Goal: Task Accomplishment & Management: Contribute content

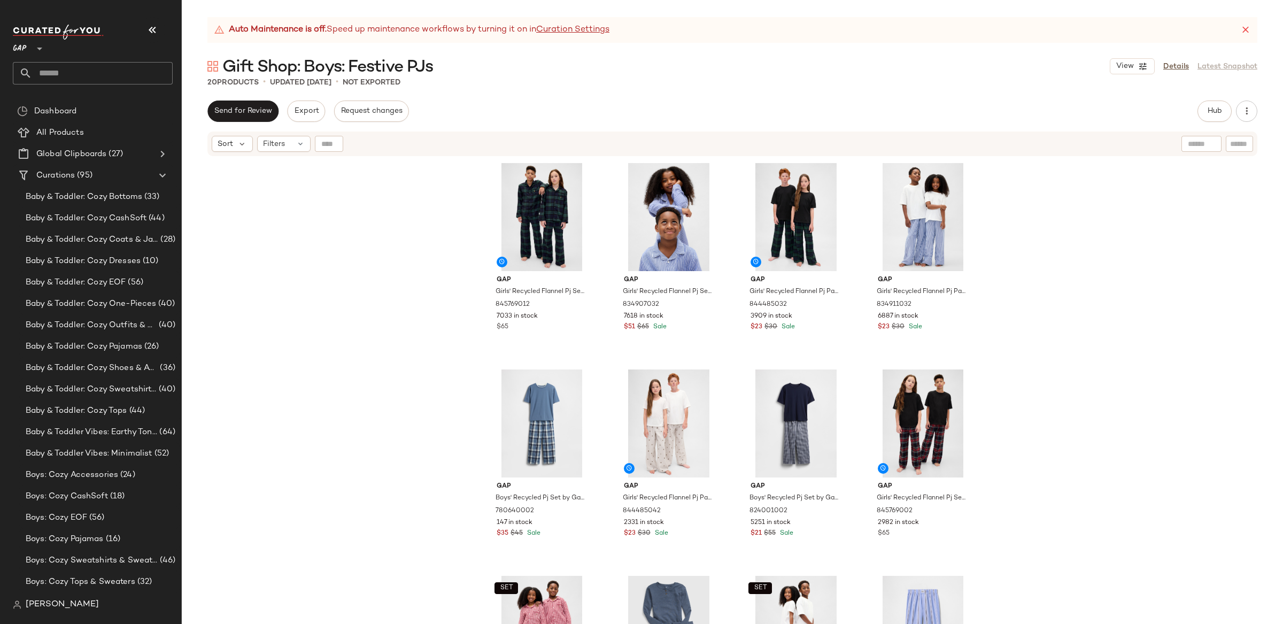
scroll to position [396, 0]
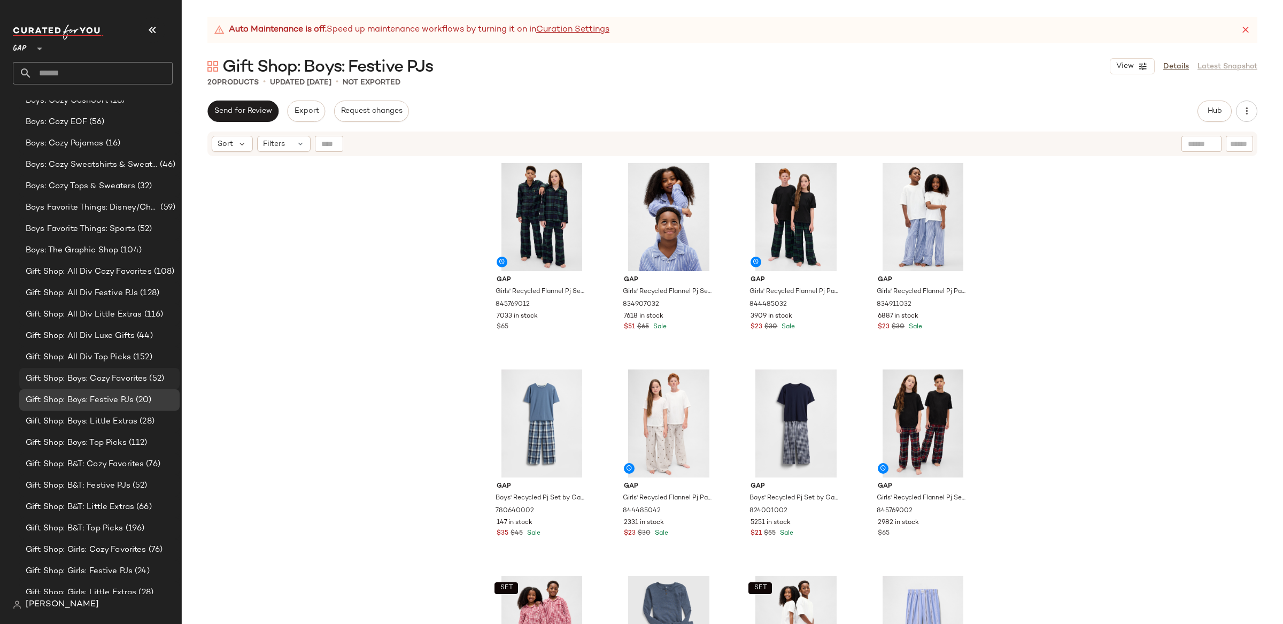
click at [91, 379] on span "Gift Shop: Boys: Cozy Favorites" at bounding box center [86, 379] width 121 height 12
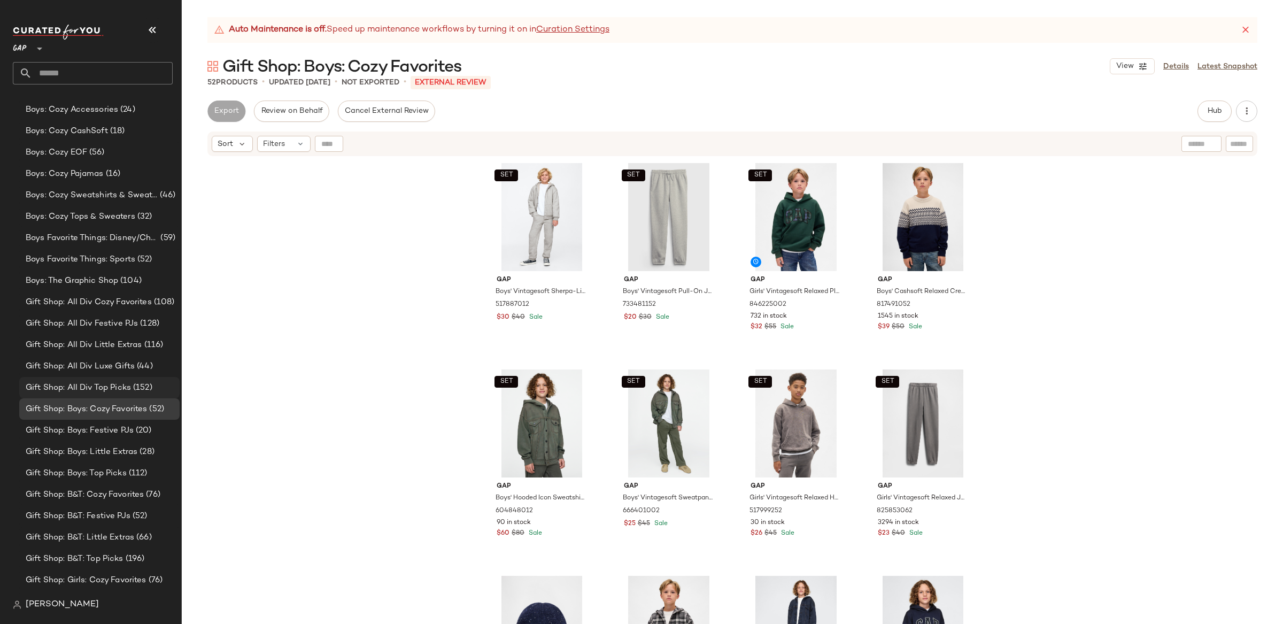
scroll to position [364, 0]
drag, startPoint x: 98, startPoint y: 304, endPoint x: 90, endPoint y: 307, distance: 9.1
click at [98, 304] on span "Gift Shop: All Div Cozy Favorites" at bounding box center [89, 303] width 126 height 12
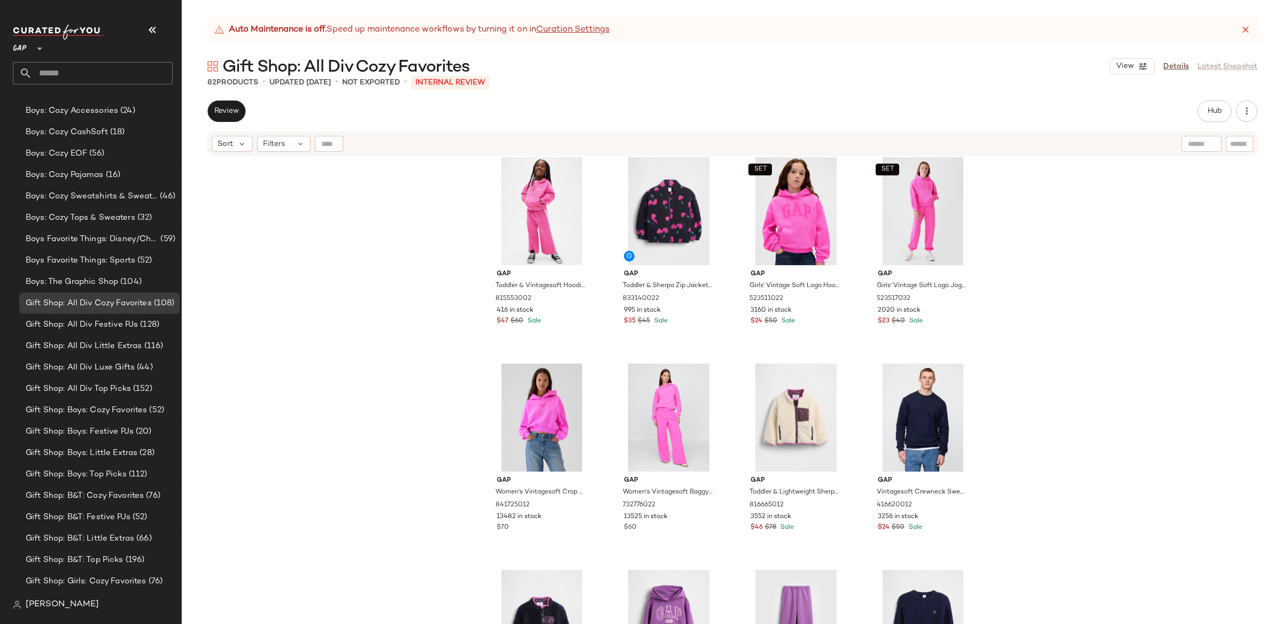
scroll to position [3204, 0]
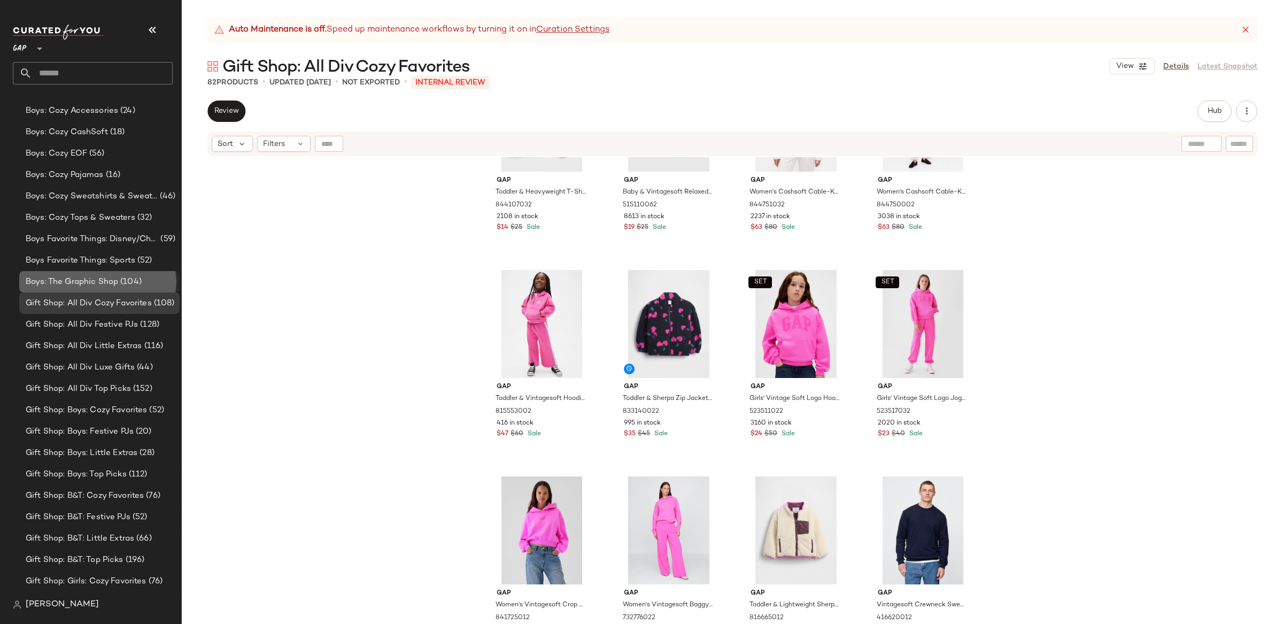
click at [61, 280] on span "Boys: The Graphic Shop" at bounding box center [72, 282] width 93 height 12
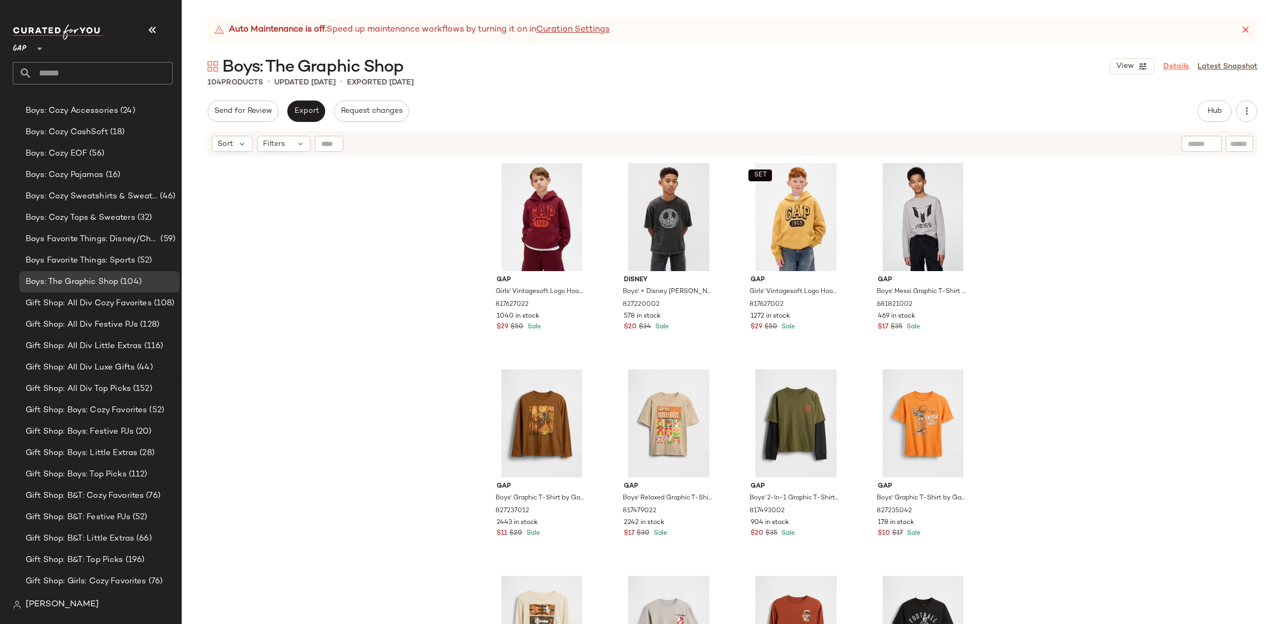
click at [1182, 66] on link "Details" at bounding box center [1177, 66] width 26 height 11
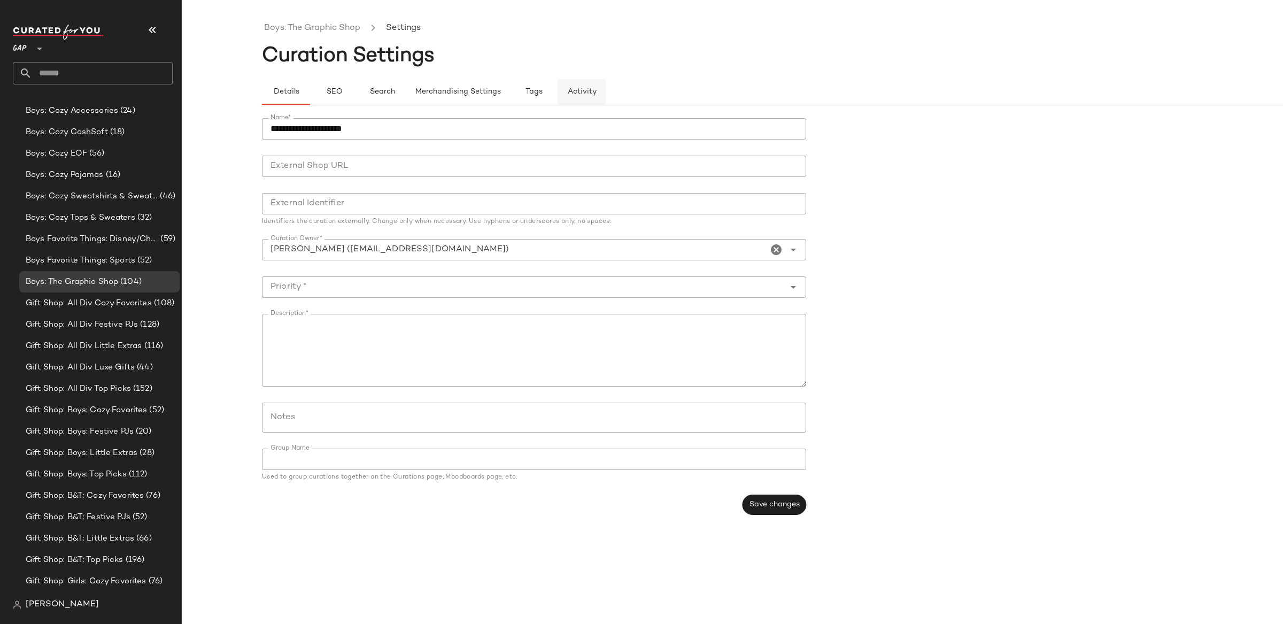
click at [579, 90] on span "Activity" at bounding box center [581, 92] width 29 height 9
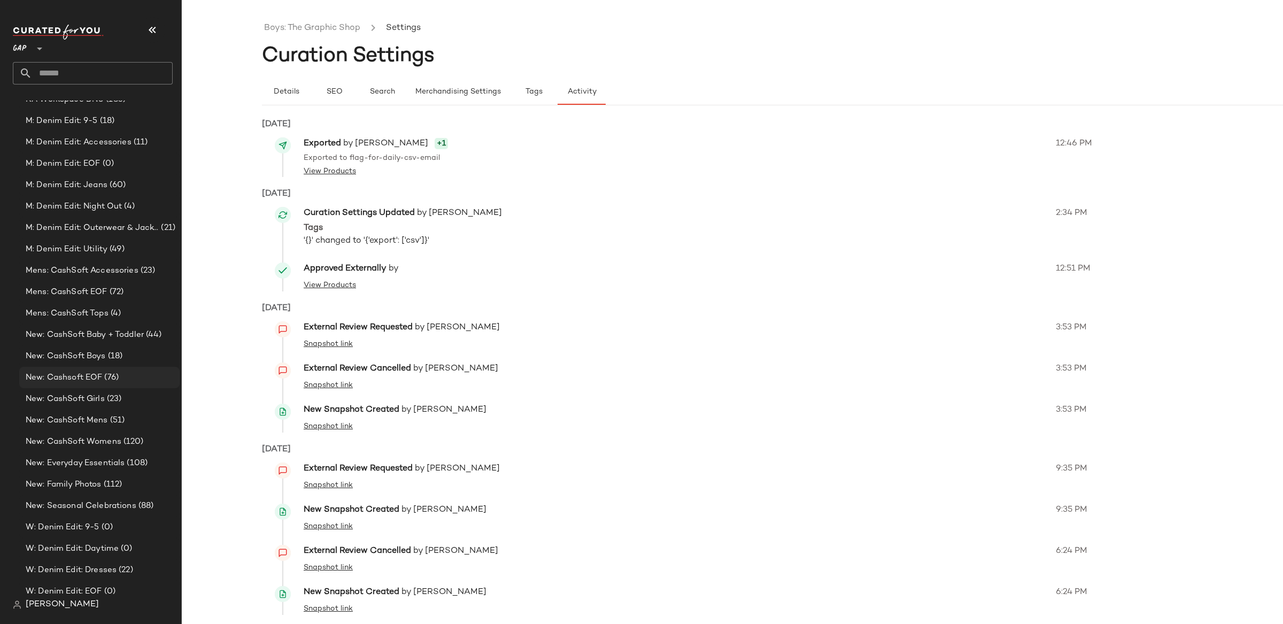
scroll to position [1318, 0]
click at [106, 375] on span "(76)" at bounding box center [110, 376] width 17 height 12
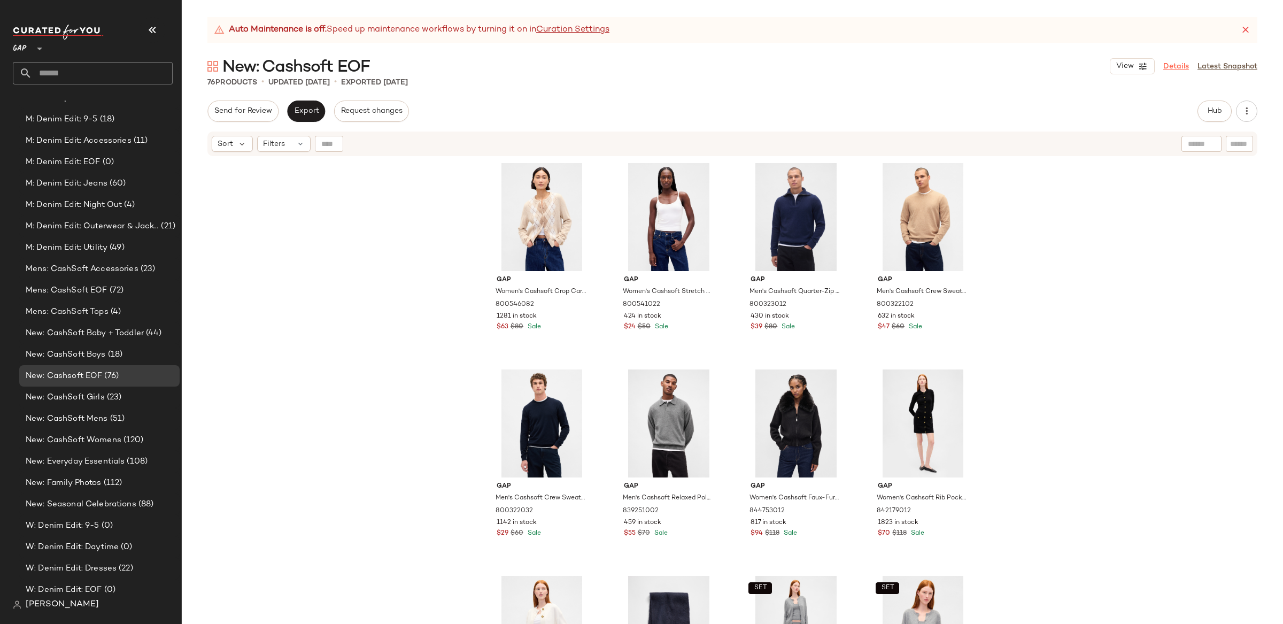
click at [1175, 69] on link "Details" at bounding box center [1177, 66] width 26 height 11
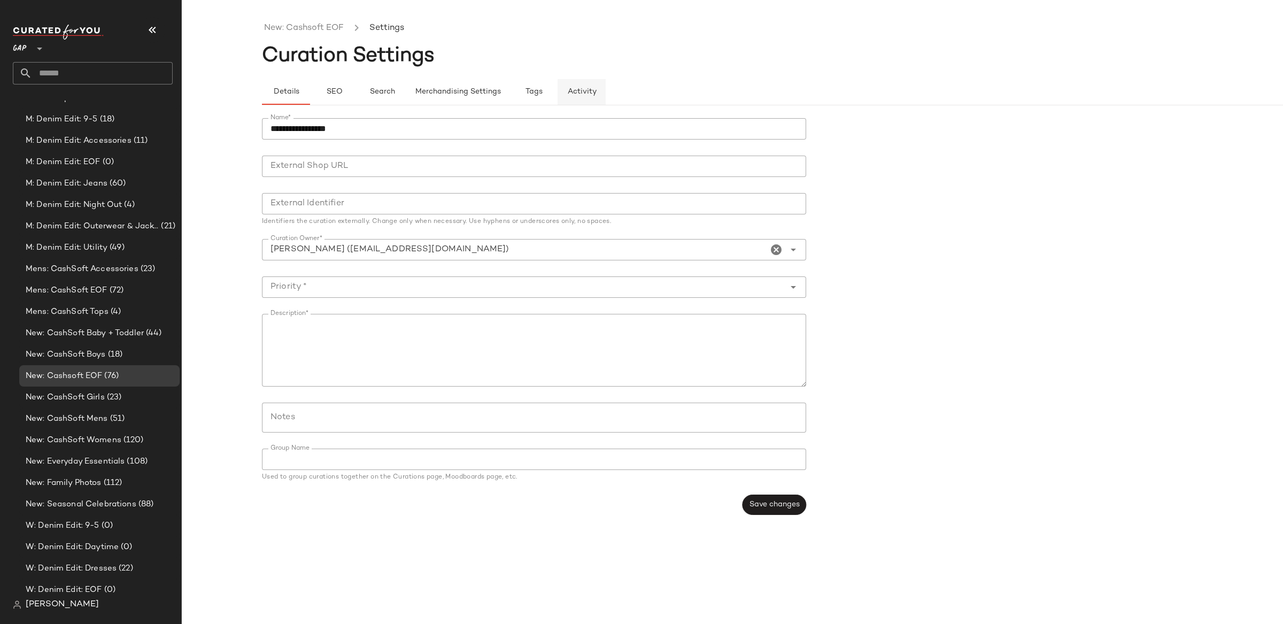
click at [574, 89] on span "Activity" at bounding box center [581, 92] width 29 height 9
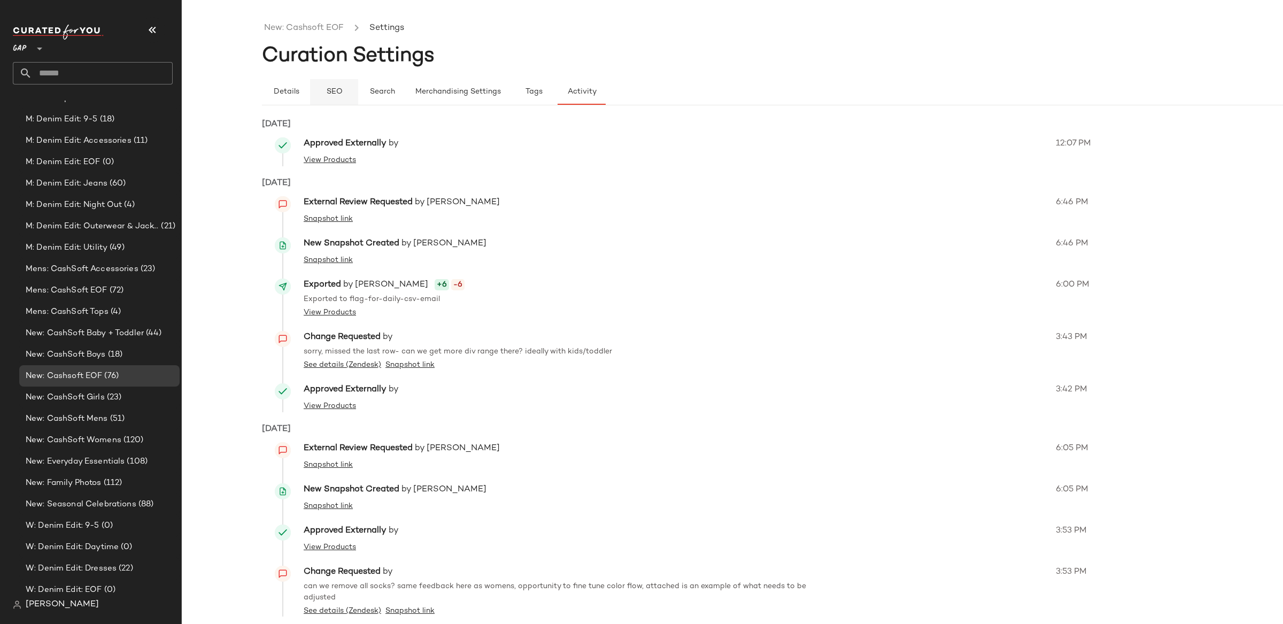
drag, startPoint x: 310, startPoint y: 30, endPoint x: 323, endPoint y: 81, distance: 52.0
click at [310, 30] on link "New: Cashsoft EOF" at bounding box center [304, 28] width 80 height 14
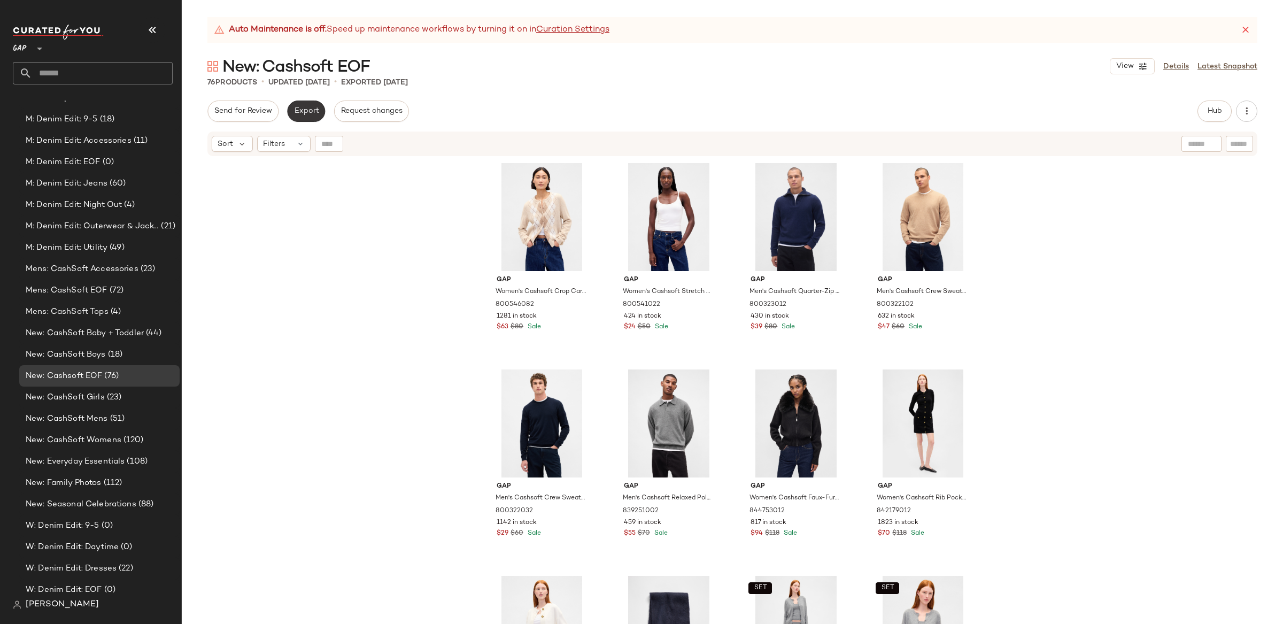
click at [302, 111] on span "Export" at bounding box center [306, 111] width 25 height 9
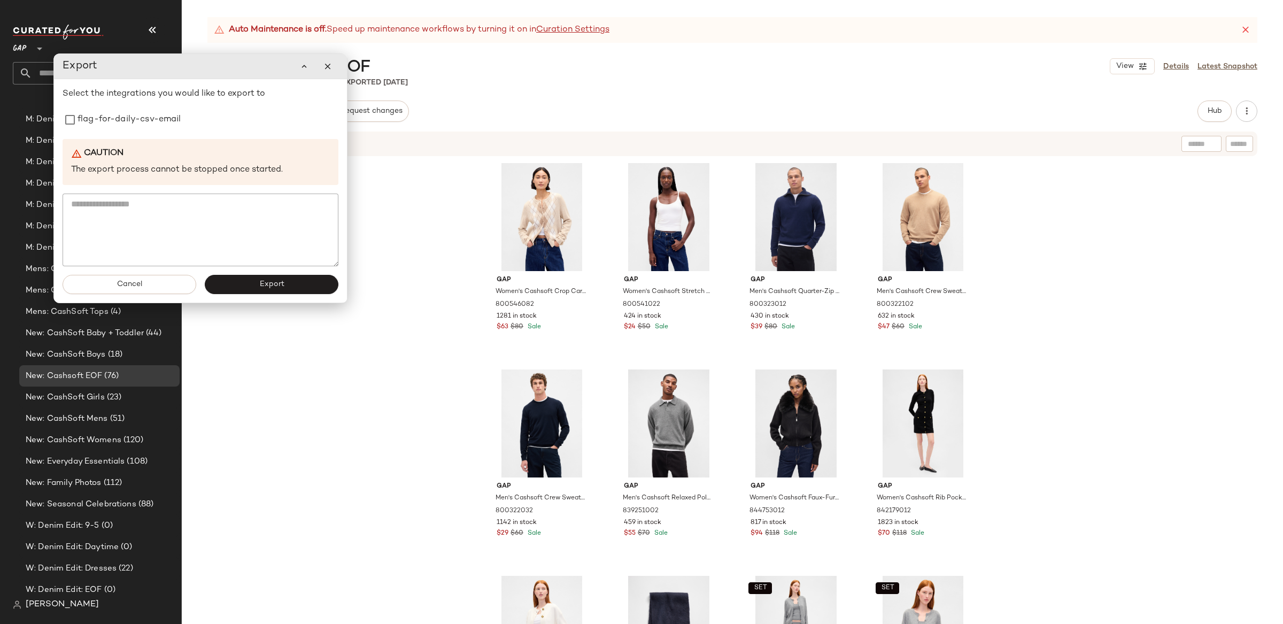
drag, startPoint x: 156, startPoint y: 125, endPoint x: 166, endPoint y: 146, distance: 23.2
click at [156, 125] on label "flag-for-daily-csv-email" at bounding box center [130, 119] width 104 height 21
click at [307, 287] on button "Export" at bounding box center [272, 284] width 134 height 19
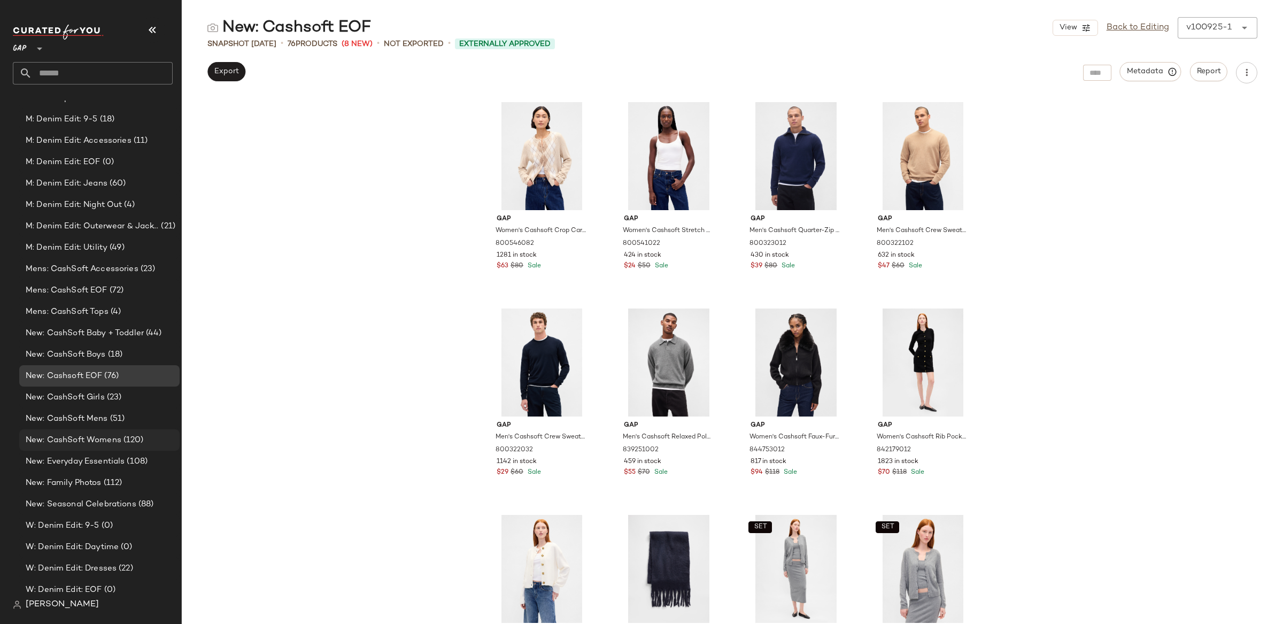
click at [113, 433] on div "New: CashSoft Womens (120)" at bounding box center [99, 439] width 160 height 21
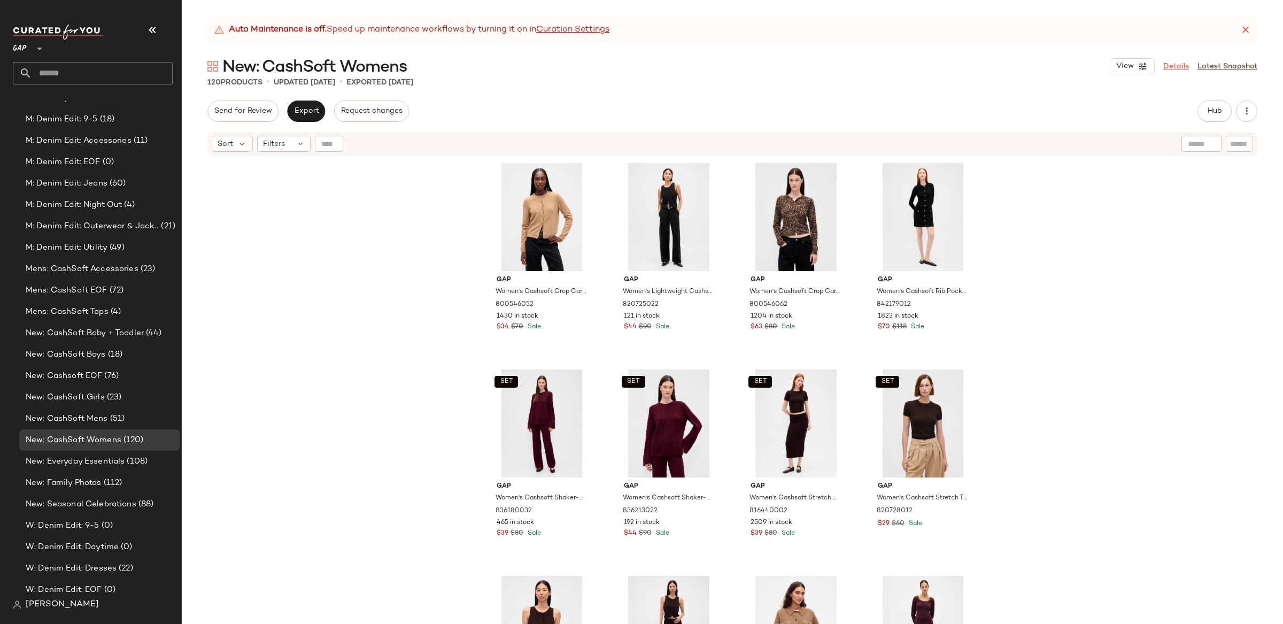
drag, startPoint x: 1179, startPoint y: 66, endPoint x: 1174, endPoint y: 67, distance: 5.4
click at [1179, 66] on link "Details" at bounding box center [1177, 66] width 26 height 11
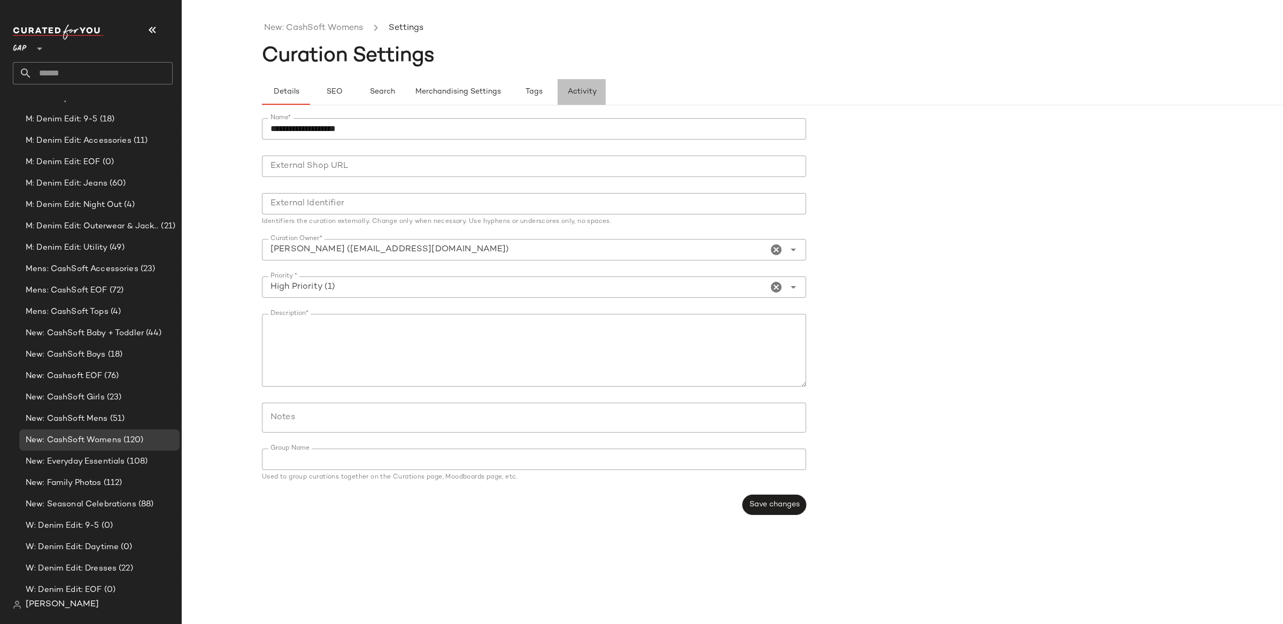
click at [574, 89] on span "Activity" at bounding box center [581, 92] width 29 height 9
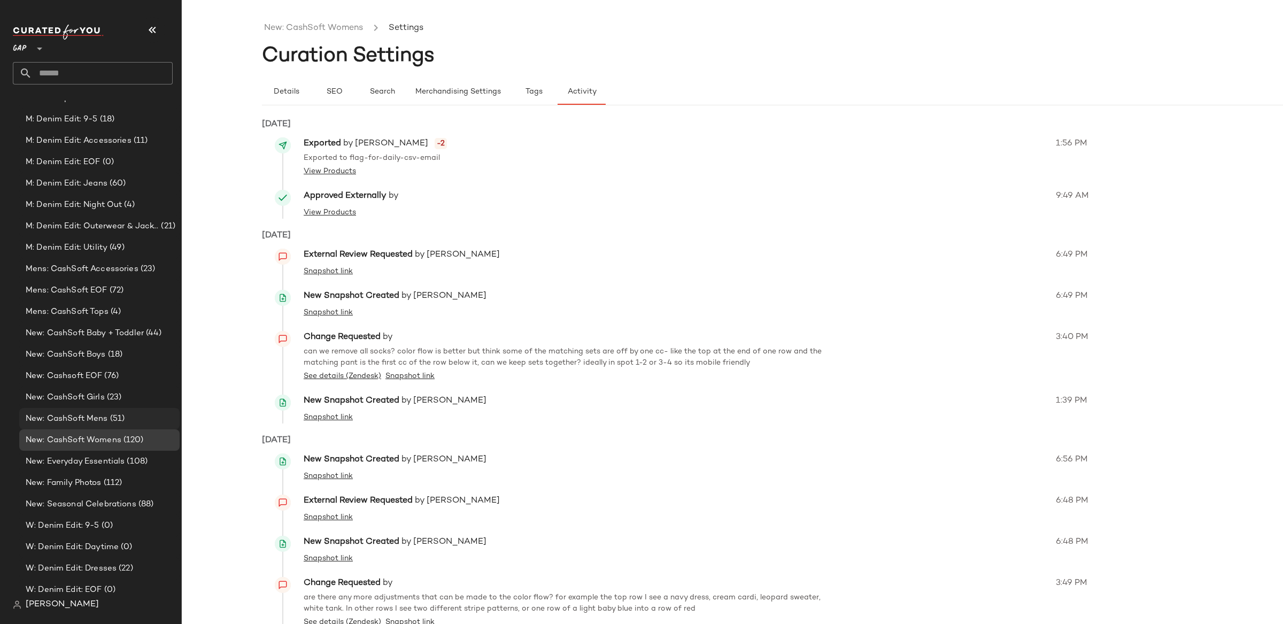
click at [81, 418] on span "New: CashSoft Mens" at bounding box center [67, 419] width 82 height 12
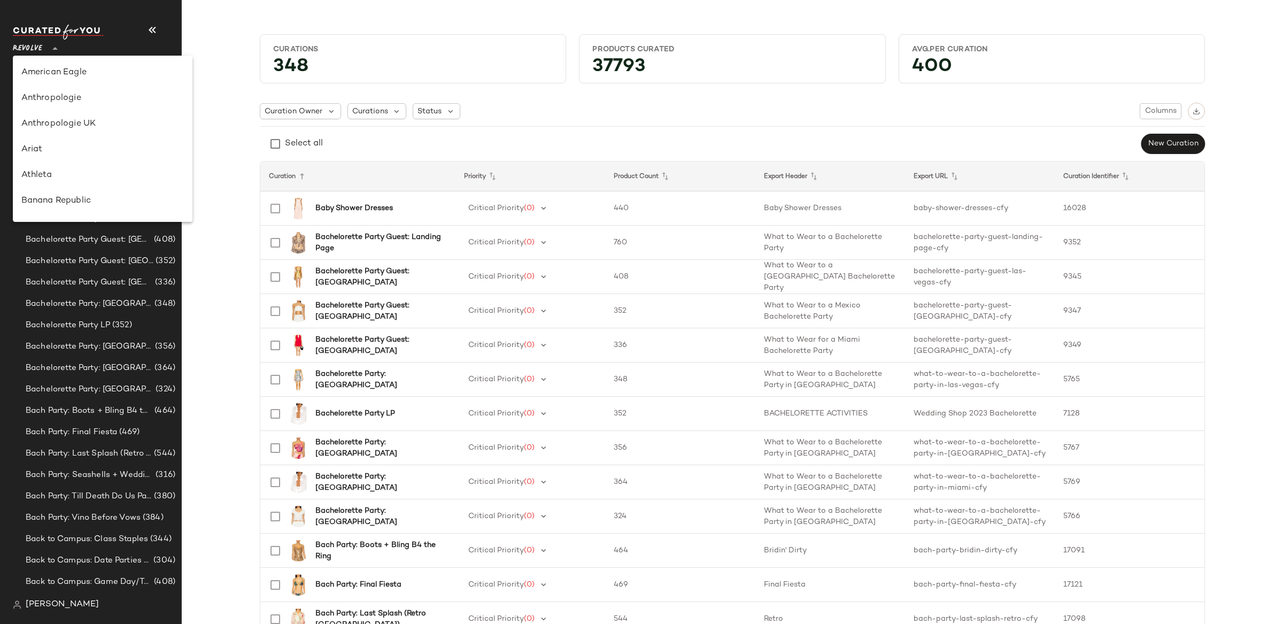
drag, startPoint x: 35, startPoint y: 50, endPoint x: 87, endPoint y: 153, distance: 115.5
click at [35, 50] on span "Revolve" at bounding box center [27, 45] width 29 height 19
click at [78, 148] on div "Ariat" at bounding box center [102, 149] width 163 height 13
type input "**"
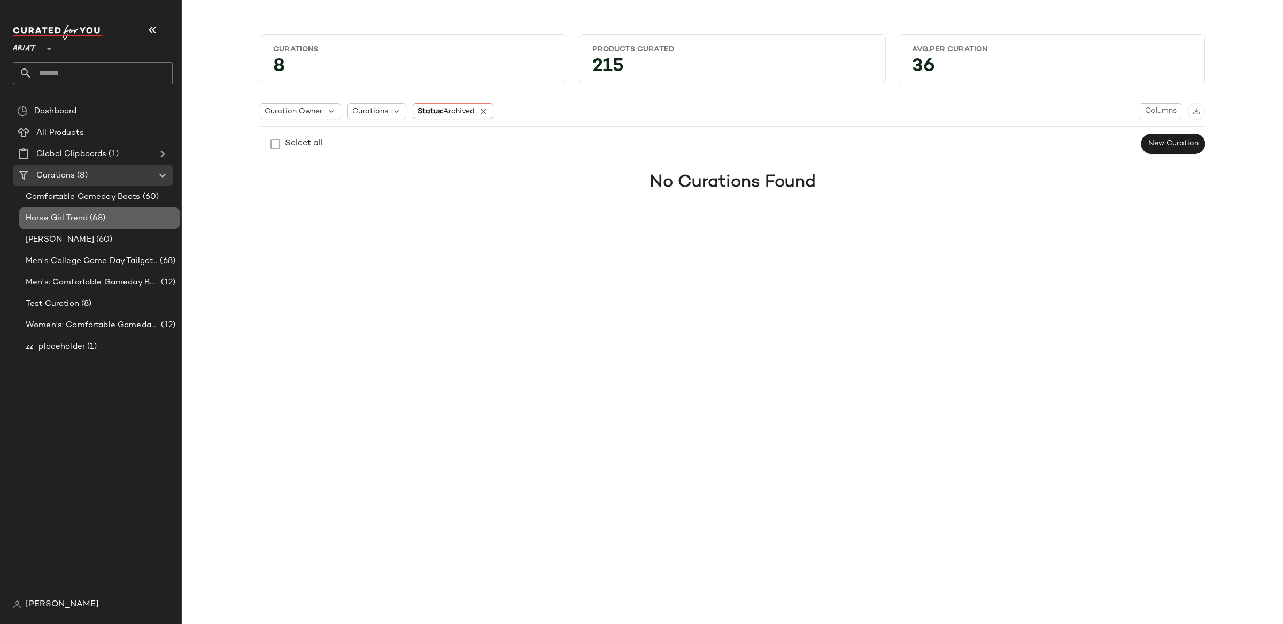
click at [80, 212] on span "Horse Girl Trend" at bounding box center [57, 218] width 62 height 12
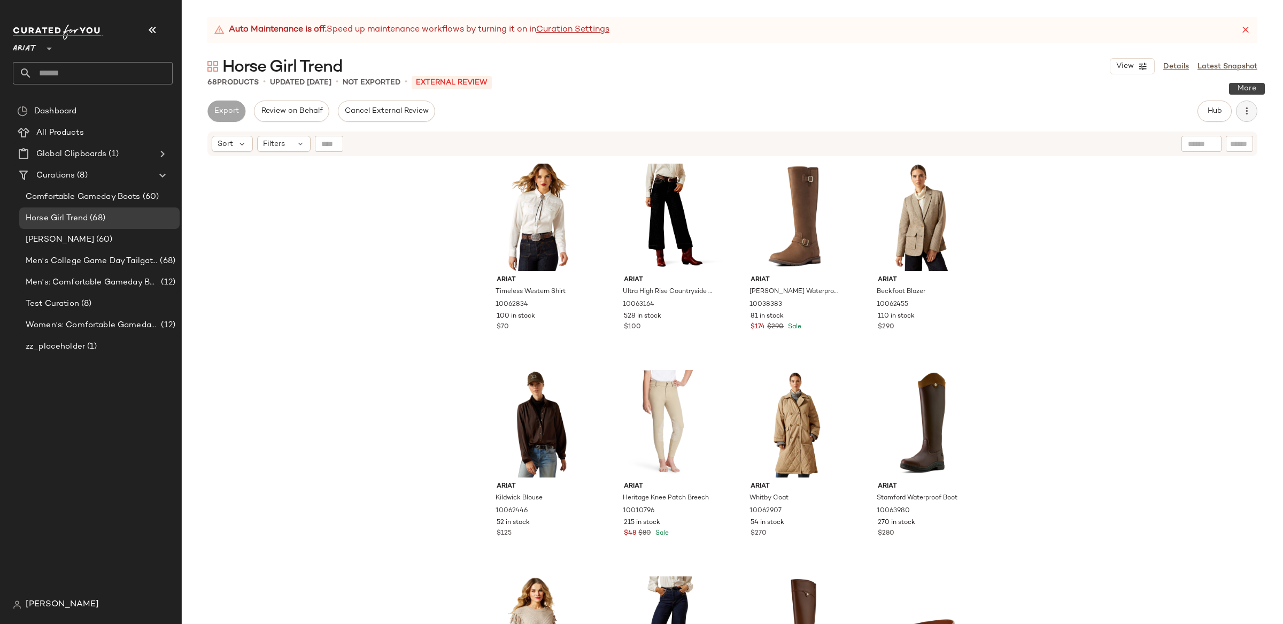
click at [1249, 113] on icon "button" at bounding box center [1247, 111] width 11 height 11
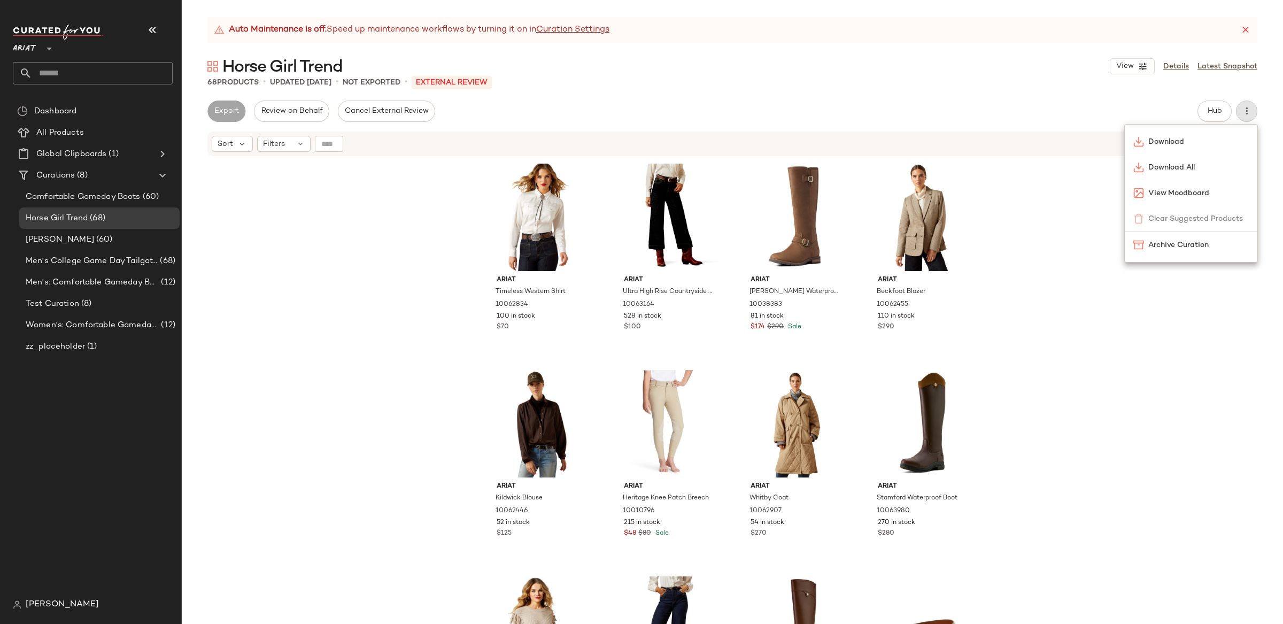
click at [1226, 168] on span "Download All" at bounding box center [1199, 167] width 101 height 11
click at [94, 235] on span "(60)" at bounding box center [103, 240] width 19 height 12
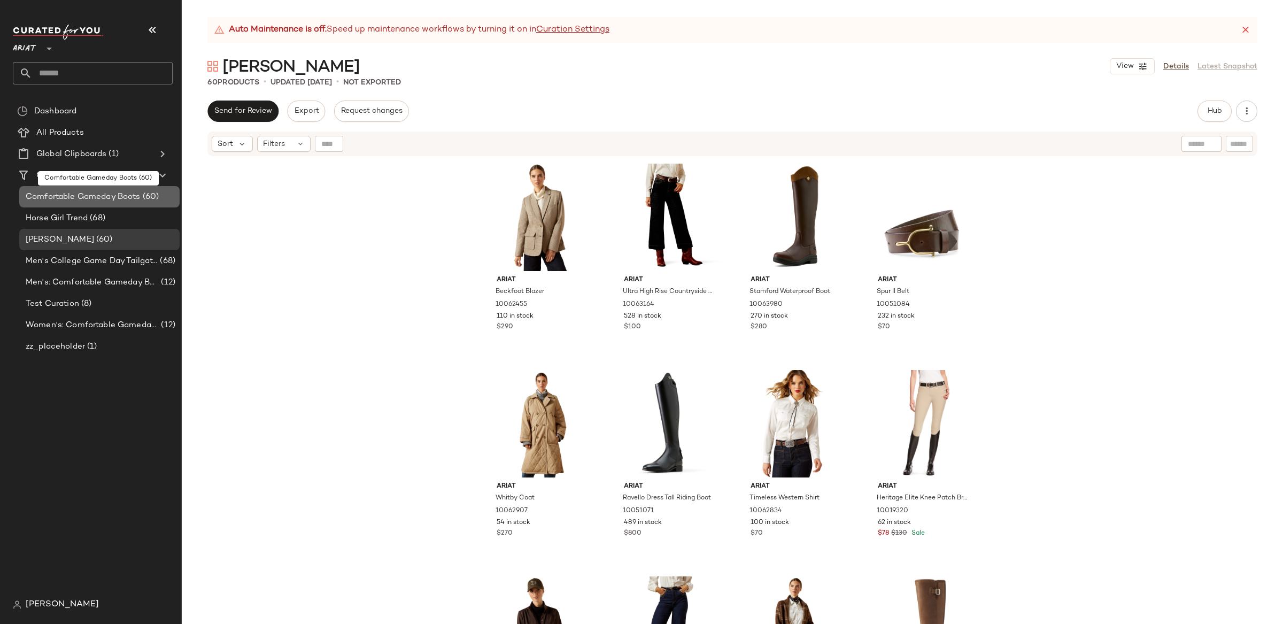
click at [77, 198] on span "Comfortable Gameday Boots" at bounding box center [83, 197] width 115 height 12
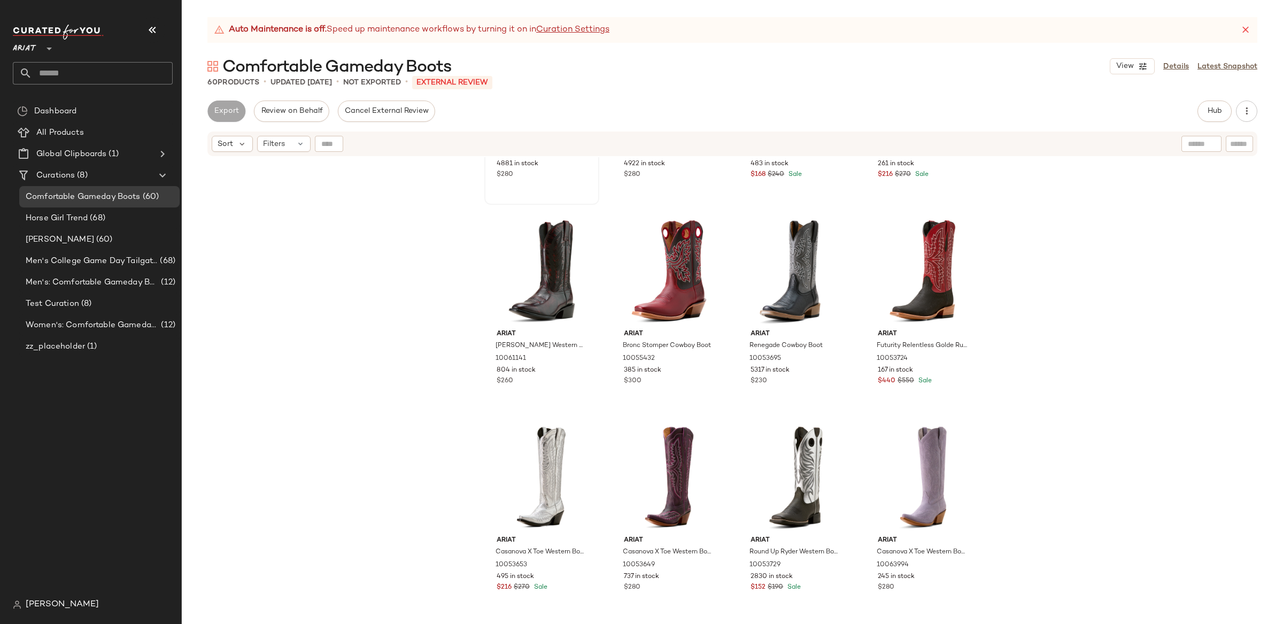
scroll to position [276, 0]
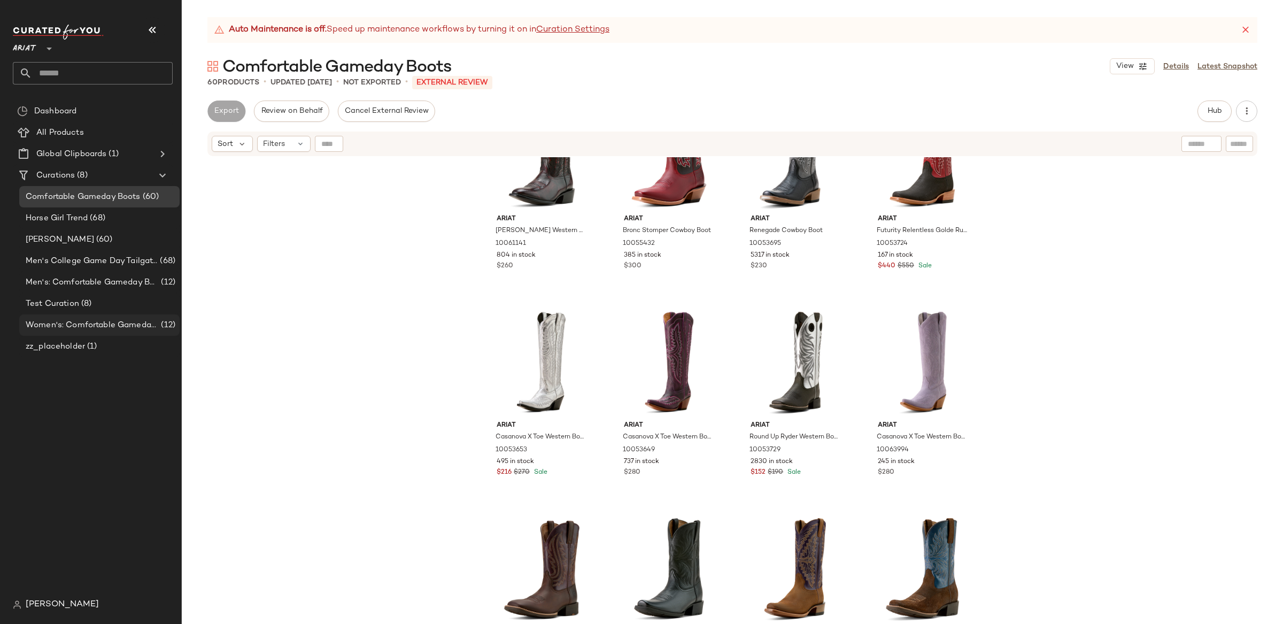
click at [93, 329] on span "Women's: Comfortable Gameday Boots" at bounding box center [92, 325] width 133 height 12
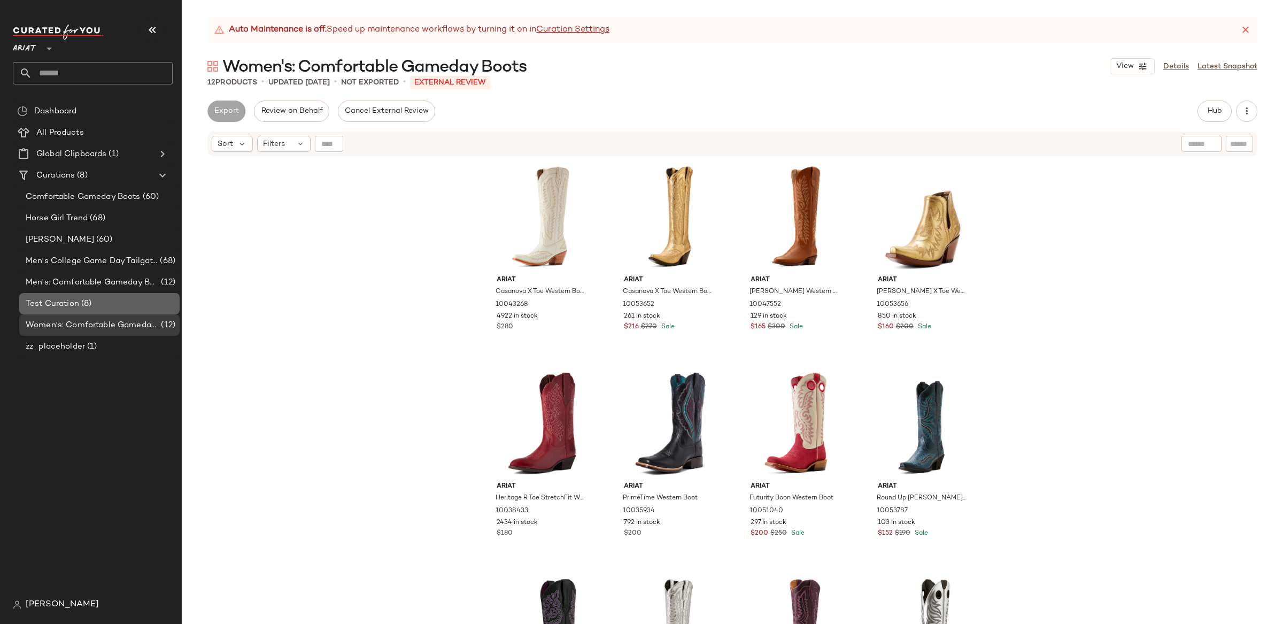
click at [72, 298] on span "Test Curation" at bounding box center [52, 304] width 53 height 12
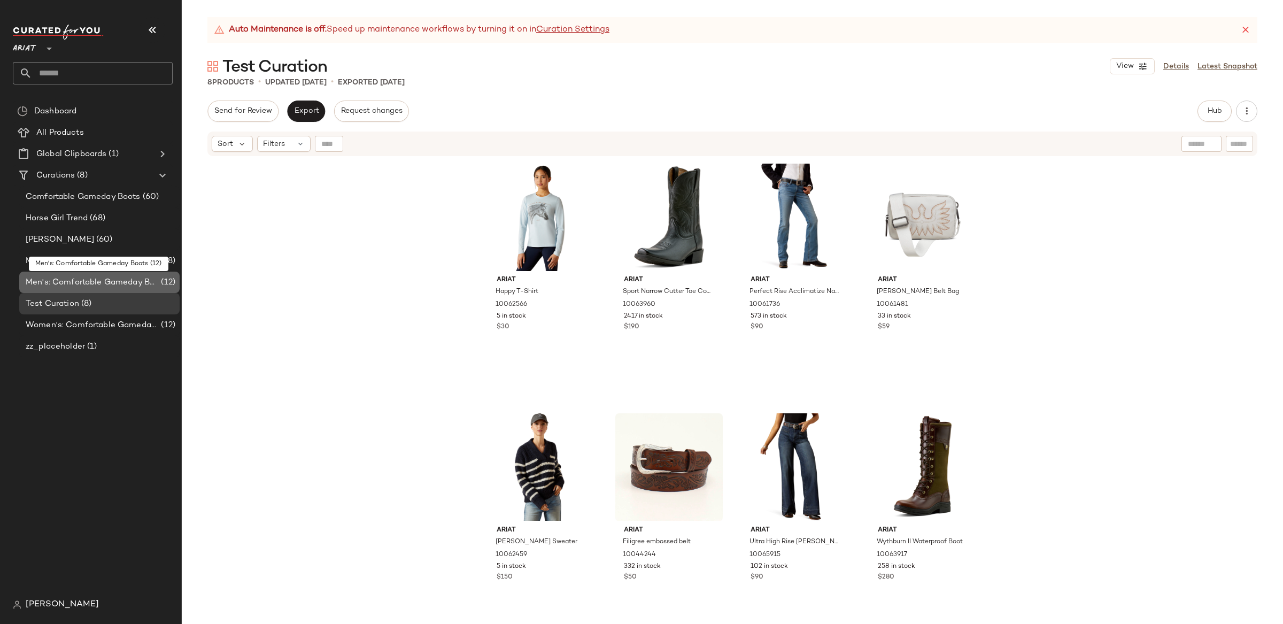
click at [76, 277] on span "Men's: Comfortable Gameday Boots" at bounding box center [92, 282] width 133 height 12
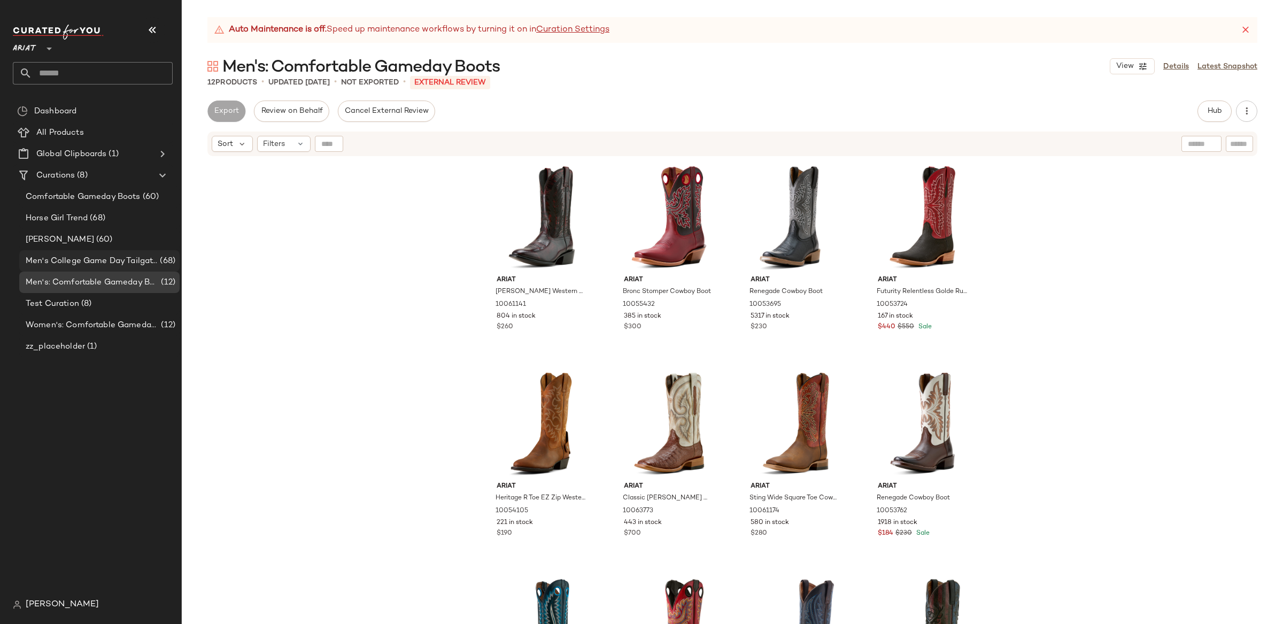
click at [74, 254] on div "Men's College Game Day Tailgate Outfits (68)" at bounding box center [99, 260] width 160 height 21
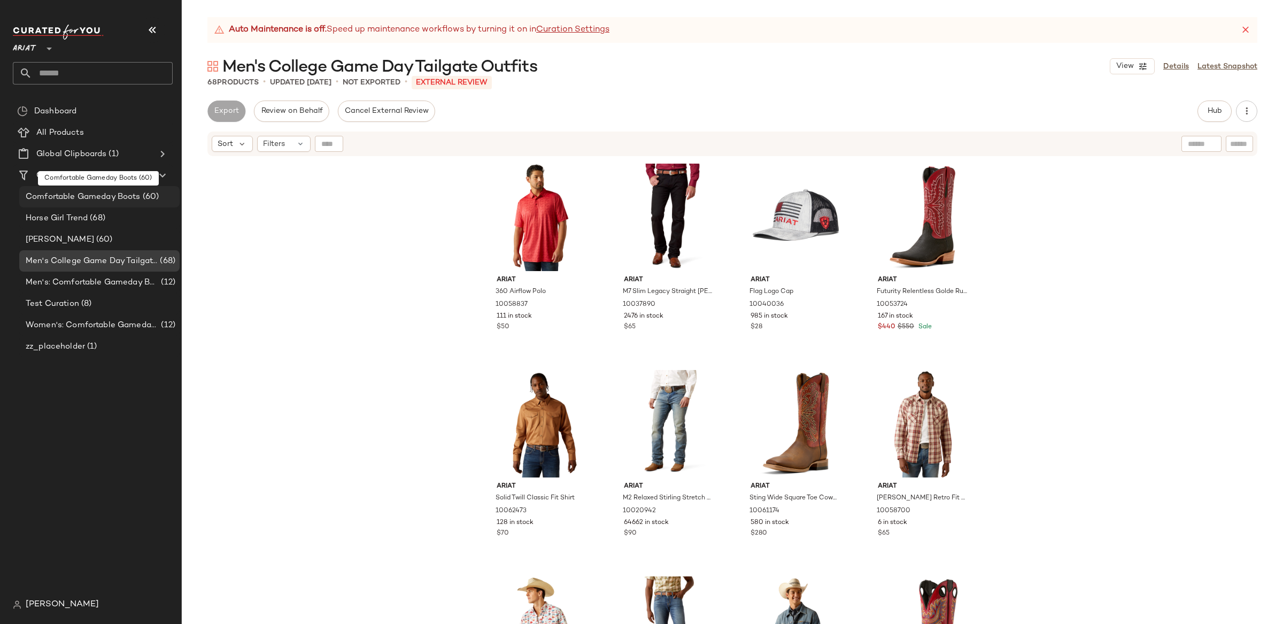
click at [84, 193] on span "Comfortable Gameday Boots" at bounding box center [83, 197] width 115 height 12
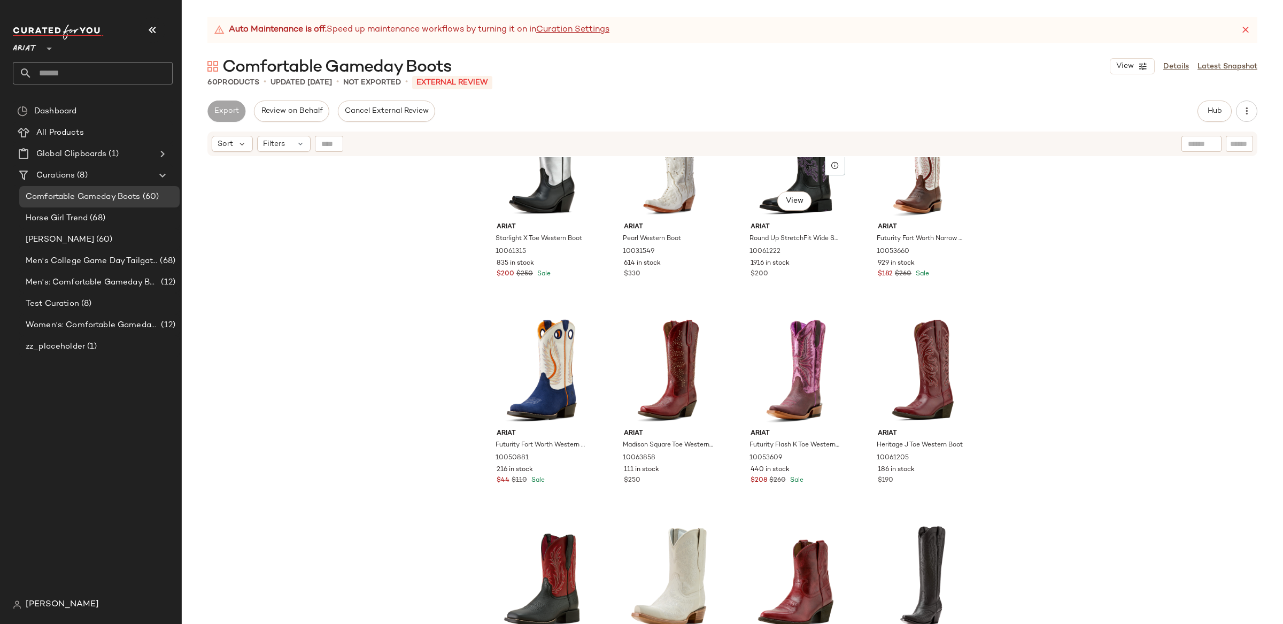
scroll to position [2604, 0]
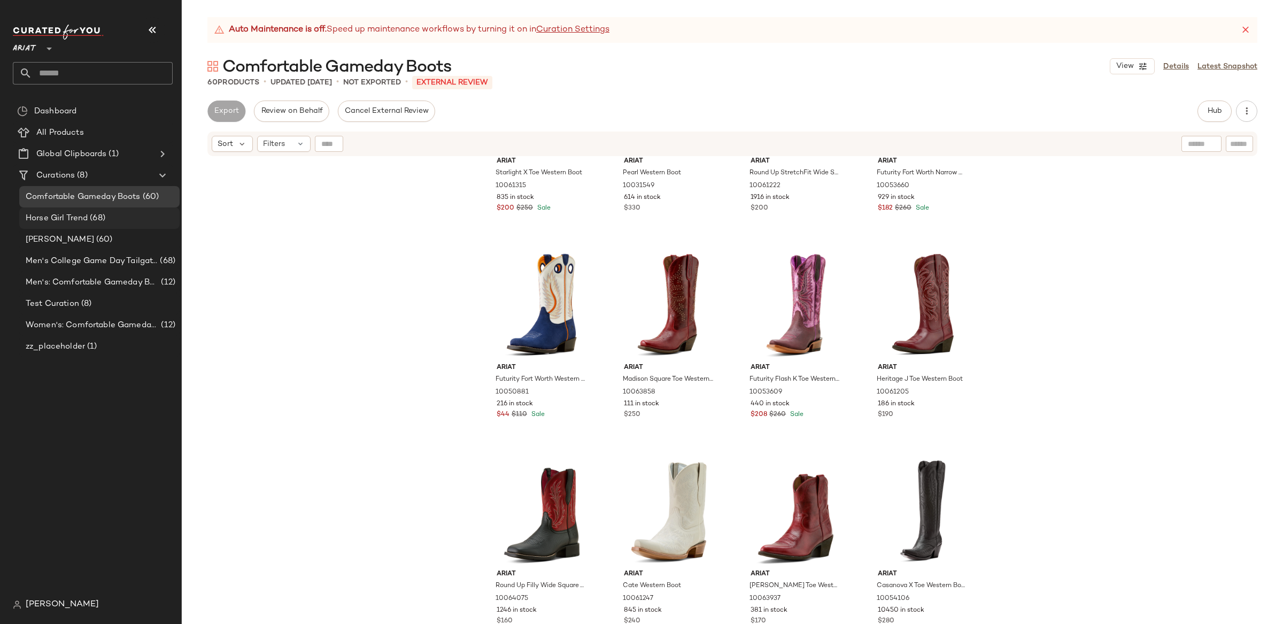
click at [65, 214] on span "Horse Girl Trend" at bounding box center [57, 218] width 62 height 12
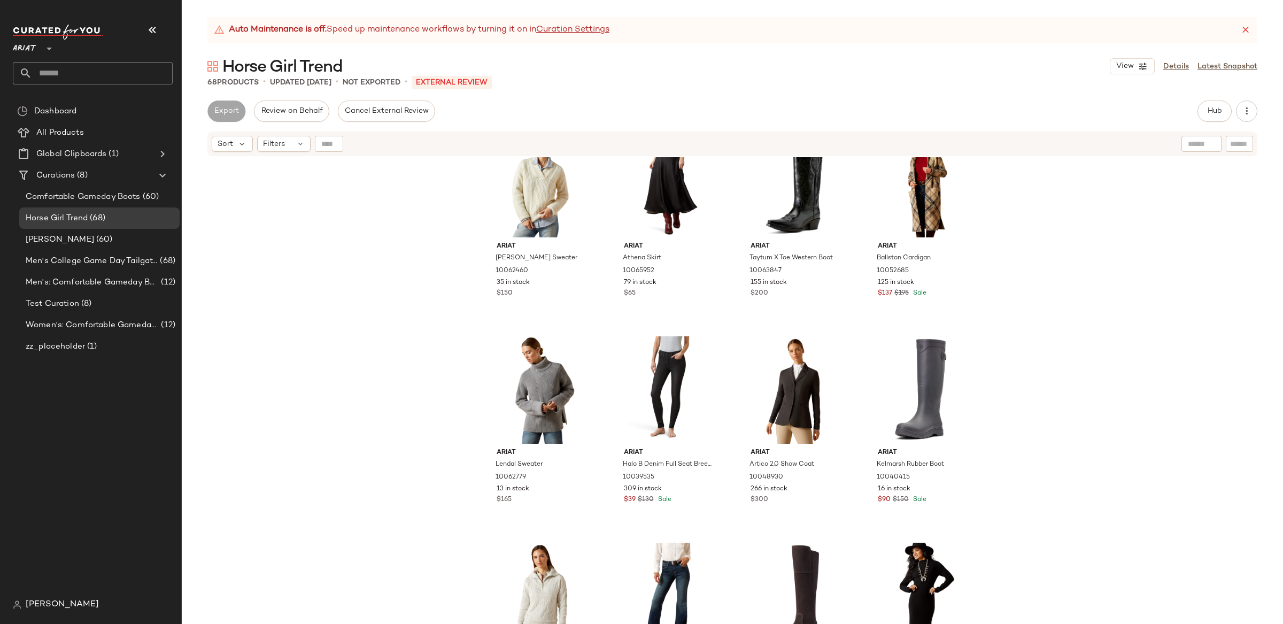
scroll to position [3017, 0]
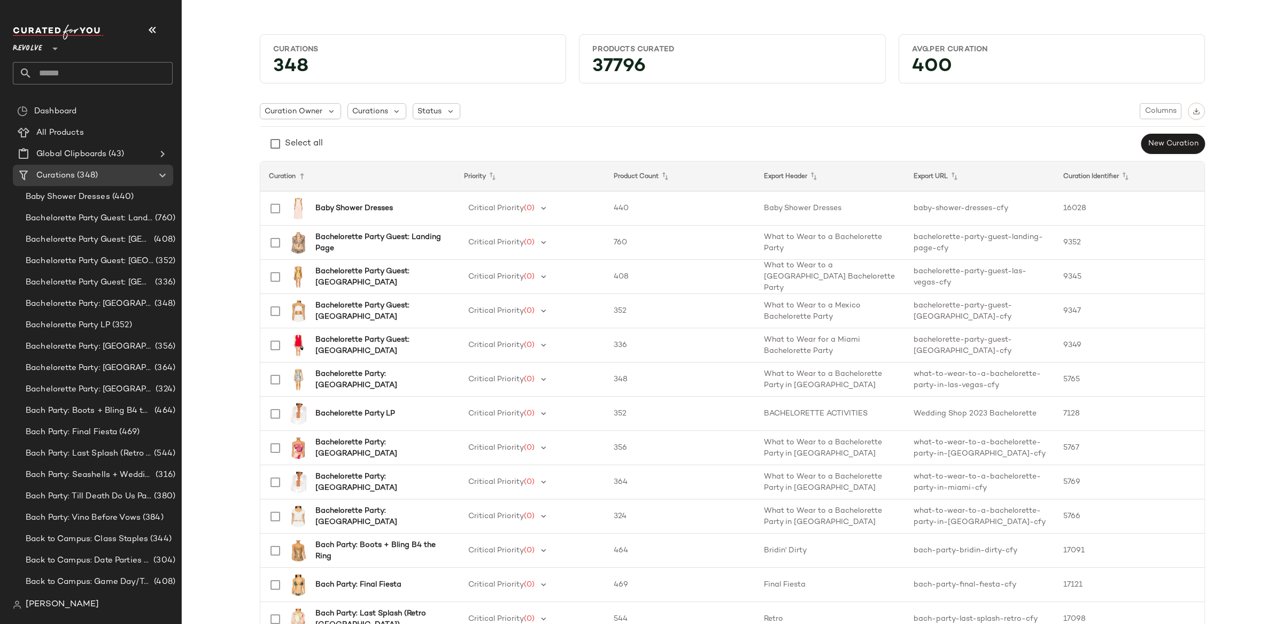
click at [37, 48] on span "Revolve" at bounding box center [27, 45] width 29 height 19
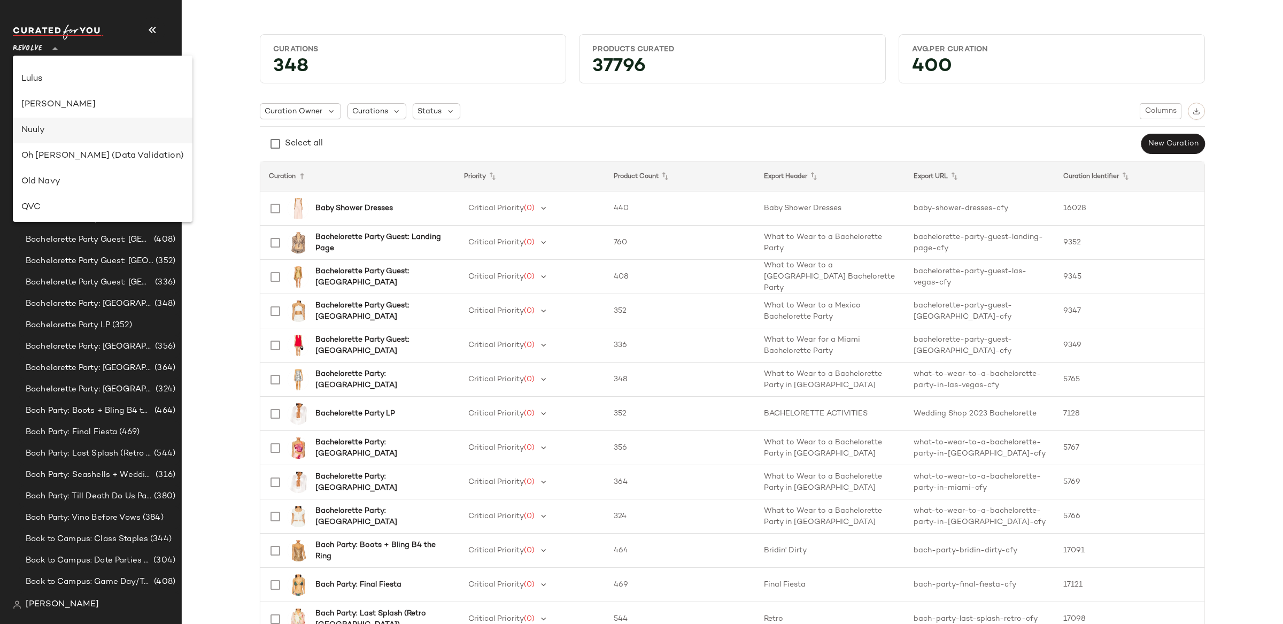
scroll to position [346, 0]
click at [75, 163] on div "Oh Polly (Data Validation)" at bounding box center [102, 162] width 163 height 13
type input "**"
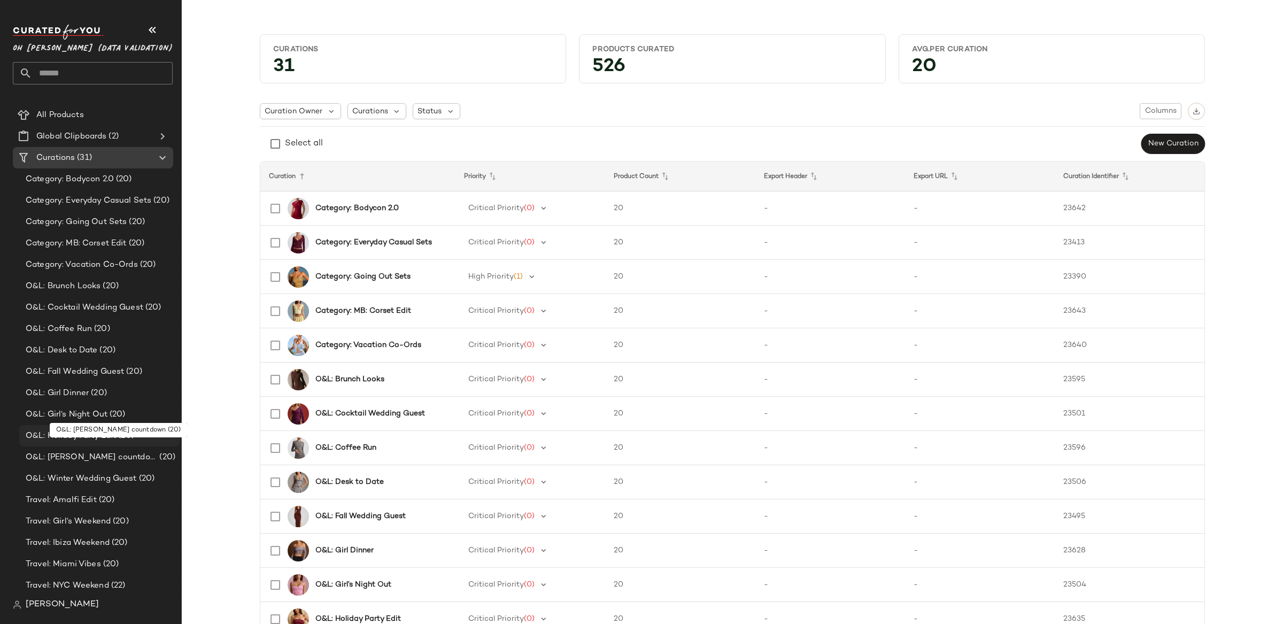
scroll to position [17, 0]
click at [99, 419] on span "O&L: Girl’s Night Out" at bounding box center [67, 416] width 82 height 12
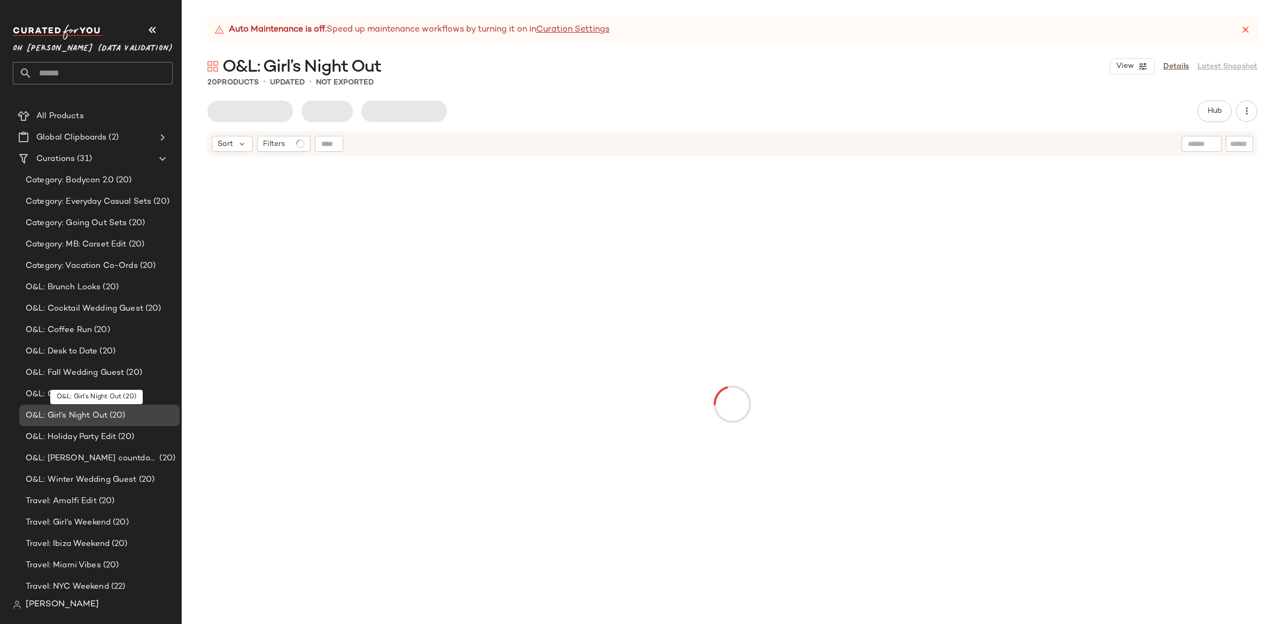
click at [102, 415] on span "O&L: Girl’s Night Out" at bounding box center [67, 416] width 82 height 12
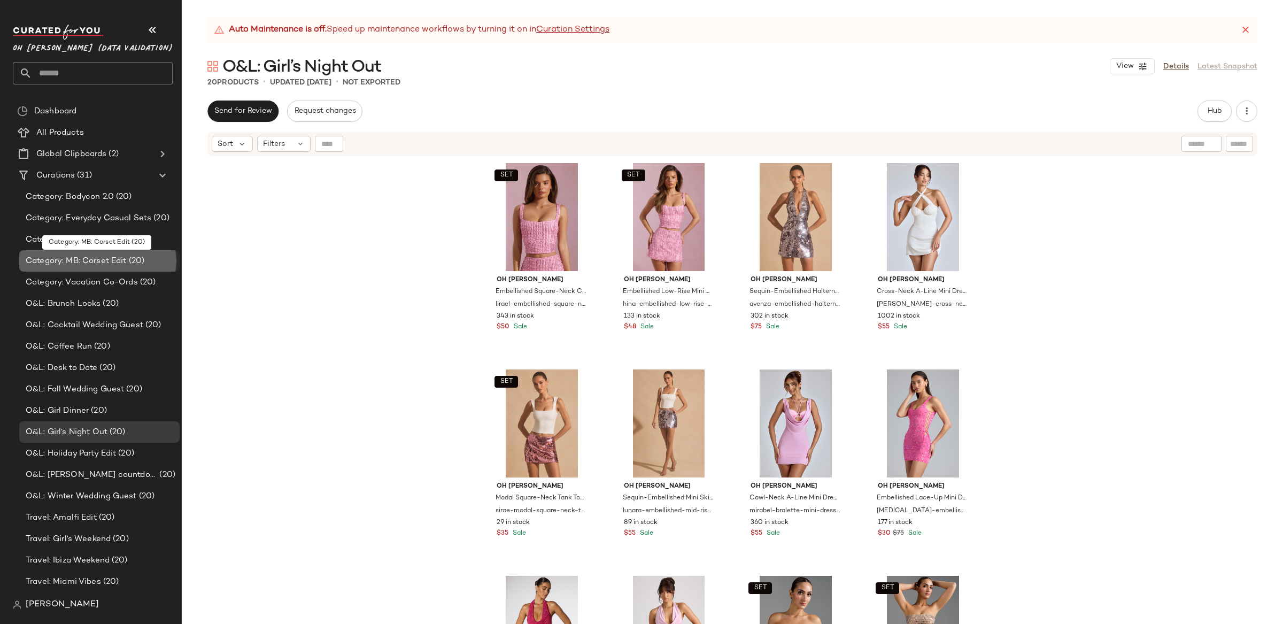
click at [73, 259] on span "Category: MB: Corset Edit" at bounding box center [76, 261] width 101 height 12
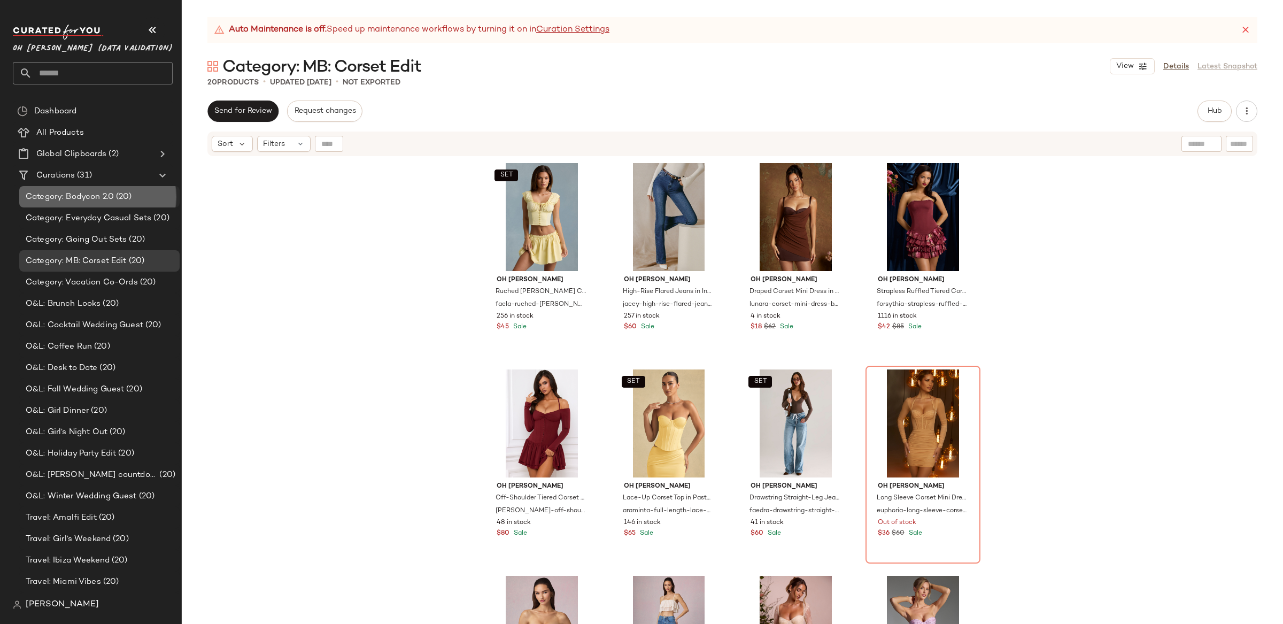
click at [58, 193] on span "Category: Bodycon 2.0" at bounding box center [70, 197] width 88 height 12
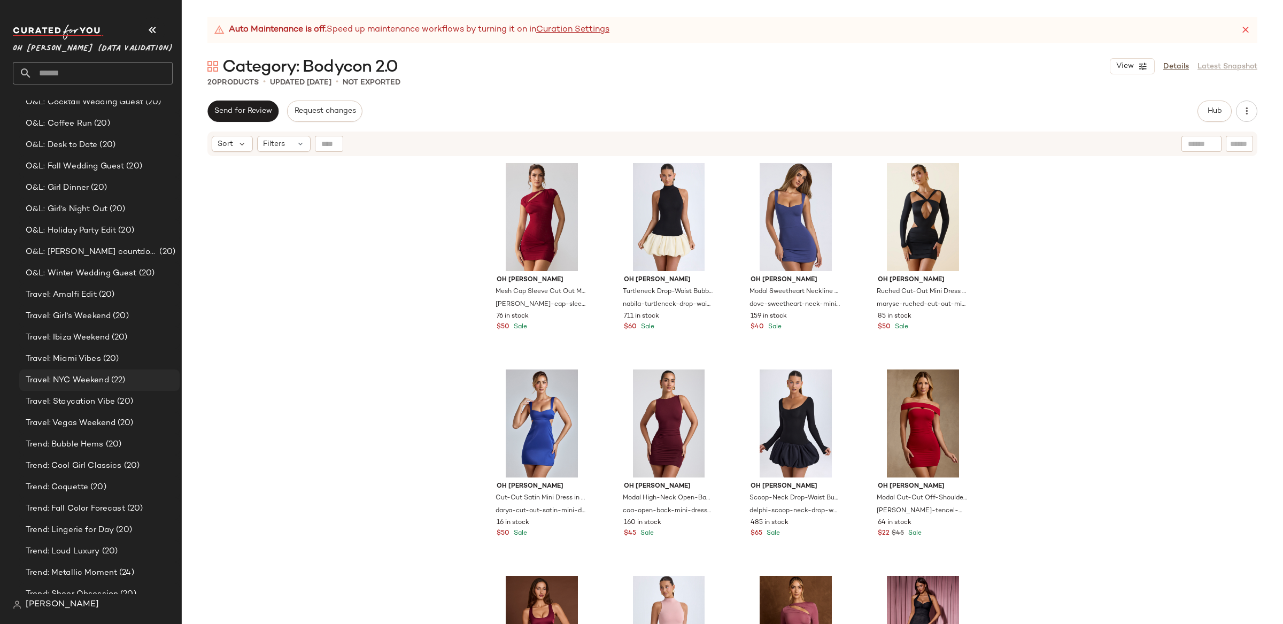
scroll to position [255, 0]
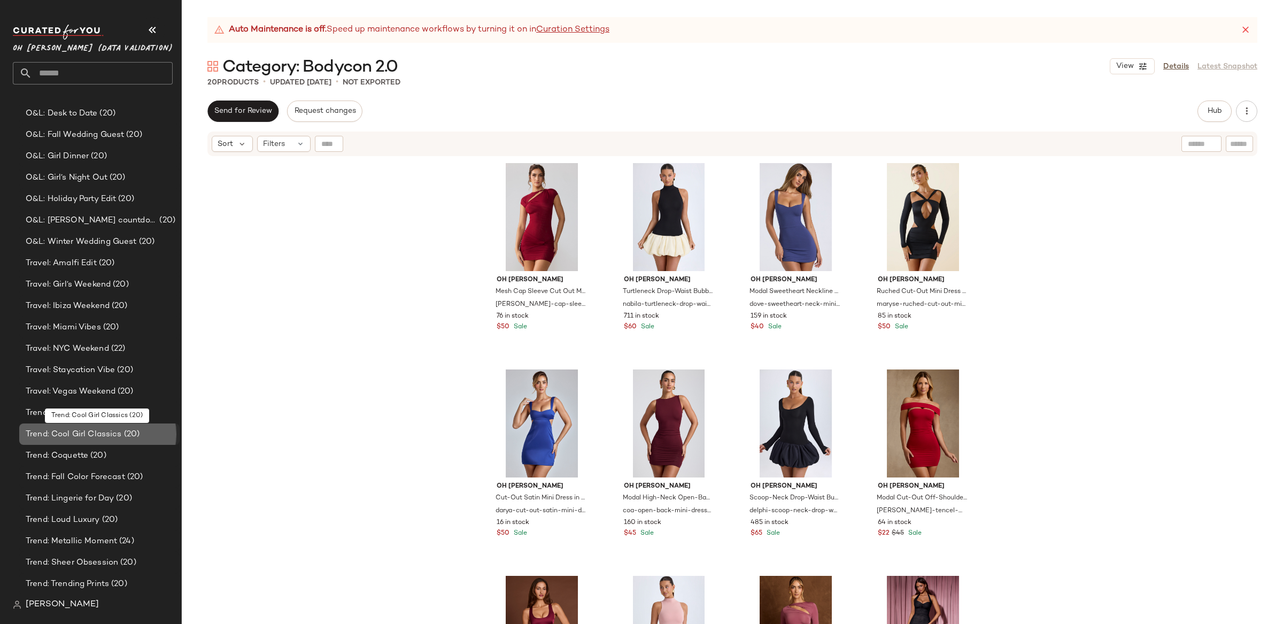
click at [132, 427] on div "Trend: Cool Girl Classics (20)" at bounding box center [99, 433] width 160 height 21
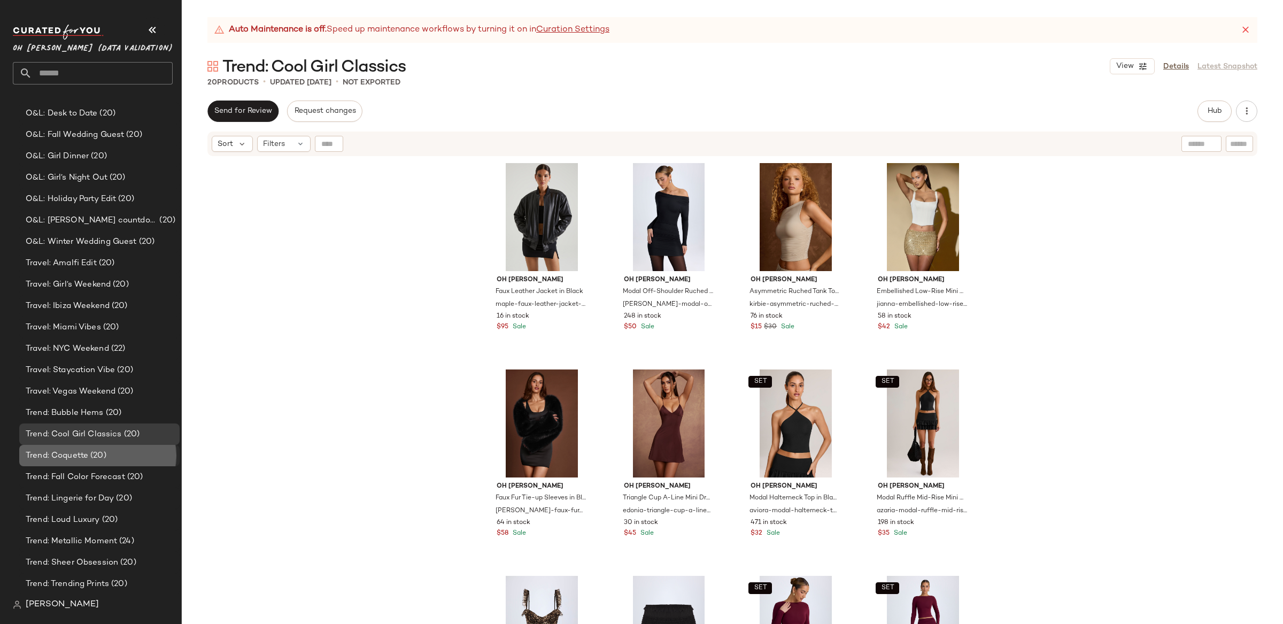
click at [115, 456] on div "Trend: Coquette (20)" at bounding box center [98, 456] width 153 height 12
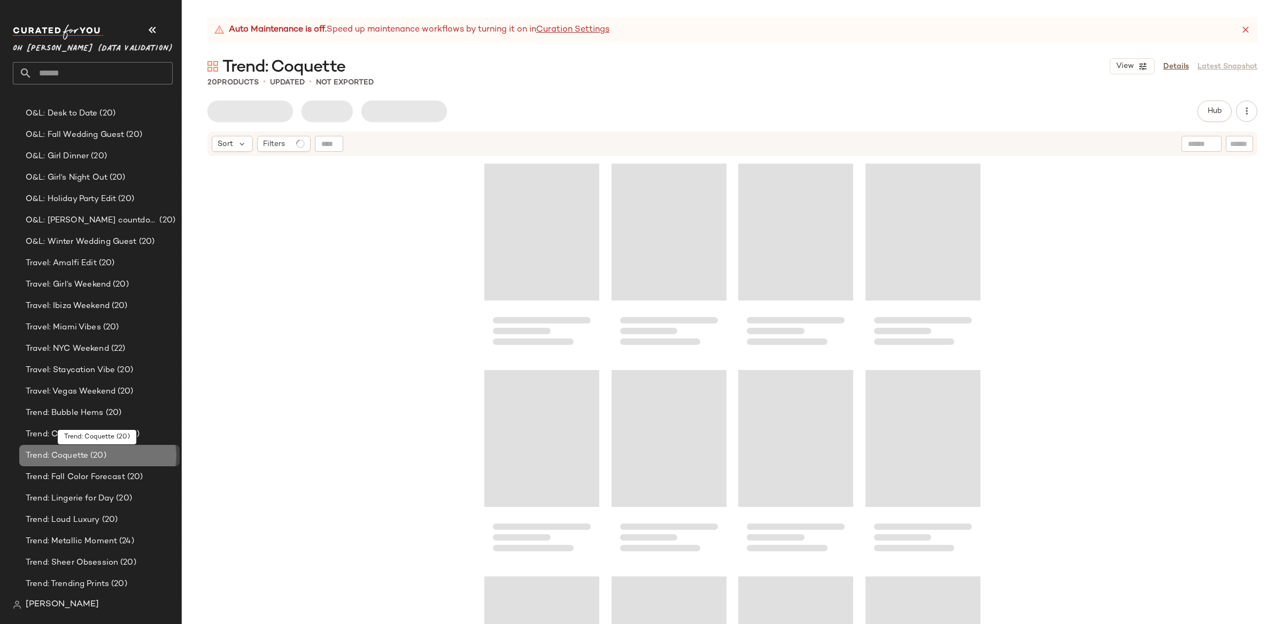
click at [116, 456] on div "Trend: Coquette (20)" at bounding box center [98, 456] width 153 height 12
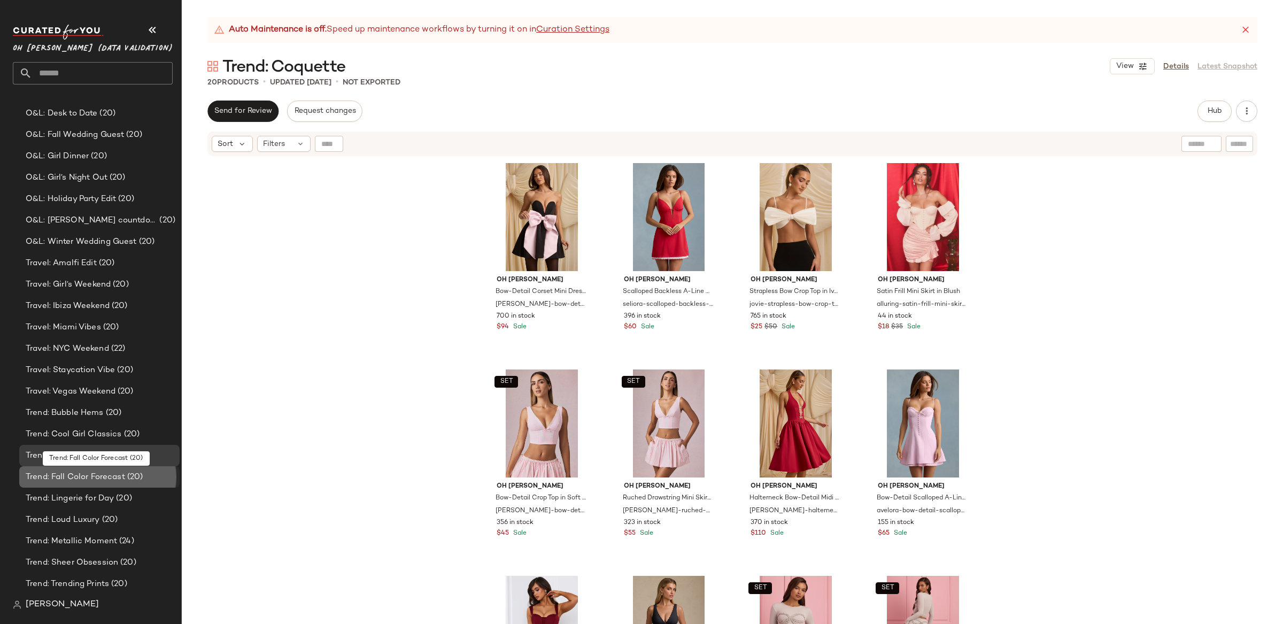
click at [115, 477] on span "Trend: Fall Color Forecast" at bounding box center [75, 477] width 99 height 12
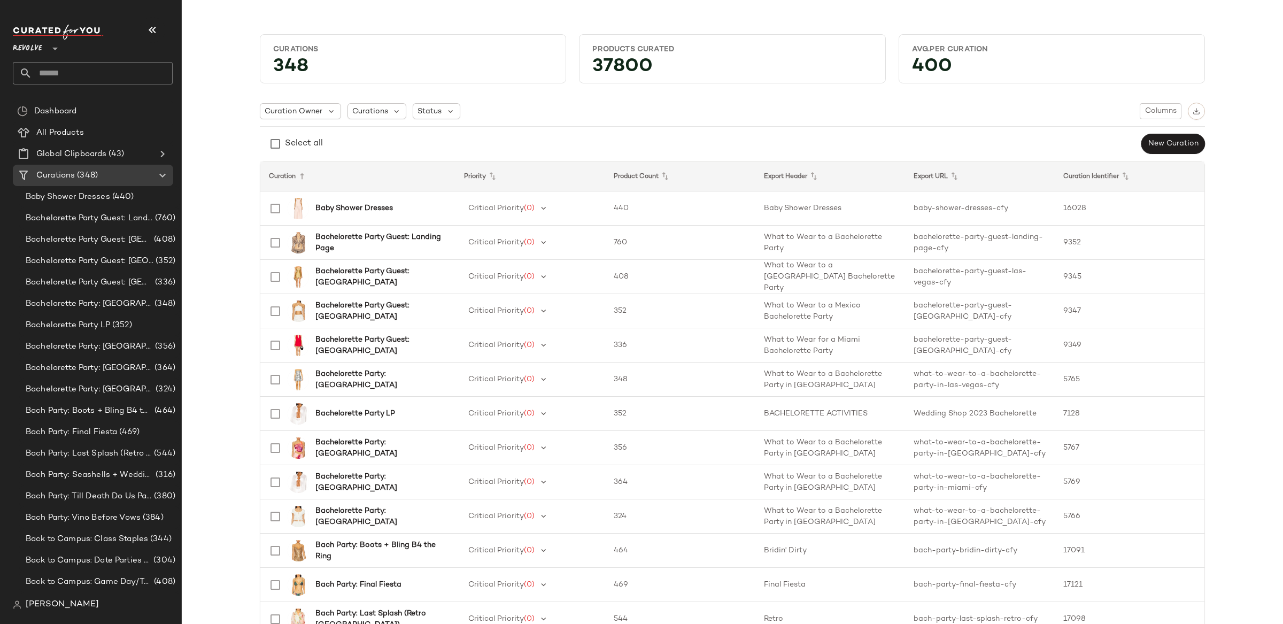
drag, startPoint x: 32, startPoint y: 45, endPoint x: 43, endPoint y: 50, distance: 12.2
click at [33, 45] on span "Revolve" at bounding box center [27, 45] width 29 height 19
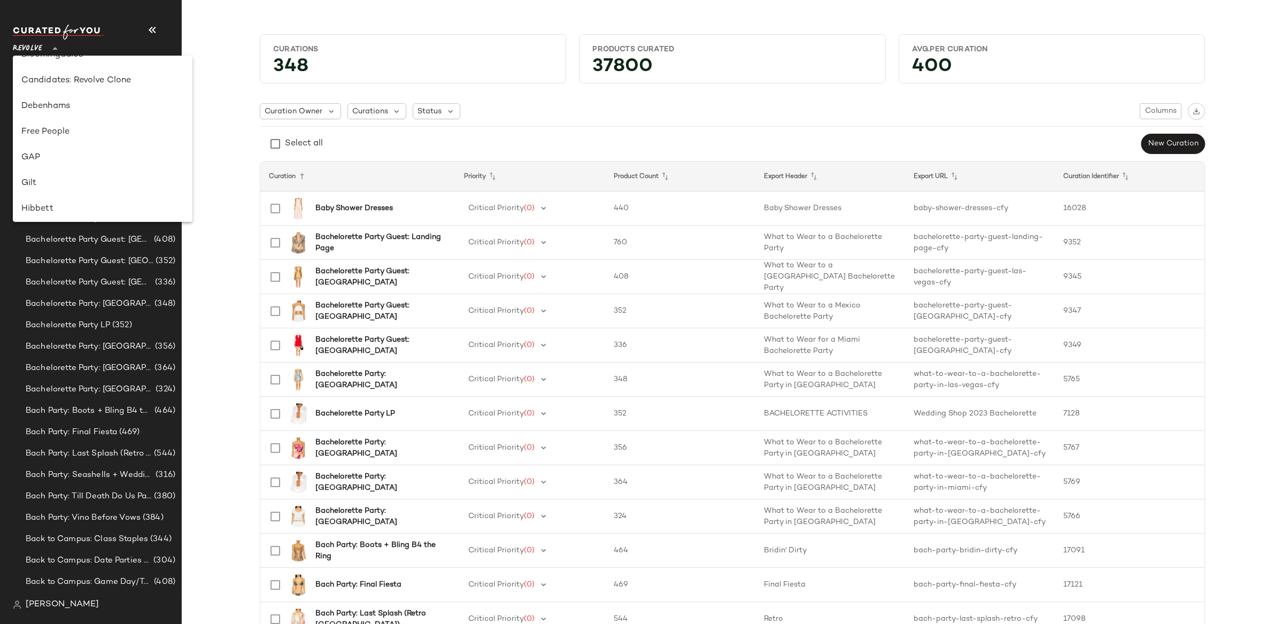
scroll to position [194, 0]
click at [65, 133] on div "GAP" at bounding box center [102, 135] width 163 height 13
type input "**"
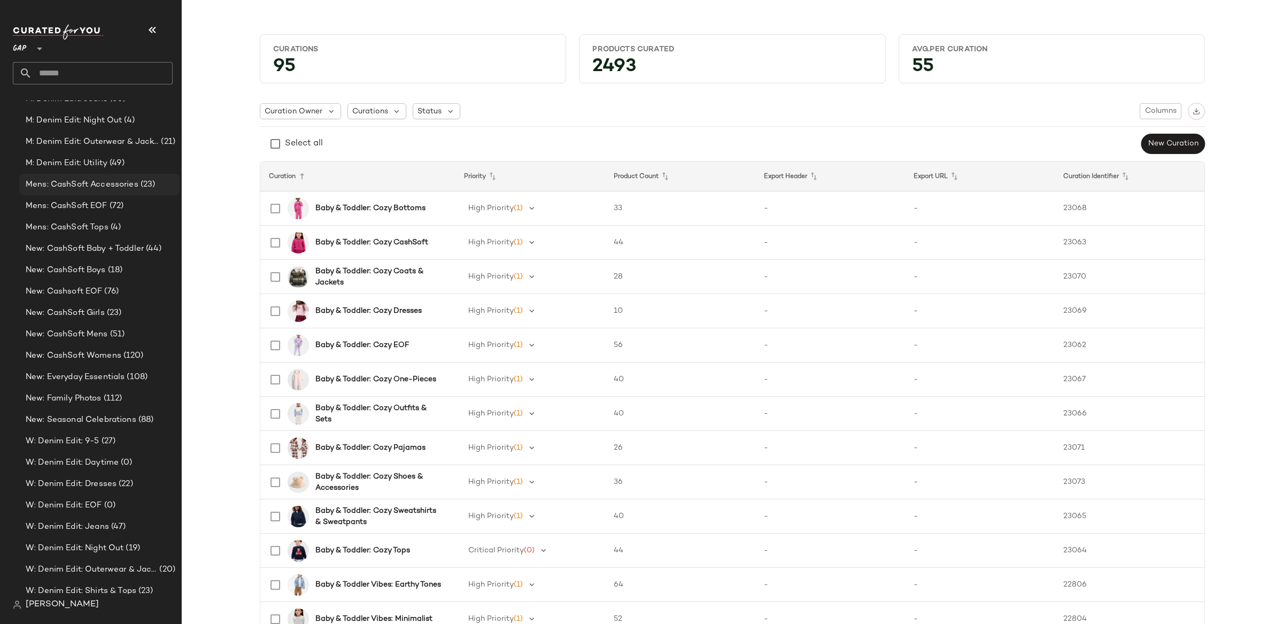
scroll to position [332, 0]
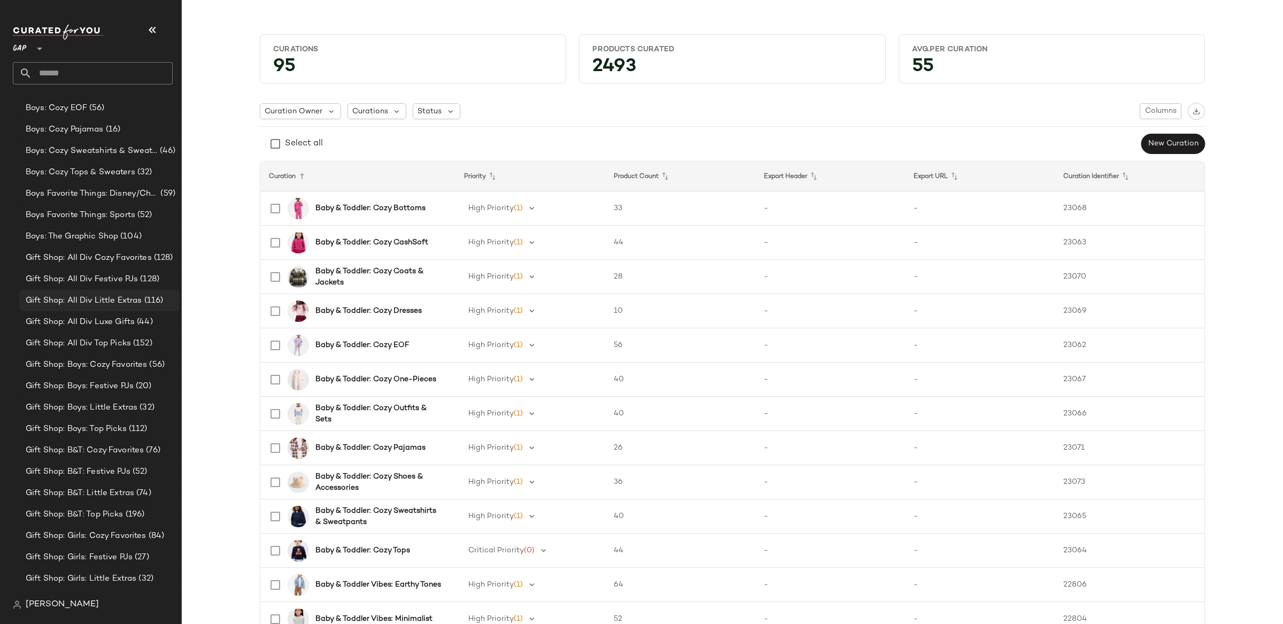
scroll to position [504, 0]
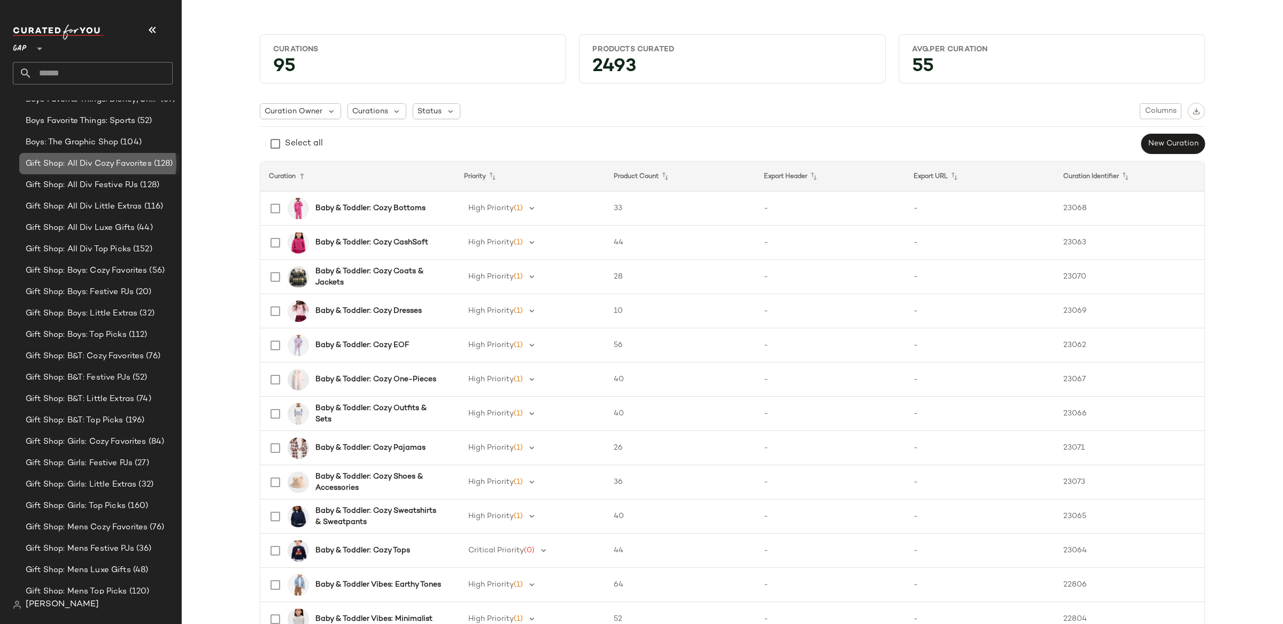
click at [66, 165] on span "Gift Shop: All Div Cozy Favorites" at bounding box center [89, 164] width 126 height 12
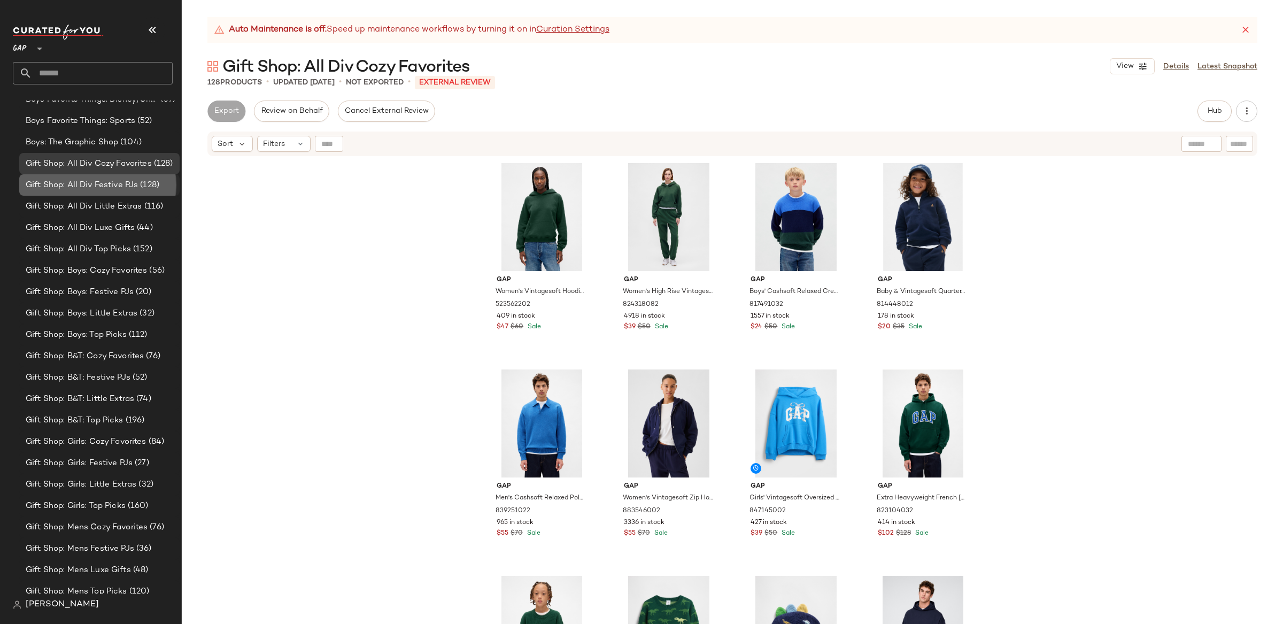
click at [62, 189] on span "Gift Shop: All Div Festive PJs" at bounding box center [82, 185] width 112 height 12
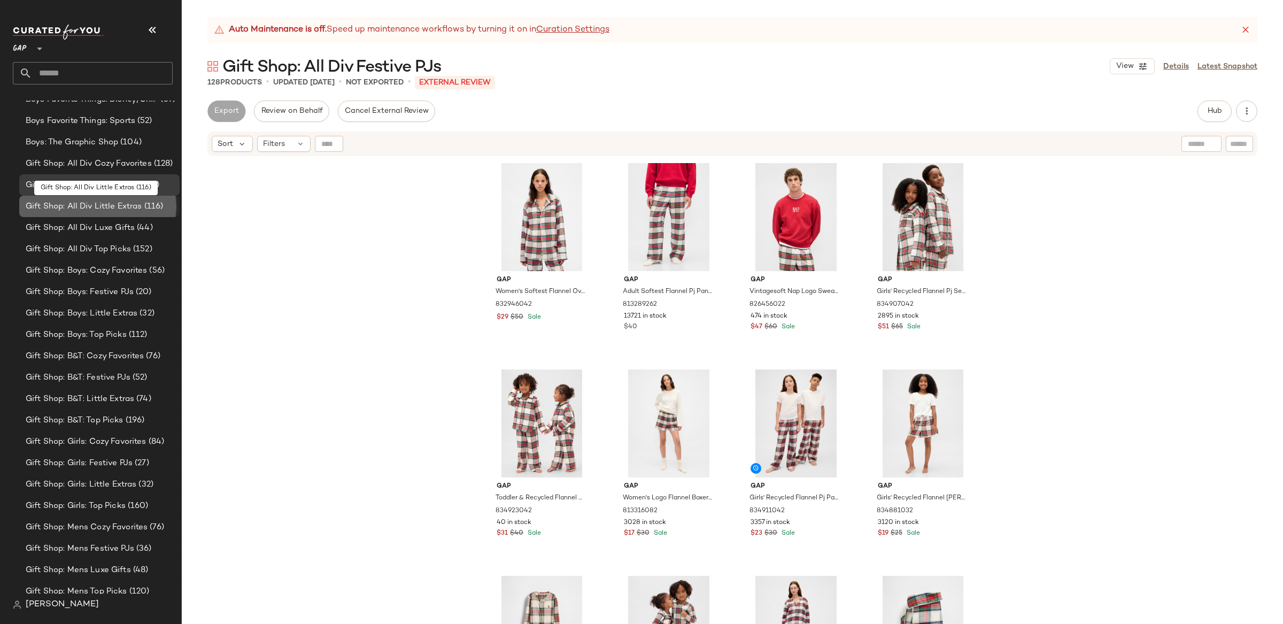
click at [75, 203] on span "Gift Shop: All Div Little Extras" at bounding box center [84, 207] width 117 height 12
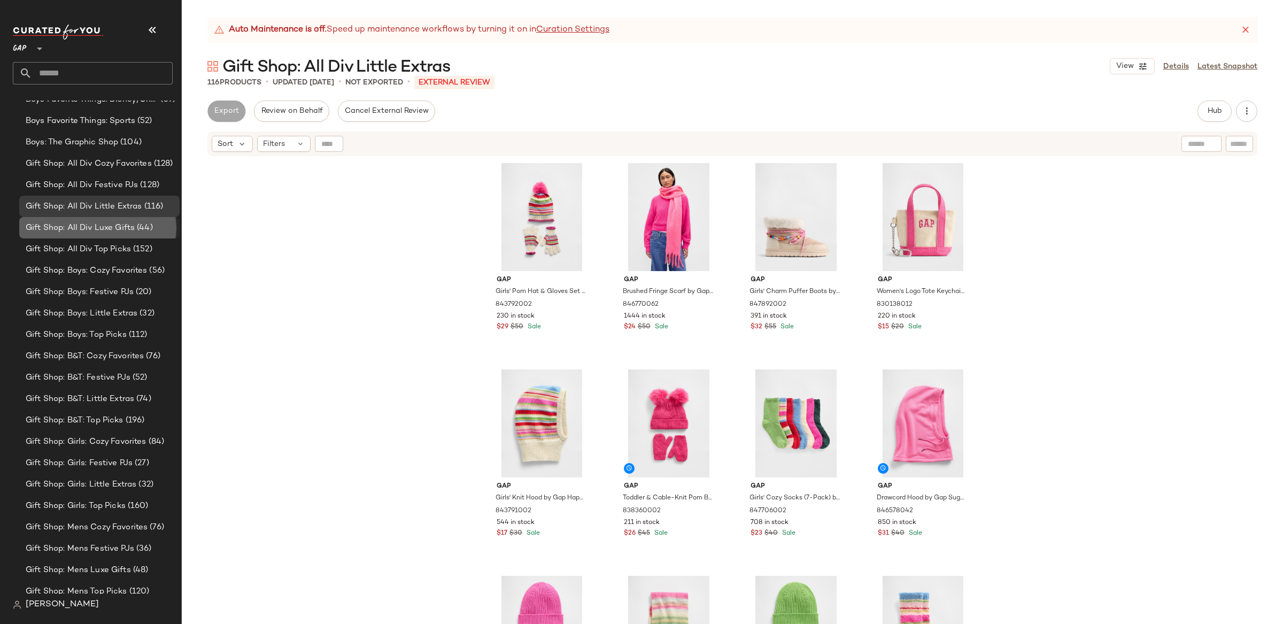
click at [107, 229] on span "Gift Shop: All Div Luxe Gifts" at bounding box center [80, 228] width 109 height 12
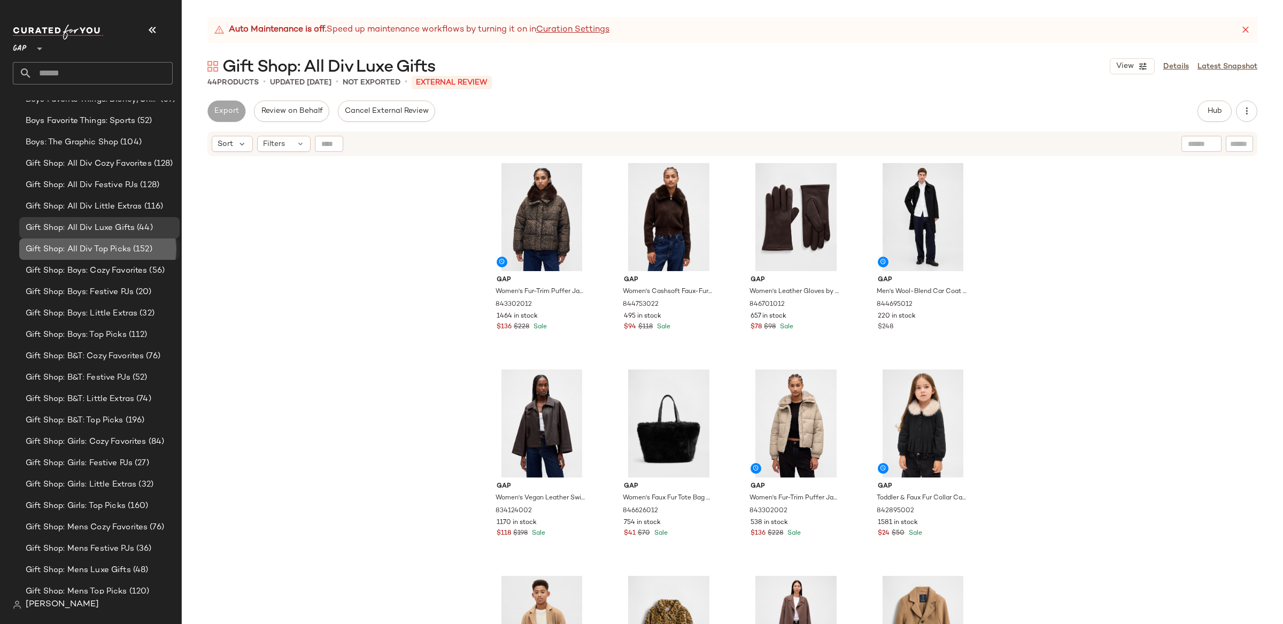
click at [109, 247] on span "Gift Shop: All Div Top Picks" at bounding box center [78, 249] width 105 height 12
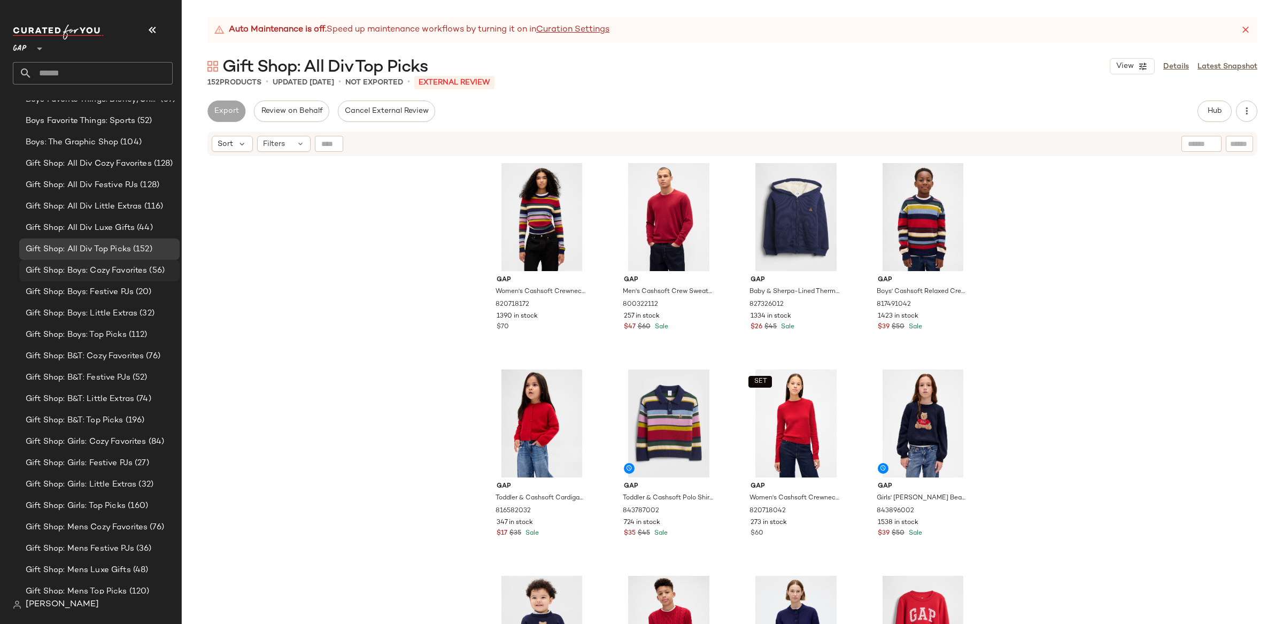
click at [115, 271] on span "Gift Shop: Boys: Cozy Favorites" at bounding box center [86, 271] width 121 height 12
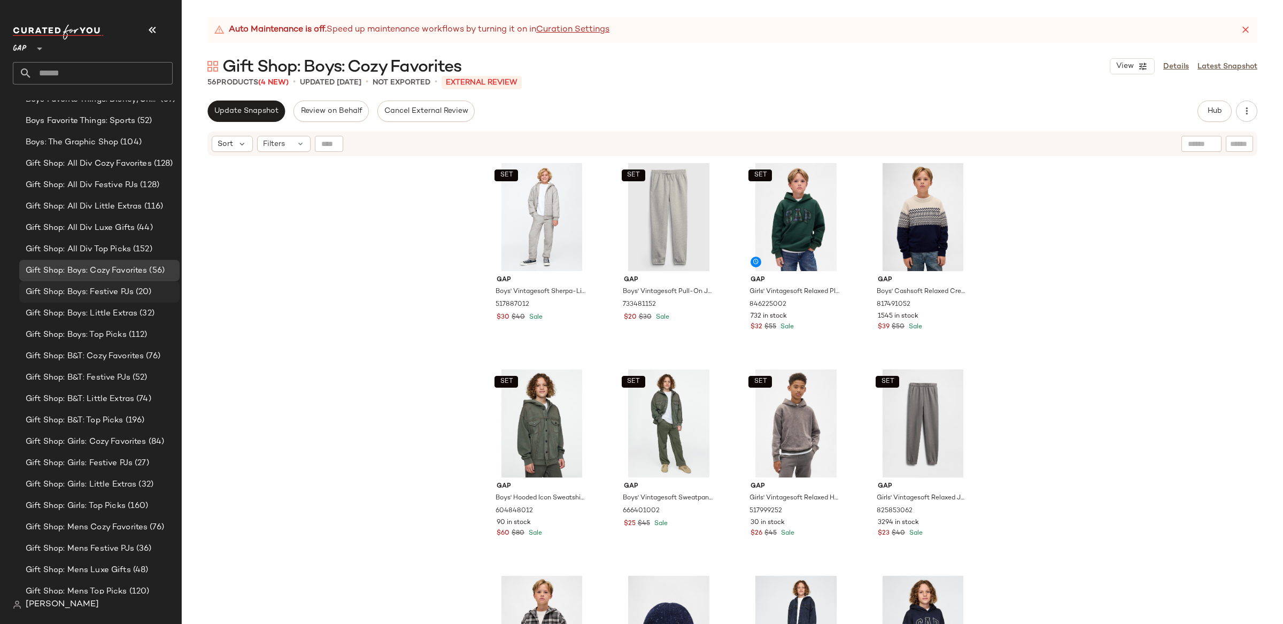
click at [122, 296] on span "Gift Shop: Boys: Festive PJs" at bounding box center [80, 292] width 108 height 12
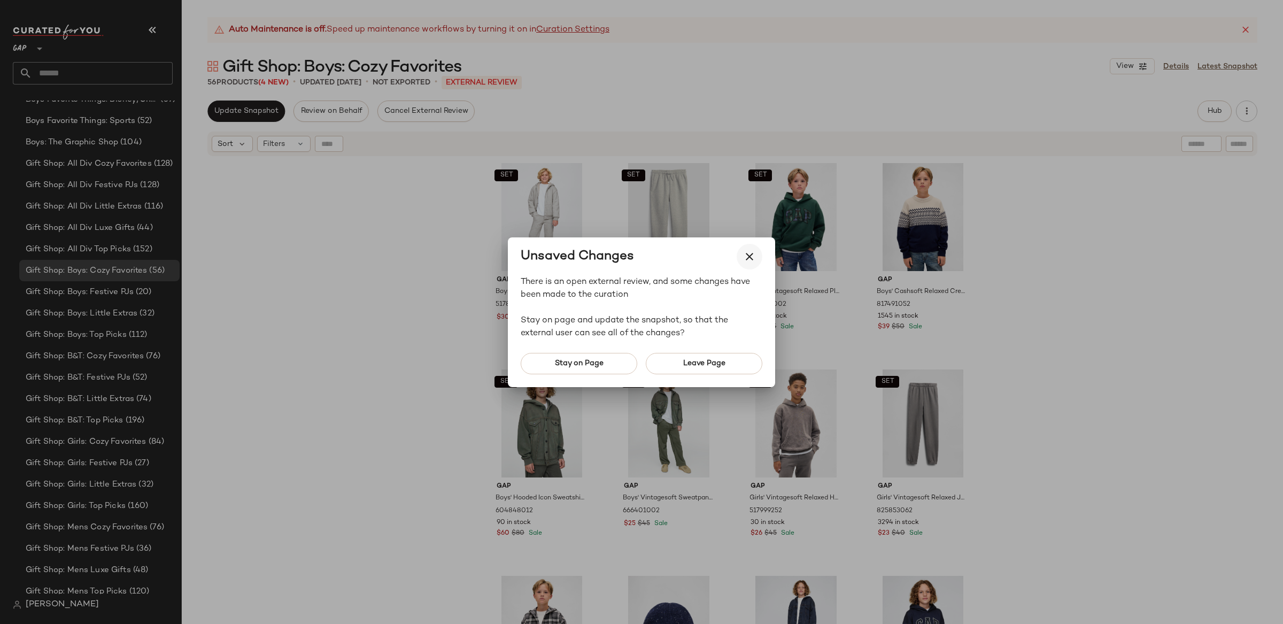
click at [746, 254] on icon "button" at bounding box center [749, 256] width 13 height 13
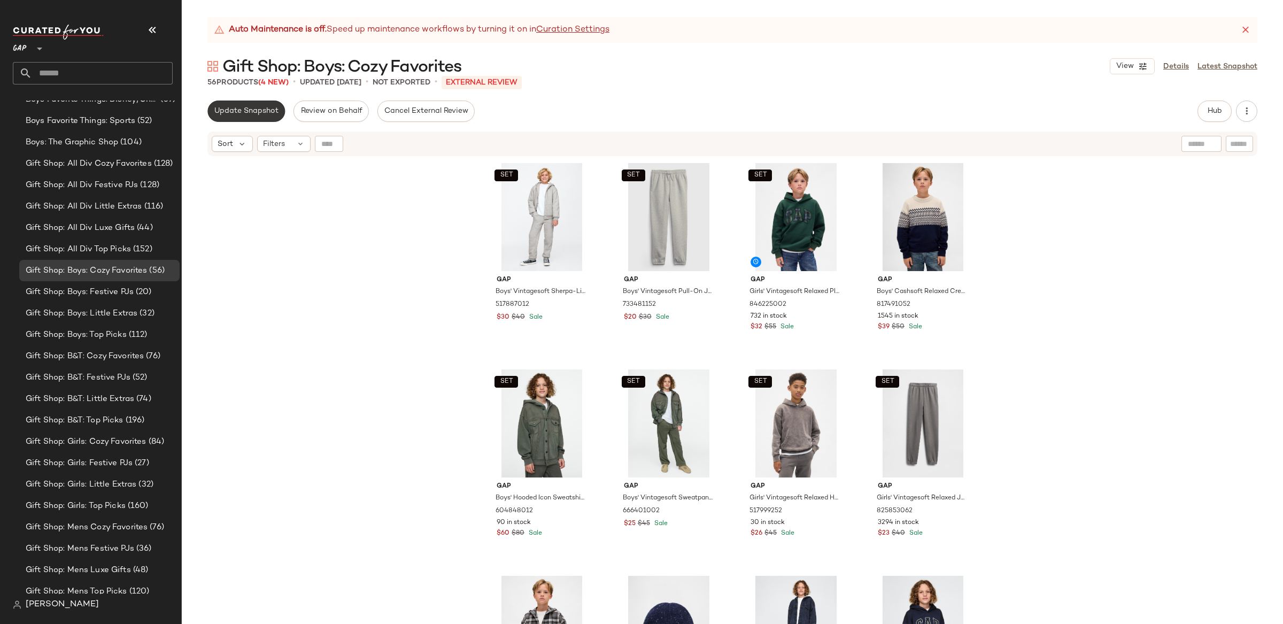
click at [227, 110] on span "Update Snapshot" at bounding box center [246, 111] width 65 height 9
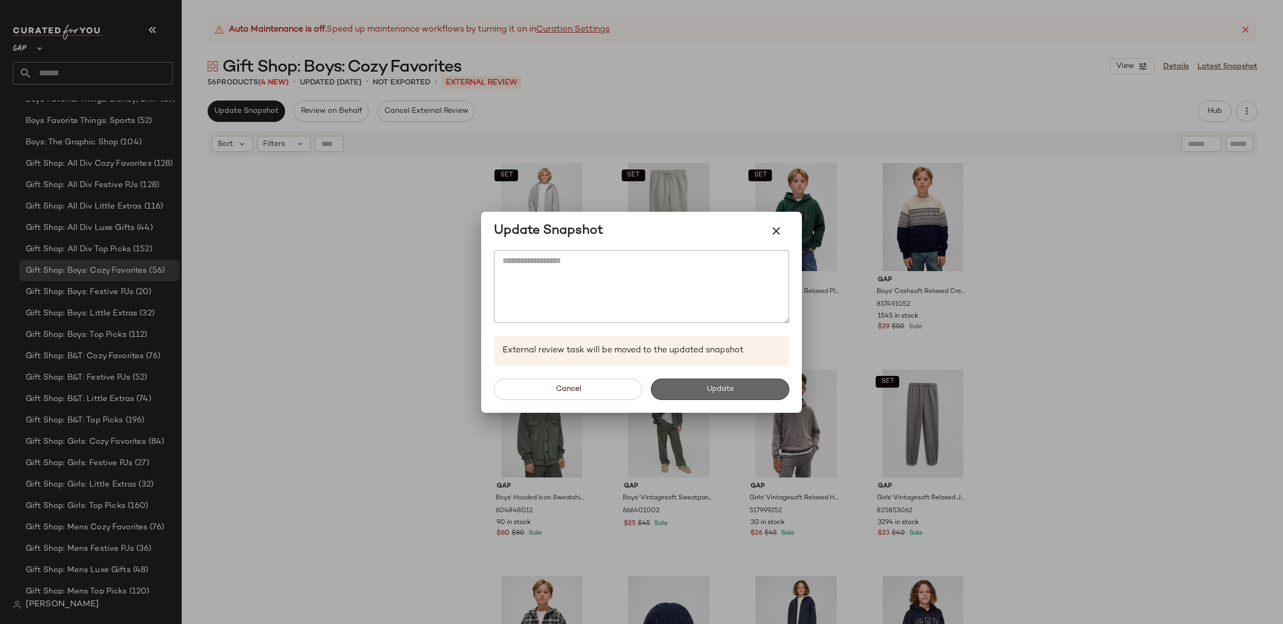
click at [750, 391] on button "Update" at bounding box center [720, 389] width 138 height 21
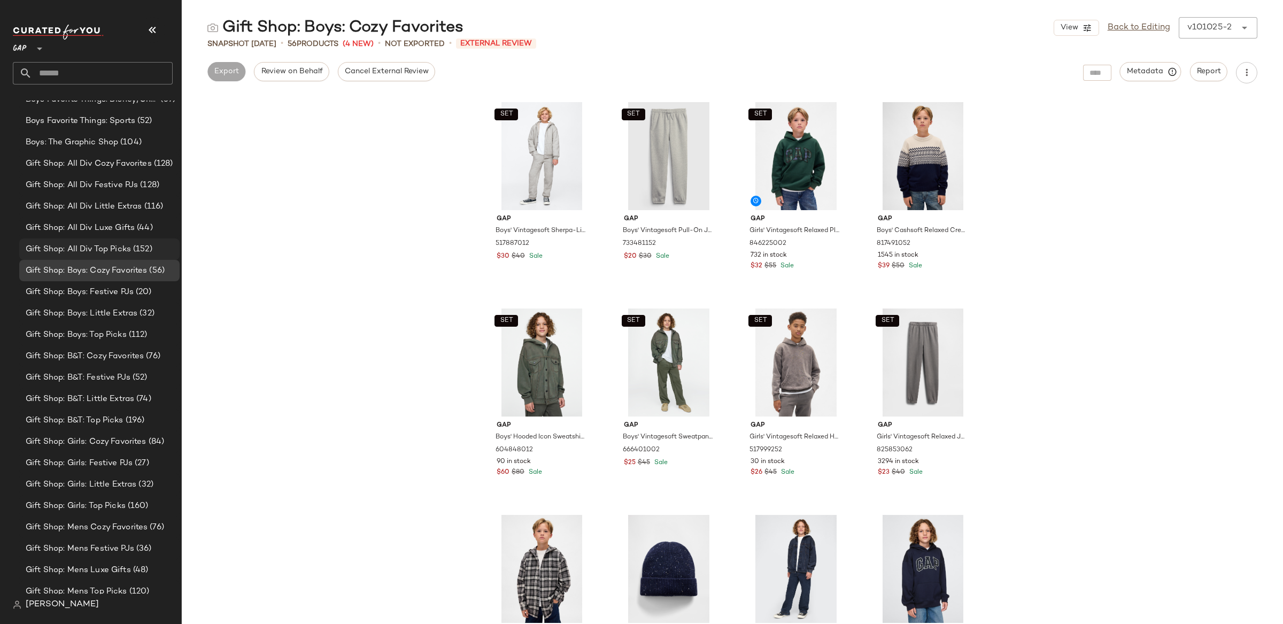
click at [95, 245] on span "Gift Shop: All Div Top Picks" at bounding box center [78, 249] width 105 height 12
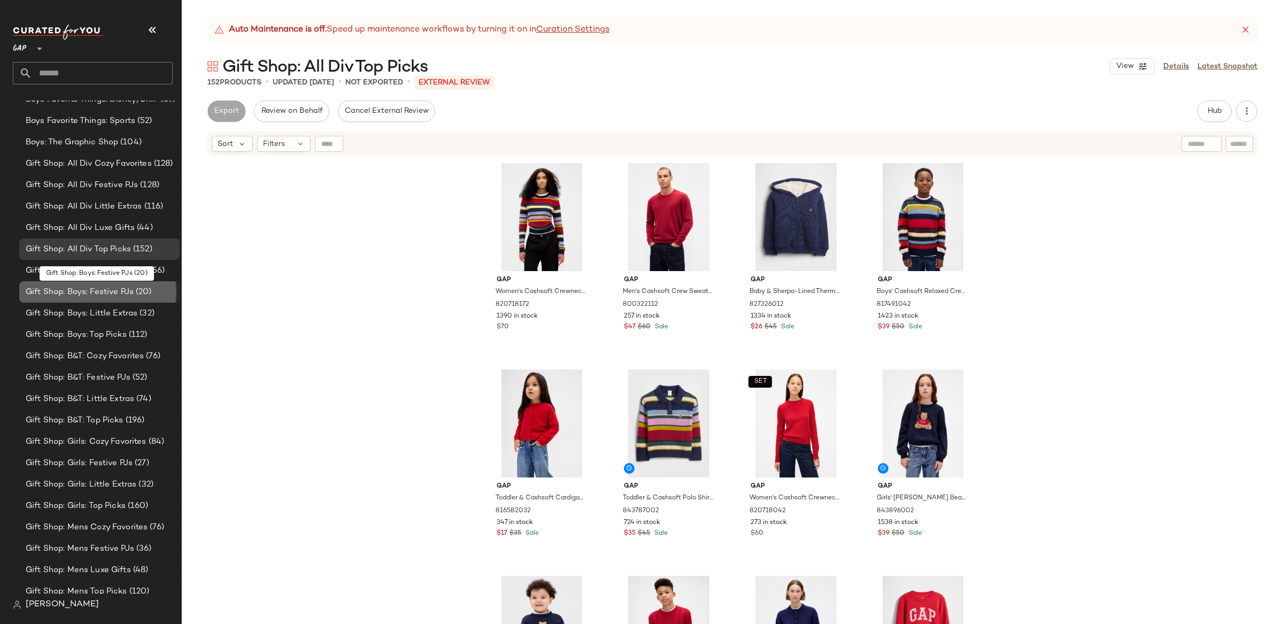
click at [102, 290] on span "Gift Shop: Boys: Festive PJs" at bounding box center [80, 292] width 108 height 12
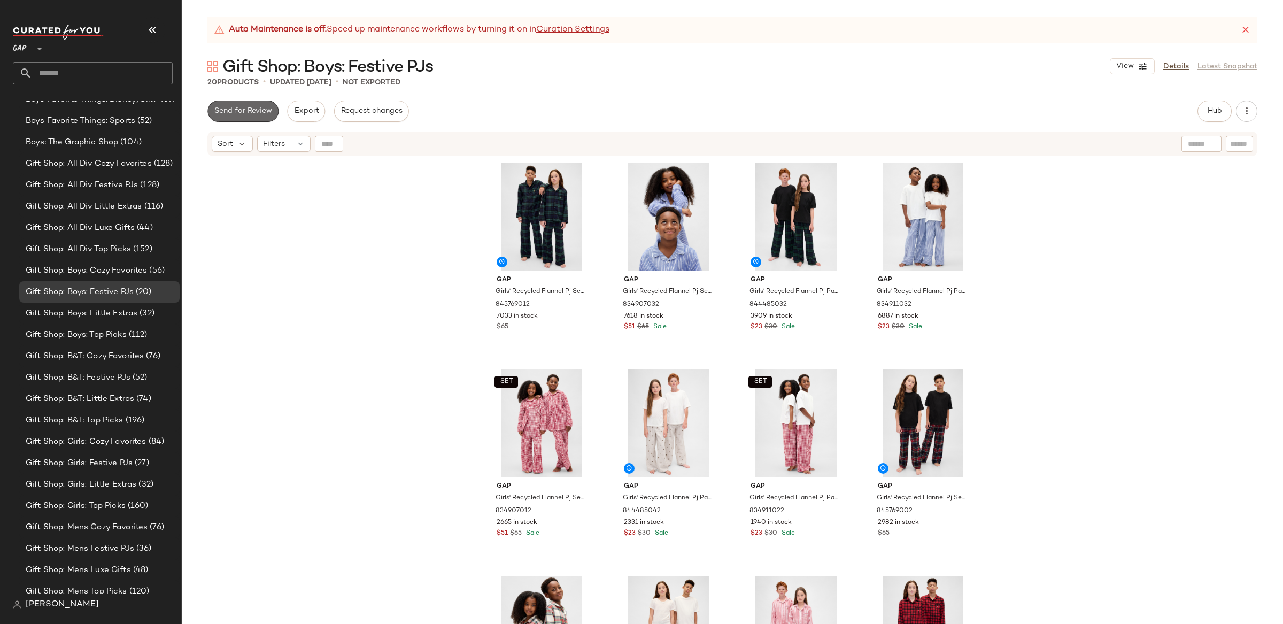
click at [241, 111] on span "Send for Review" at bounding box center [243, 111] width 58 height 9
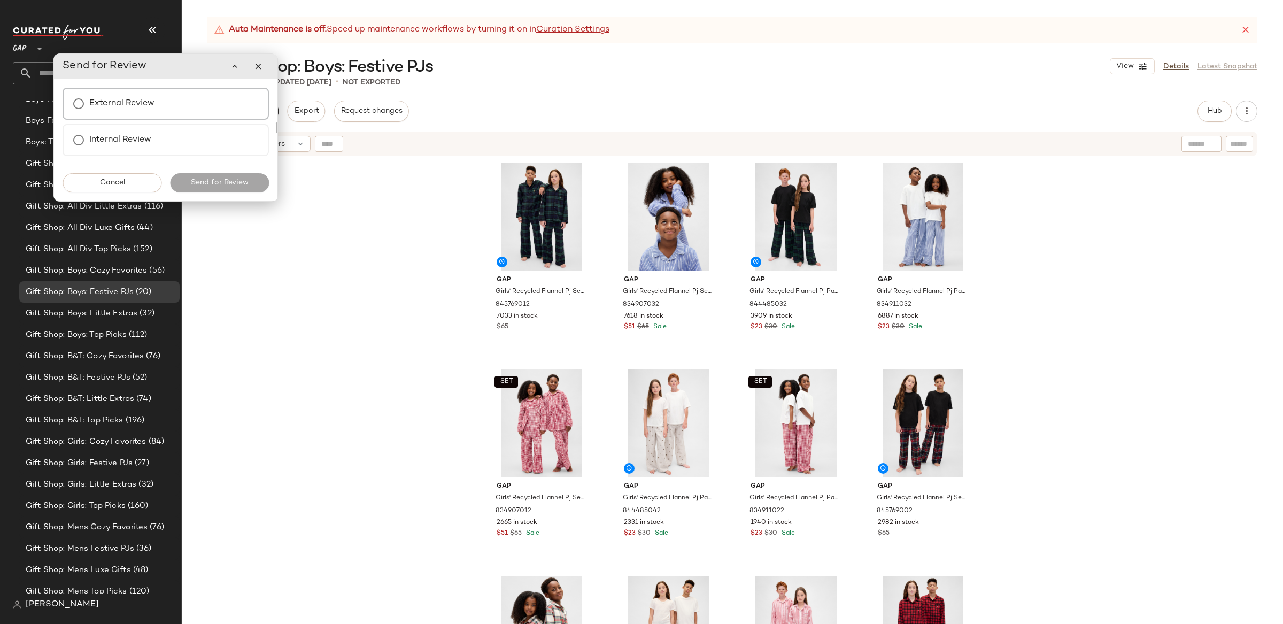
click at [162, 110] on div "External Review" at bounding box center [166, 104] width 206 height 32
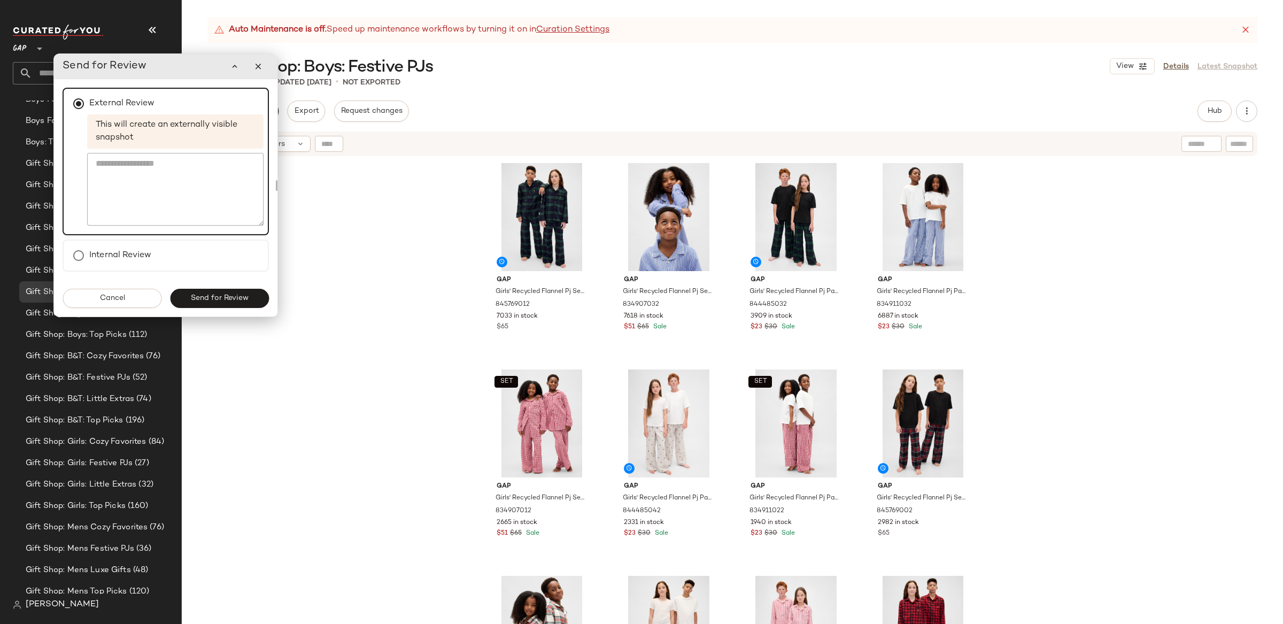
click at [238, 302] on button "Send for Review" at bounding box center [219, 298] width 99 height 19
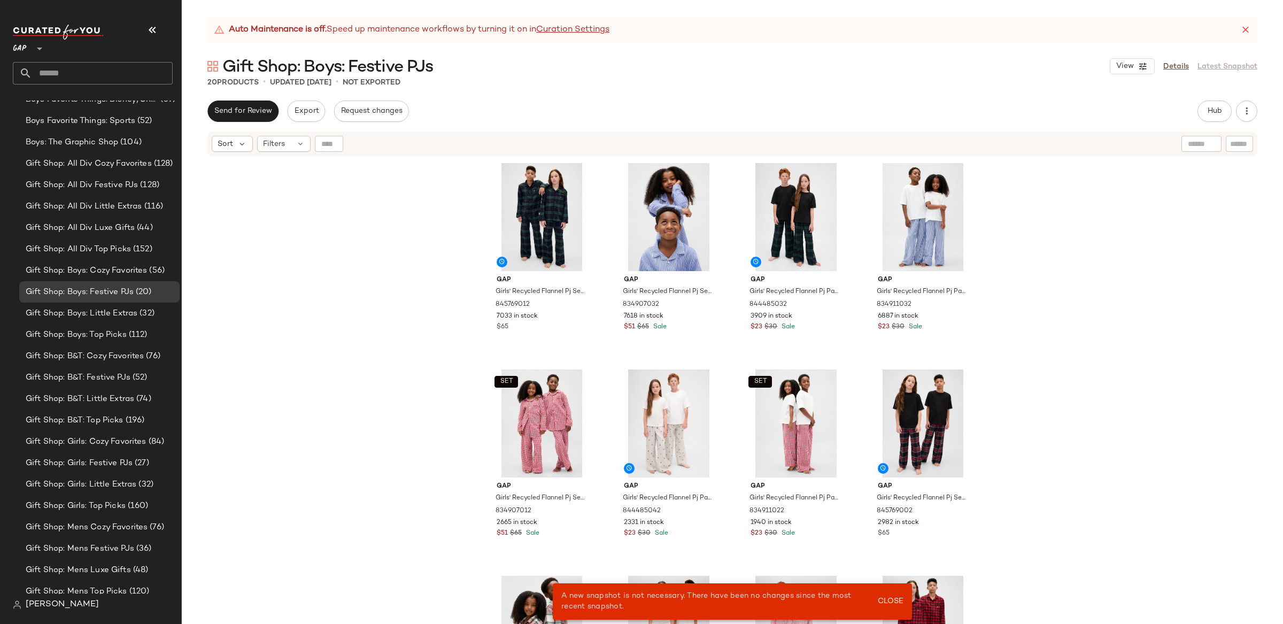
click at [1219, 70] on div "View Details Latest Snapshot" at bounding box center [1184, 66] width 148 height 16
click at [374, 221] on div "Gap Girls' Recycled Flannel Pj Set by Gap Black Watch Plaid Size 8 845769012 70…" at bounding box center [732, 404] width 1101 height 494
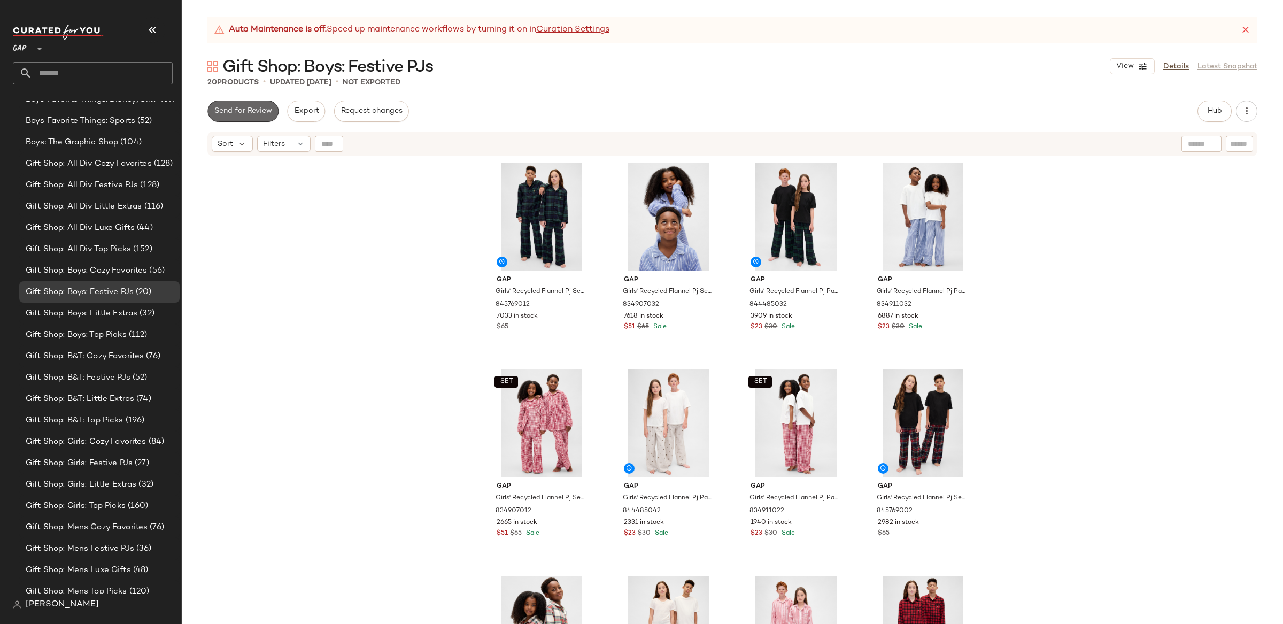
click at [257, 109] on span "Send for Review" at bounding box center [243, 111] width 58 height 9
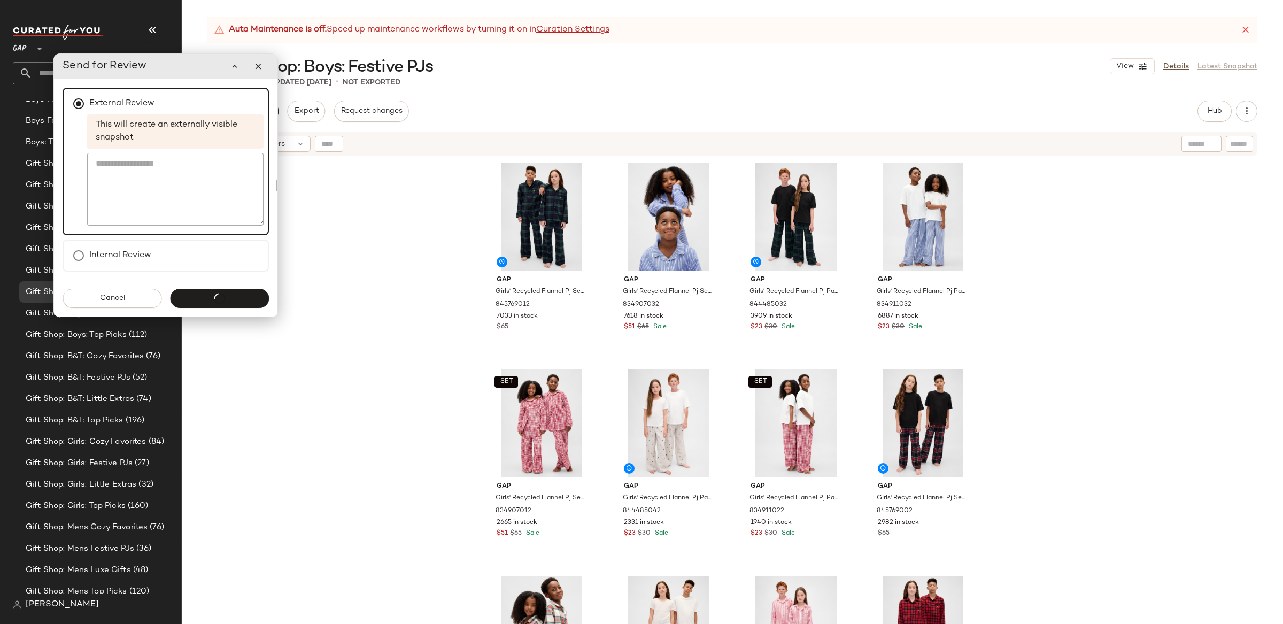
drag, startPoint x: 261, startPoint y: 70, endPoint x: 252, endPoint y: 71, distance: 9.2
click at [260, 70] on icon "button" at bounding box center [258, 66] width 10 height 10
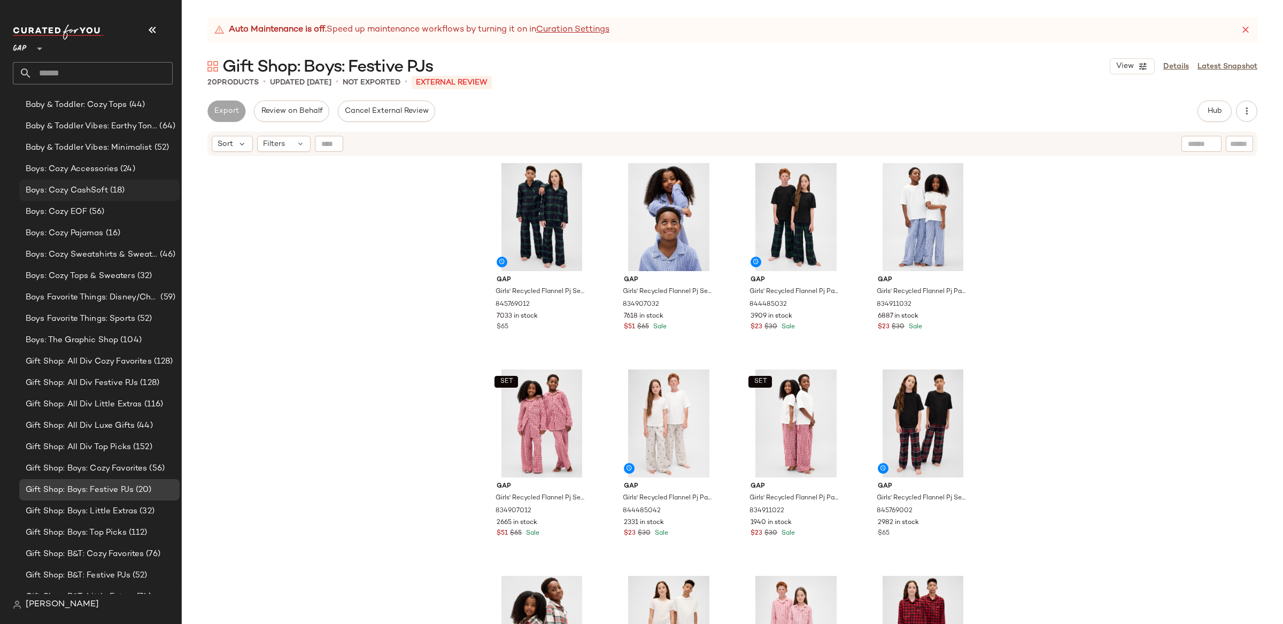
scroll to position [423, 0]
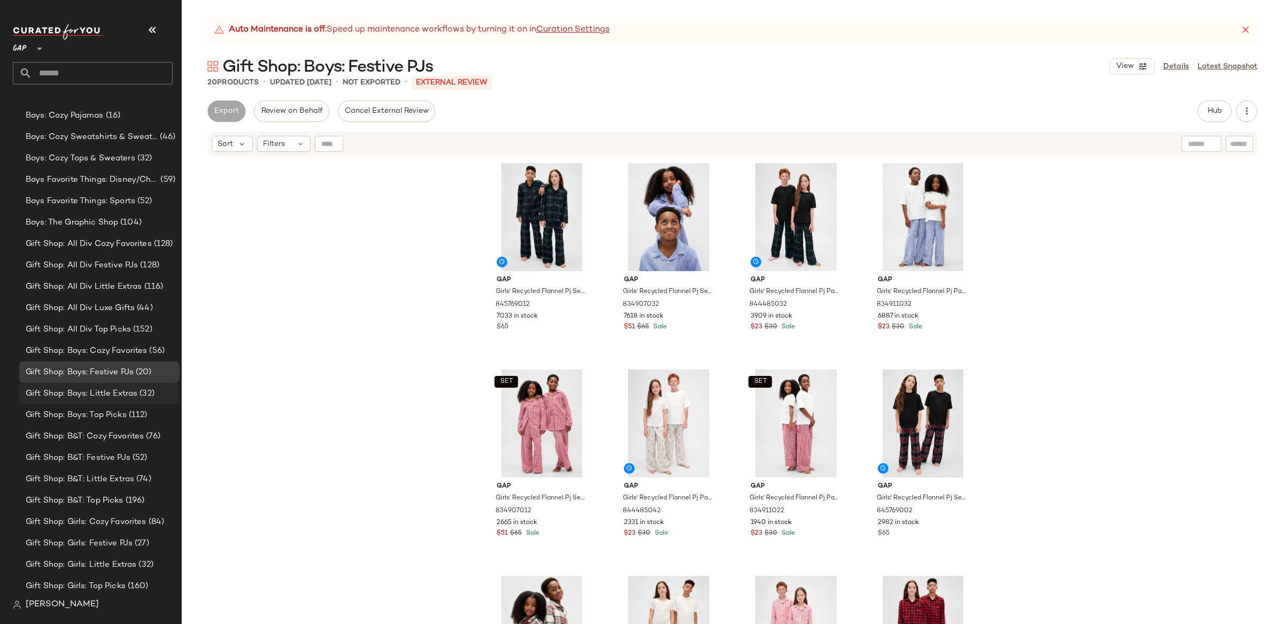
click at [105, 395] on span "Gift Shop: Boys: Little Extras" at bounding box center [82, 394] width 112 height 12
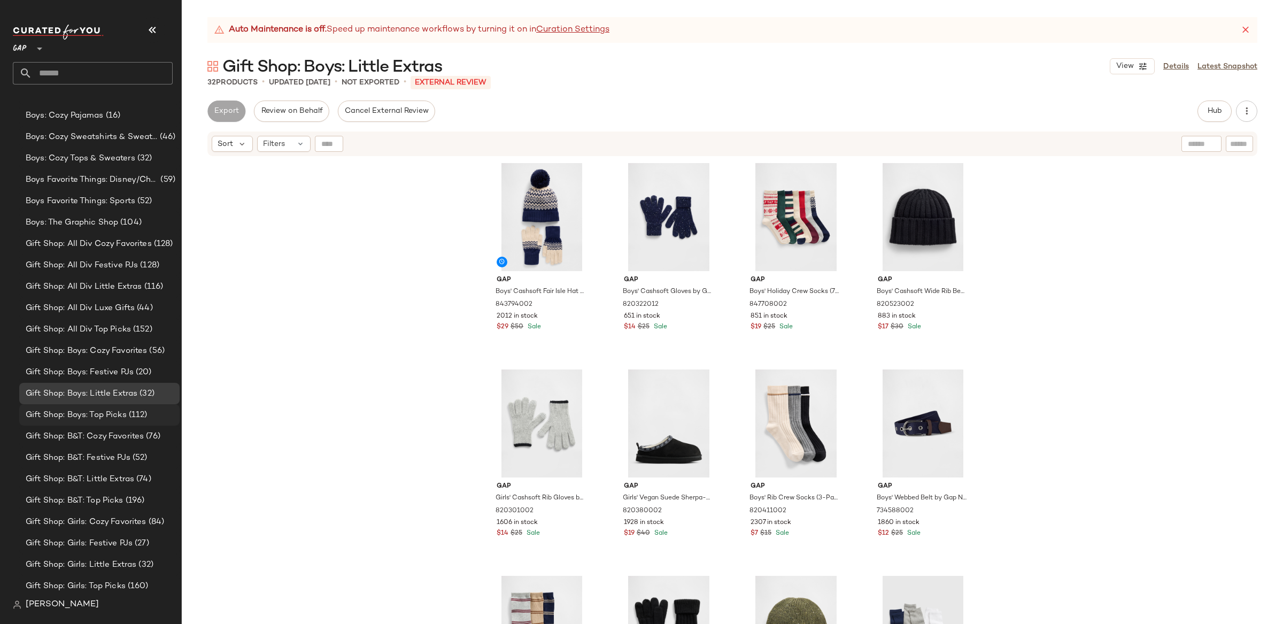
click at [111, 417] on span "Gift Shop: Boys: Top Picks" at bounding box center [76, 415] width 101 height 12
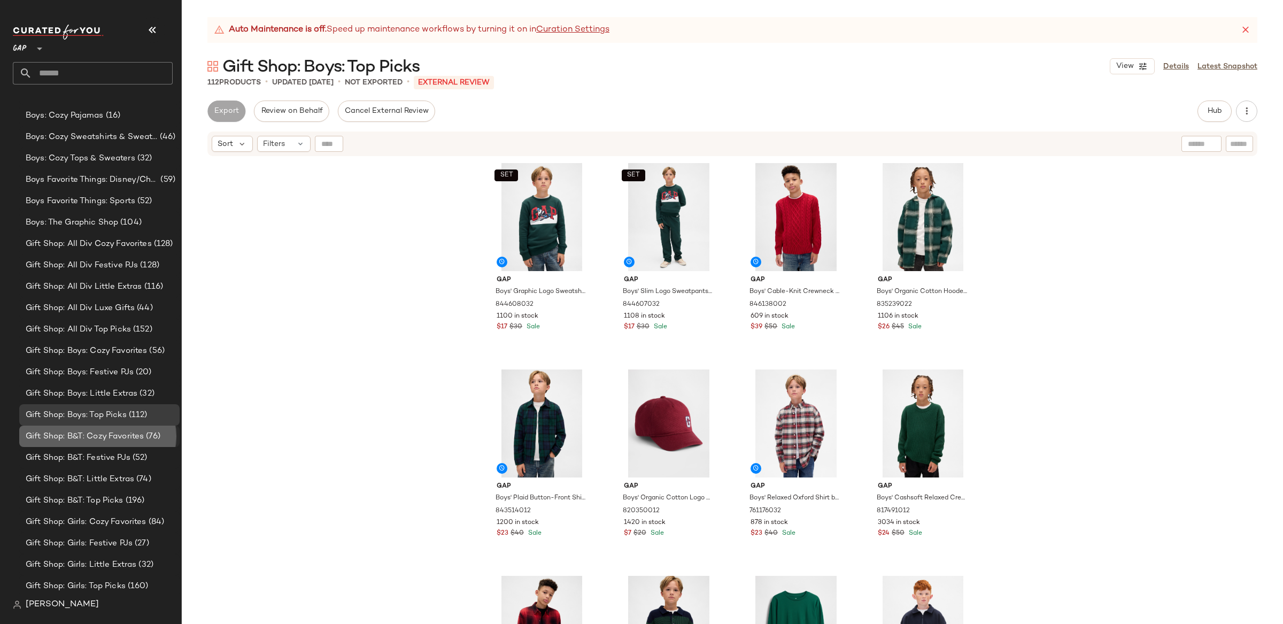
click at [101, 434] on span "Gift Shop: B&T: Cozy Favorites" at bounding box center [85, 436] width 118 height 12
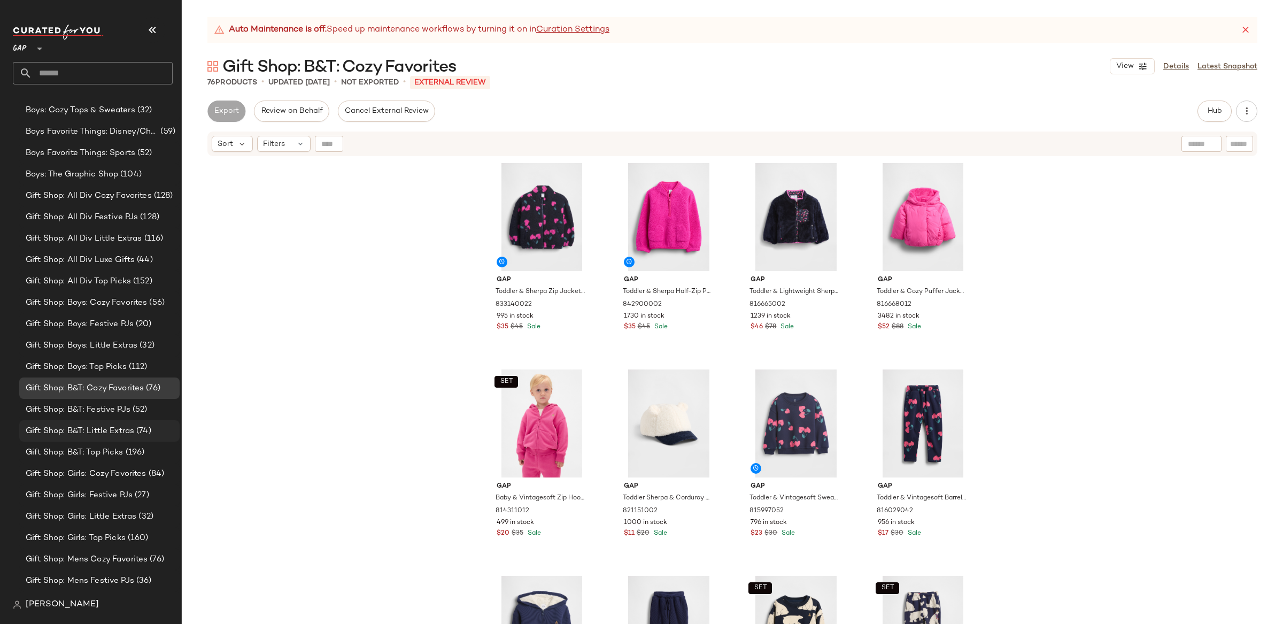
scroll to position [474, 0]
click at [96, 406] on span "Gift Shop: B&T: Festive PJs" at bounding box center [78, 407] width 105 height 12
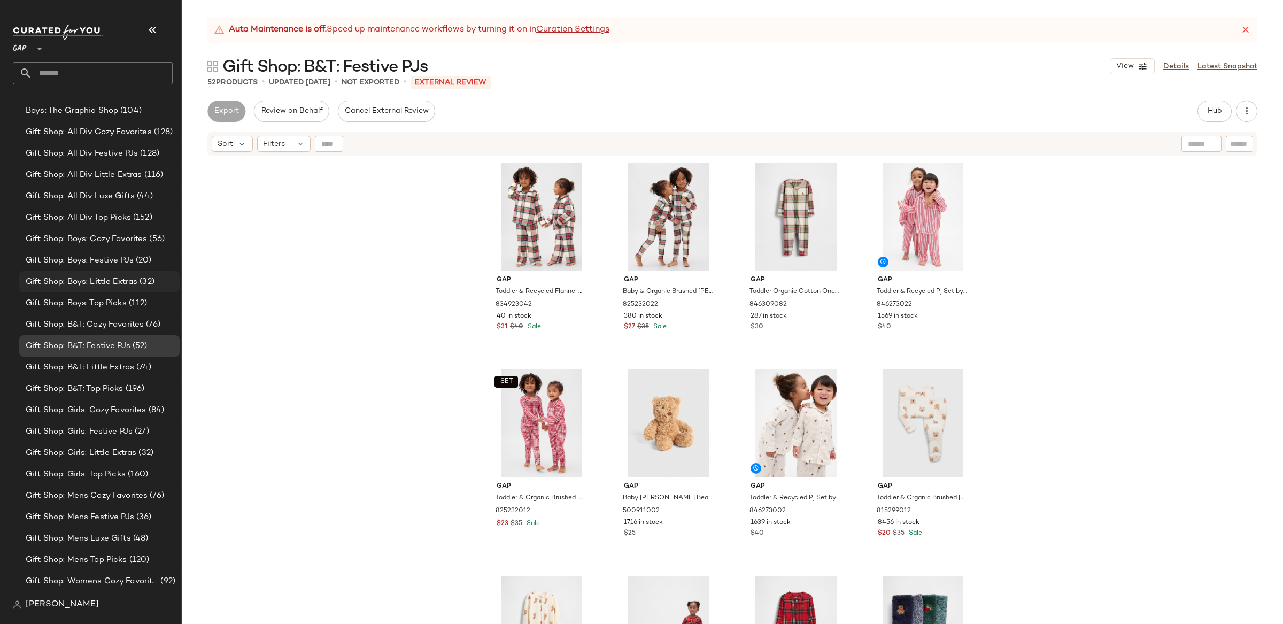
scroll to position [536, 0]
click at [113, 368] on span "Gift Shop: B&T: Little Extras" at bounding box center [80, 366] width 109 height 12
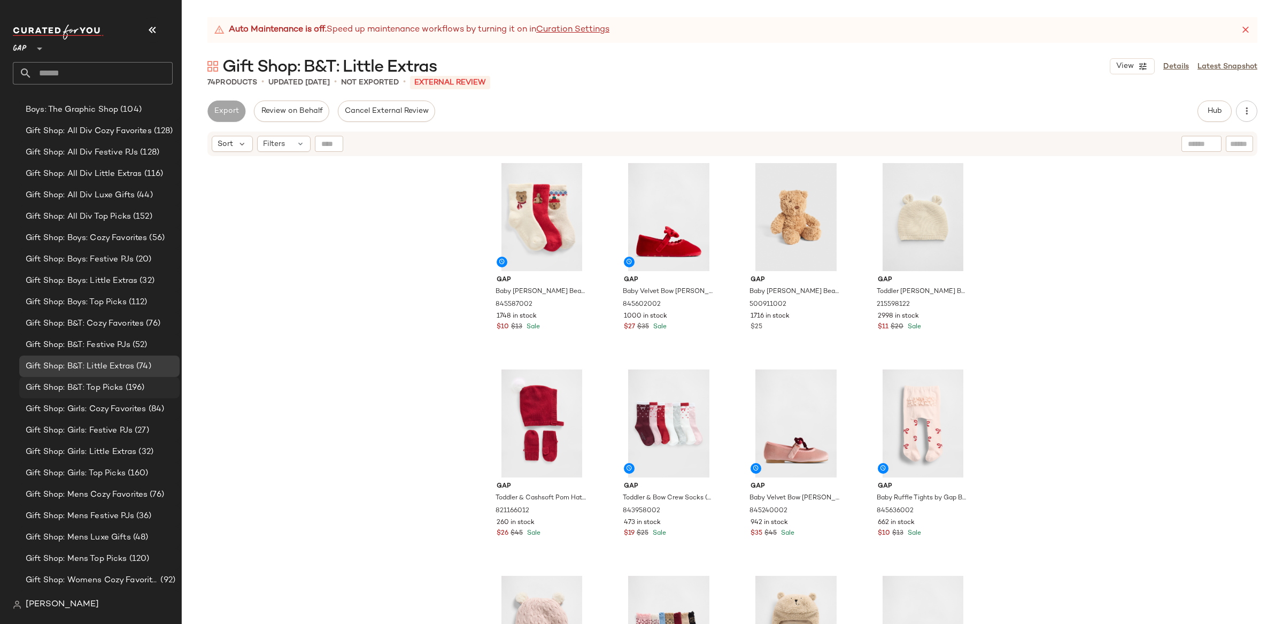
click at [119, 388] on span "Gift Shop: B&T: Top Picks" at bounding box center [75, 388] width 98 height 12
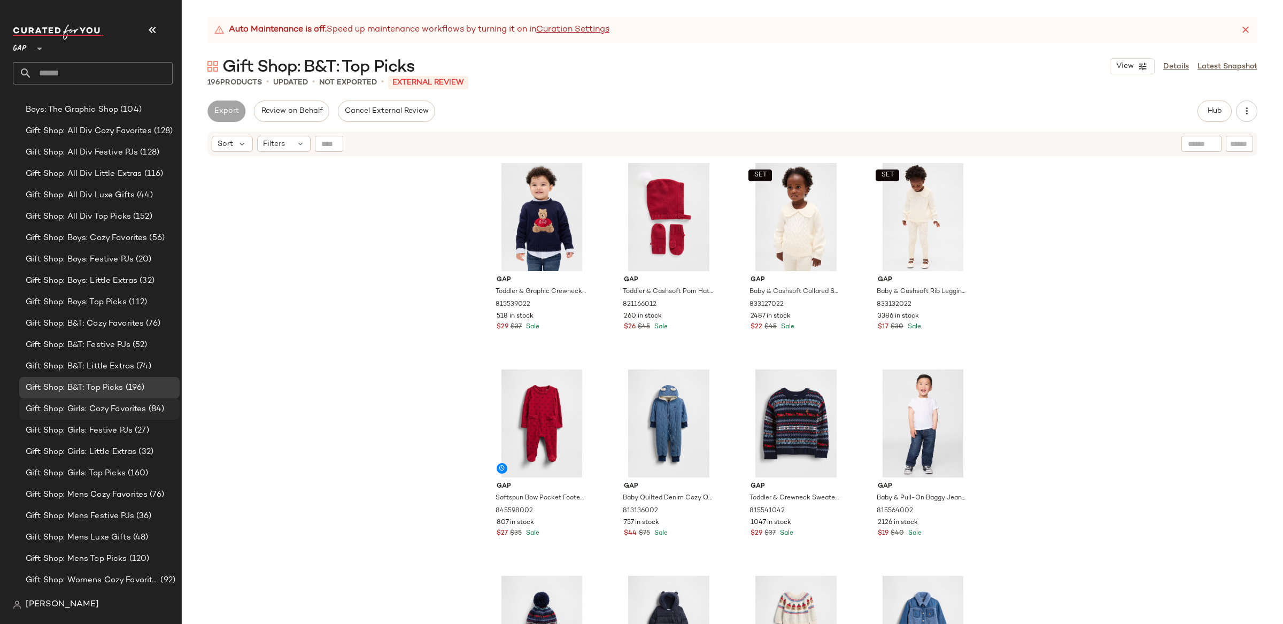
click at [112, 411] on span "Gift Shop: Girls: Cozy Favorites" at bounding box center [86, 409] width 121 height 12
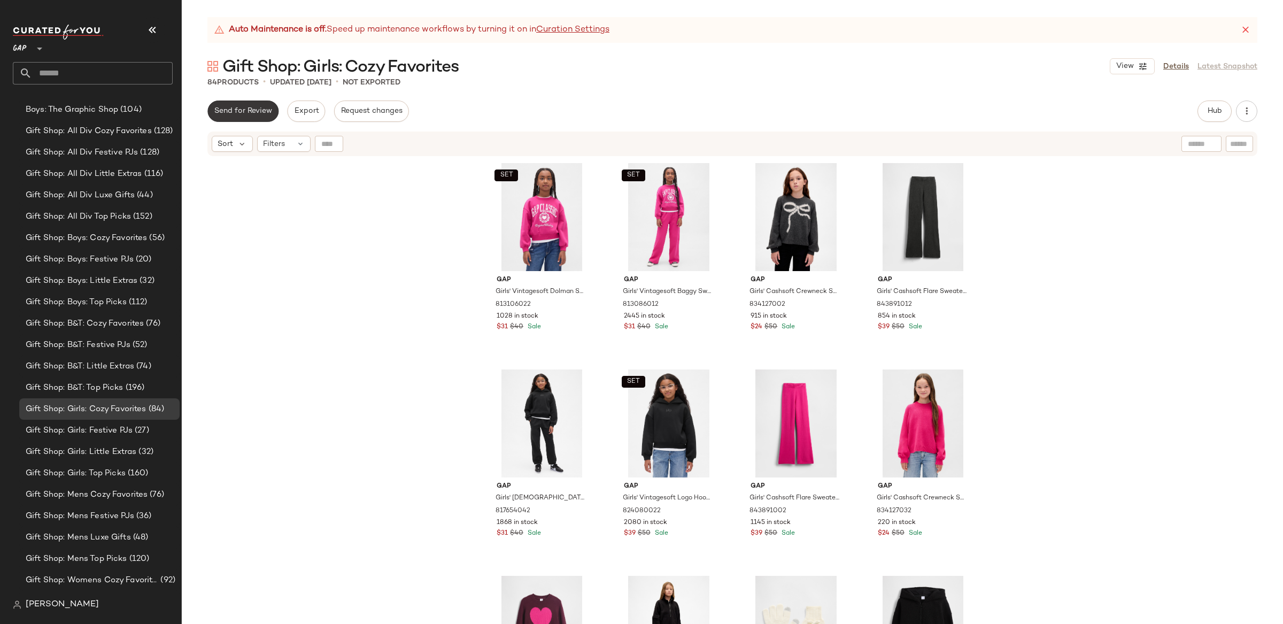
click at [238, 109] on span "Send for Review" at bounding box center [243, 111] width 58 height 9
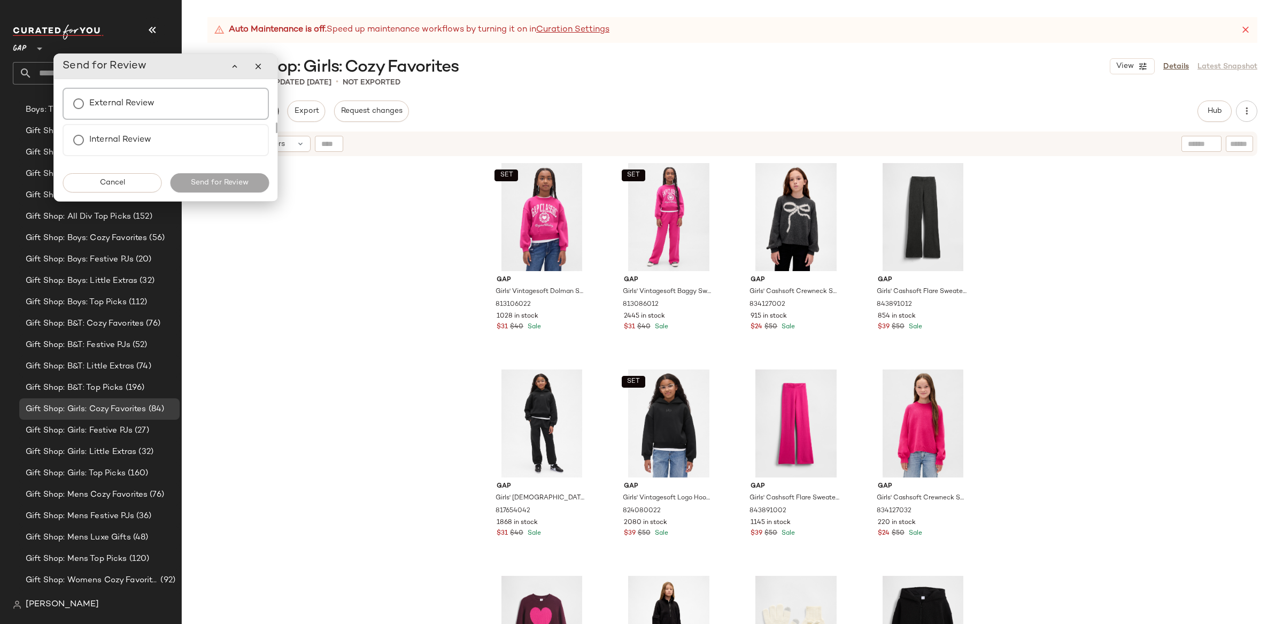
click at [171, 107] on div "External Review" at bounding box center [166, 104] width 206 height 32
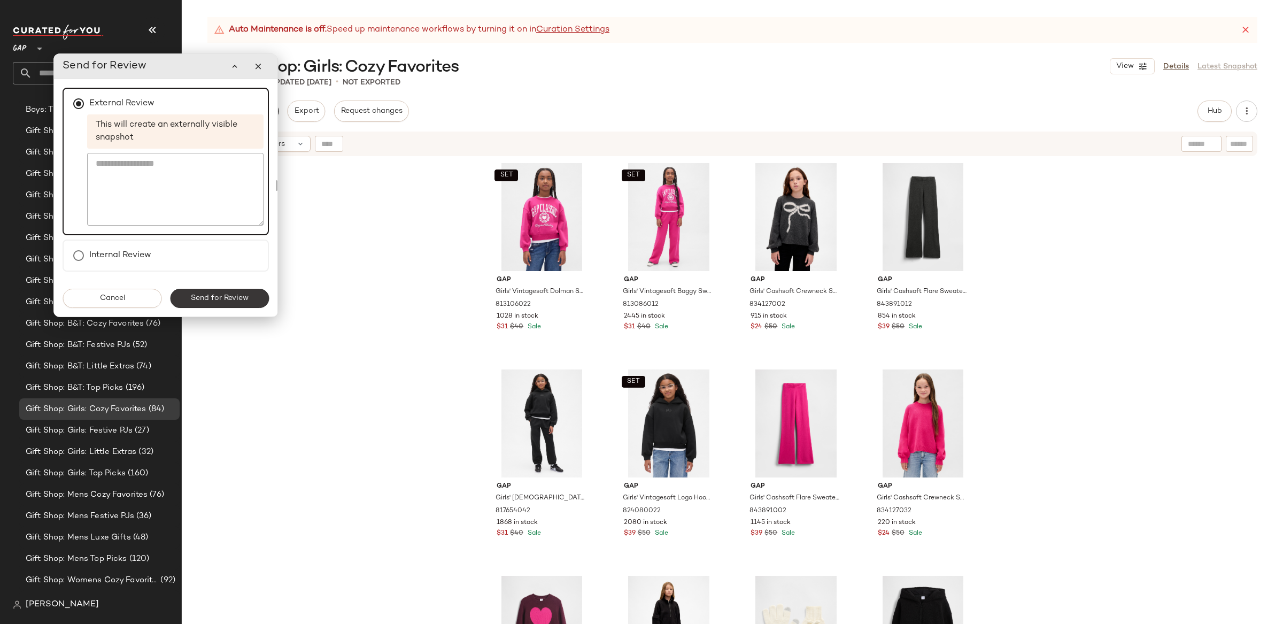
click at [241, 299] on span "Send for Review" at bounding box center [219, 298] width 58 height 9
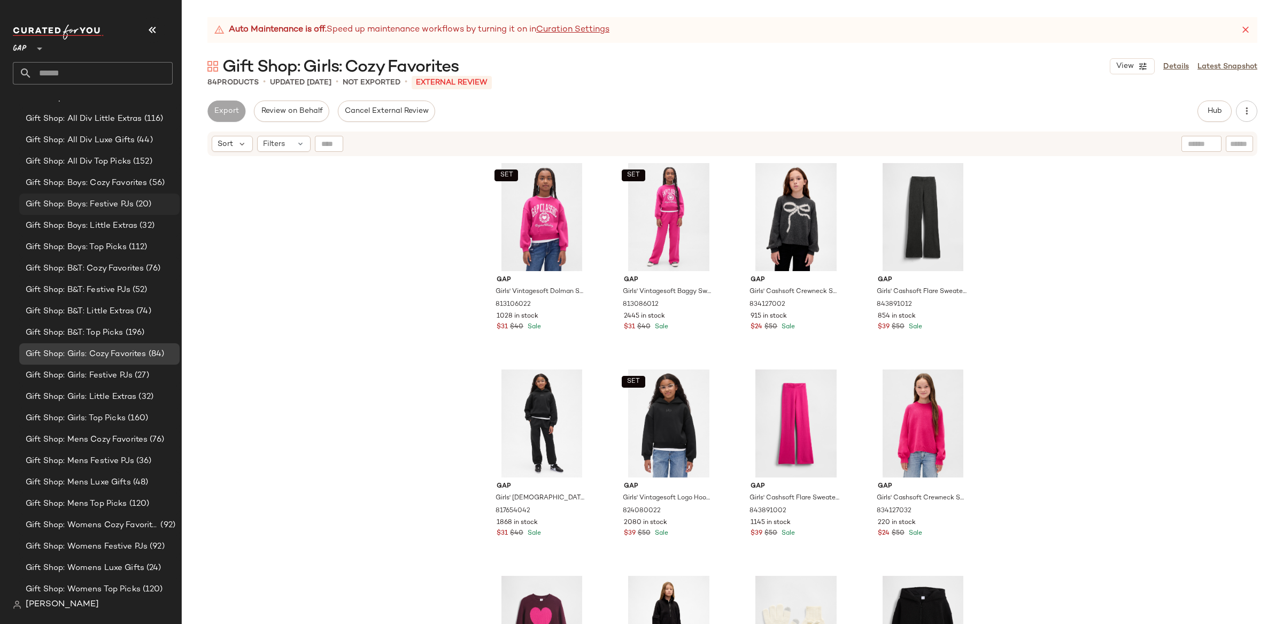
scroll to position [642, 0]
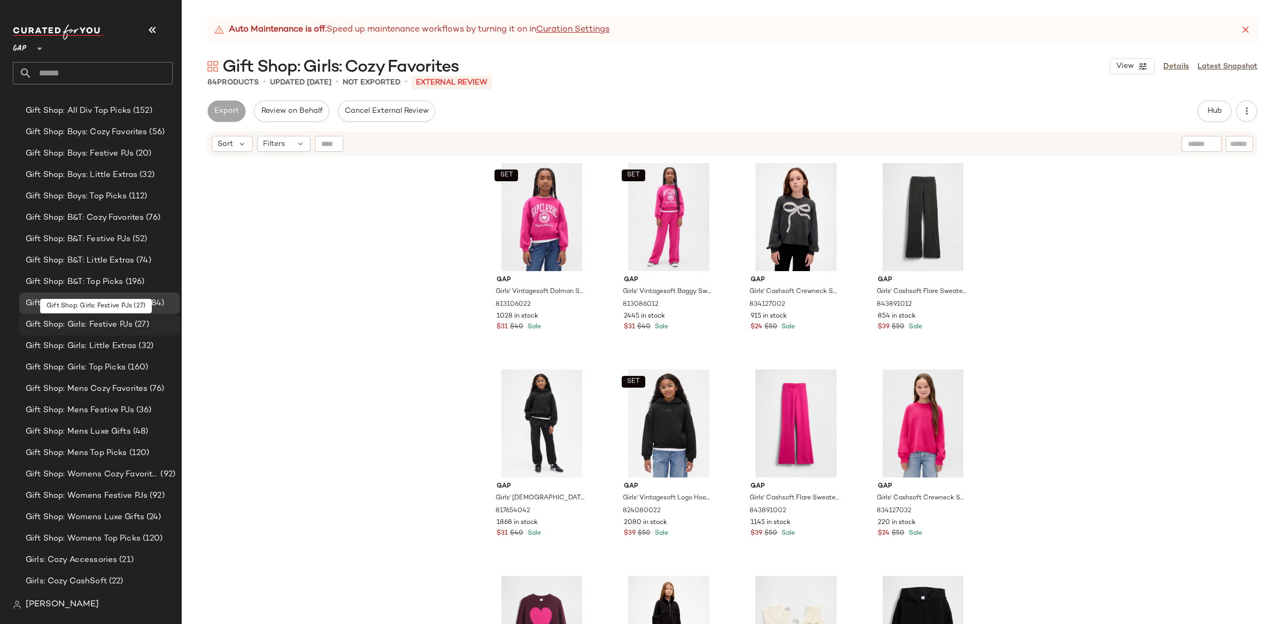
click at [121, 322] on span "Gift Shop: Girls: Festive PJs" at bounding box center [79, 325] width 107 height 12
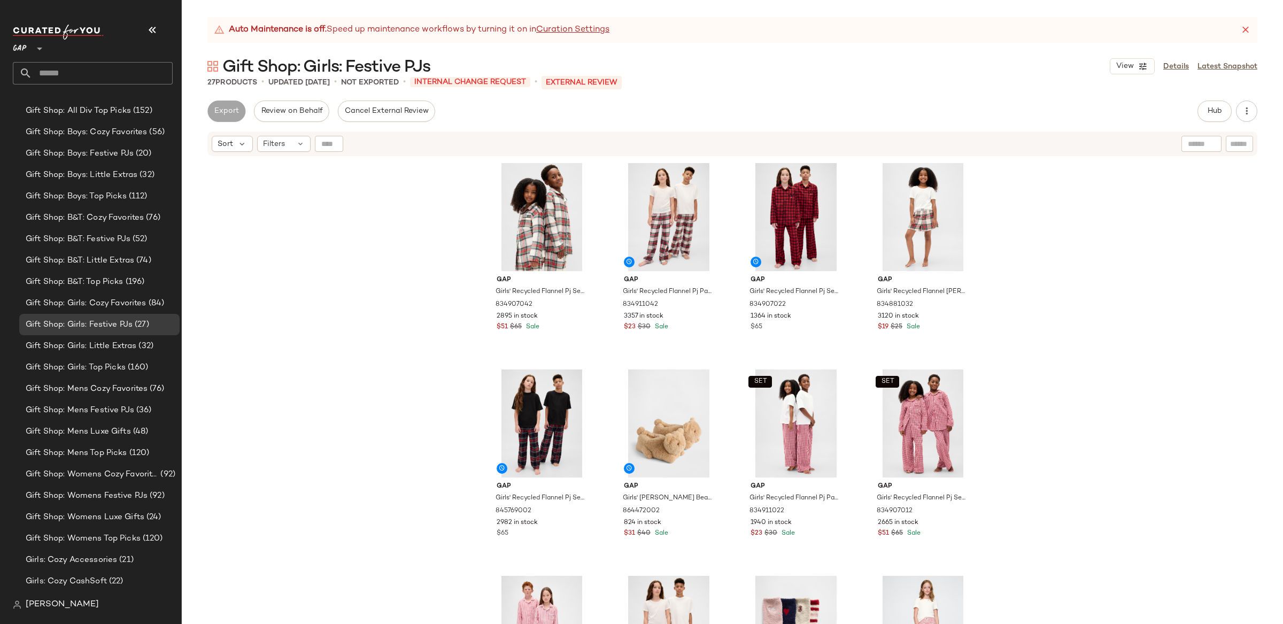
click at [308, 259] on div "Gap Girls' Recycled Flannel Pj Set by Gap Tan Tartan Plaid Size 6 834907042 289…" at bounding box center [732, 404] width 1101 height 494
click at [93, 346] on span "Gift Shop: Girls: Little Extras" at bounding box center [81, 346] width 111 height 12
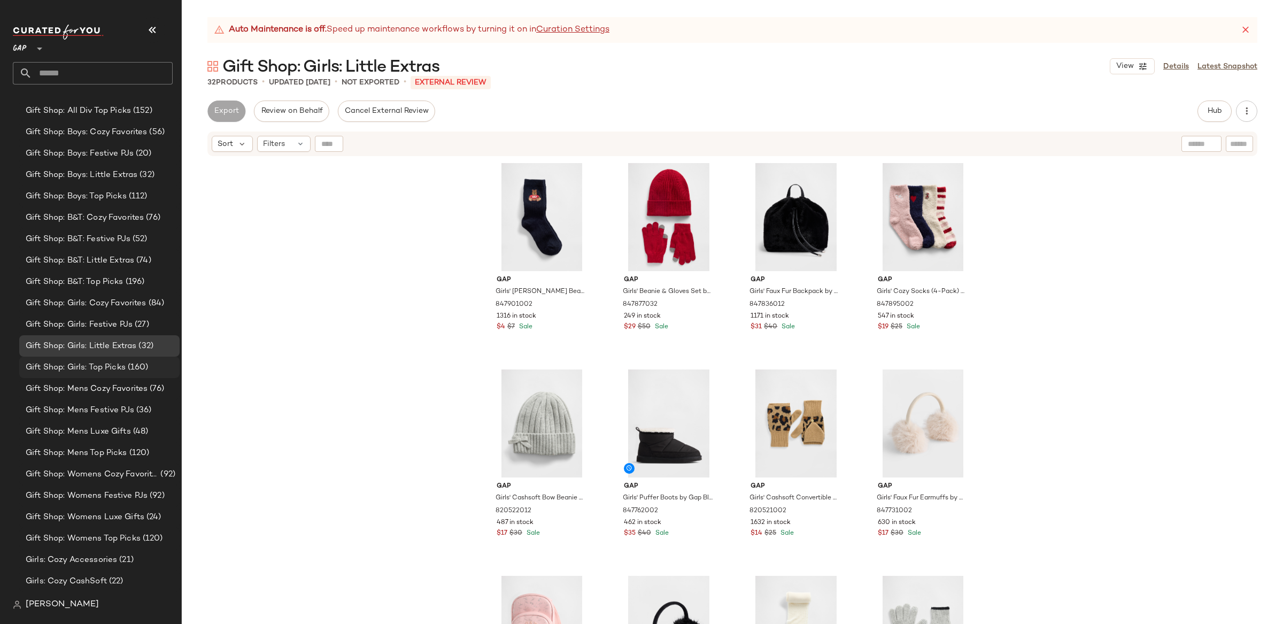
click at [96, 368] on span "Gift Shop: Girls: Top Picks" at bounding box center [76, 367] width 100 height 12
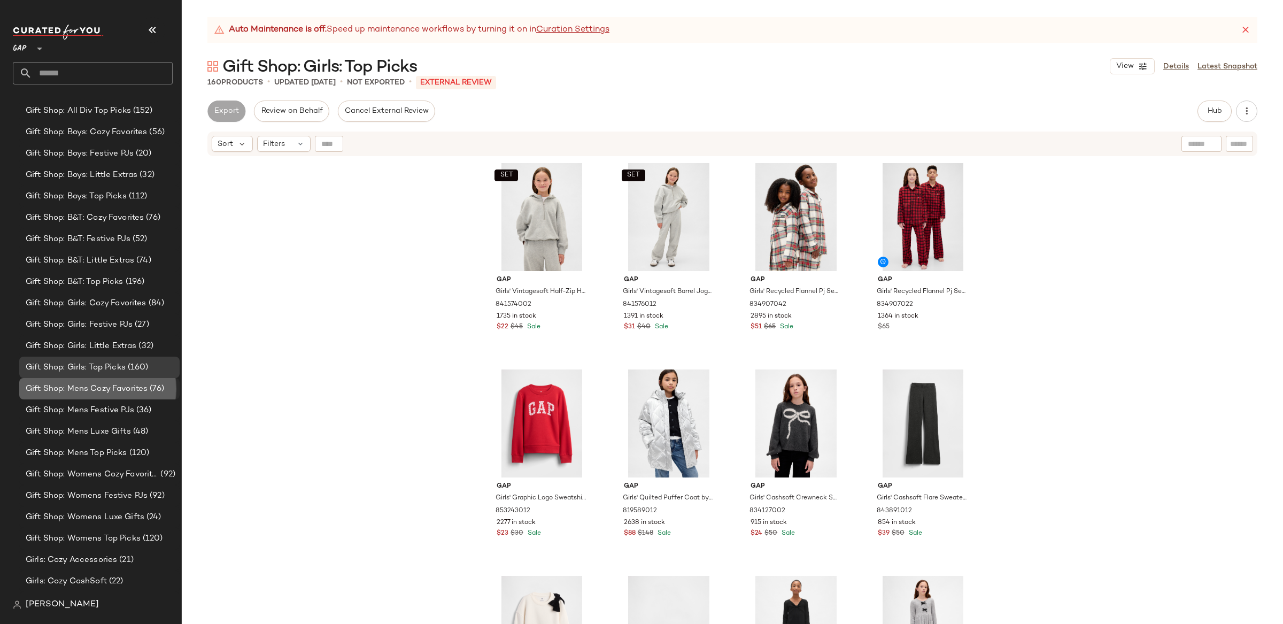
click at [106, 389] on span "Gift Shop: Mens Cozy Favorites" at bounding box center [87, 389] width 122 height 12
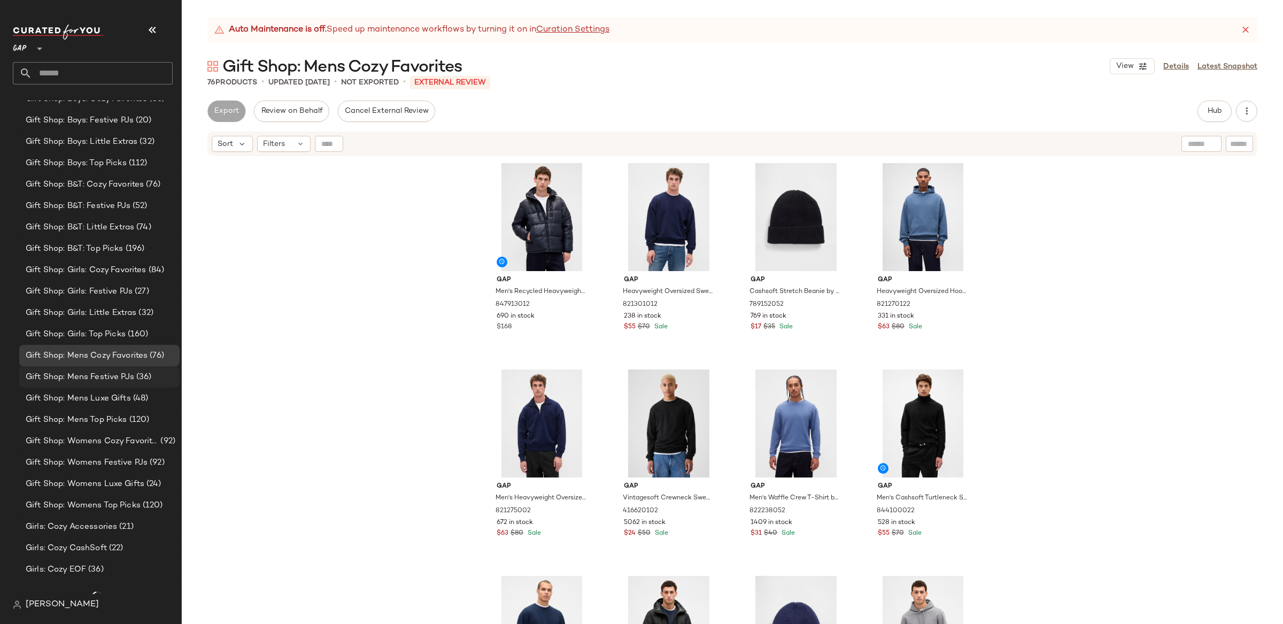
scroll to position [675, 0]
click at [107, 377] on span "Gift Shop: Mens Festive PJs" at bounding box center [80, 377] width 109 height 12
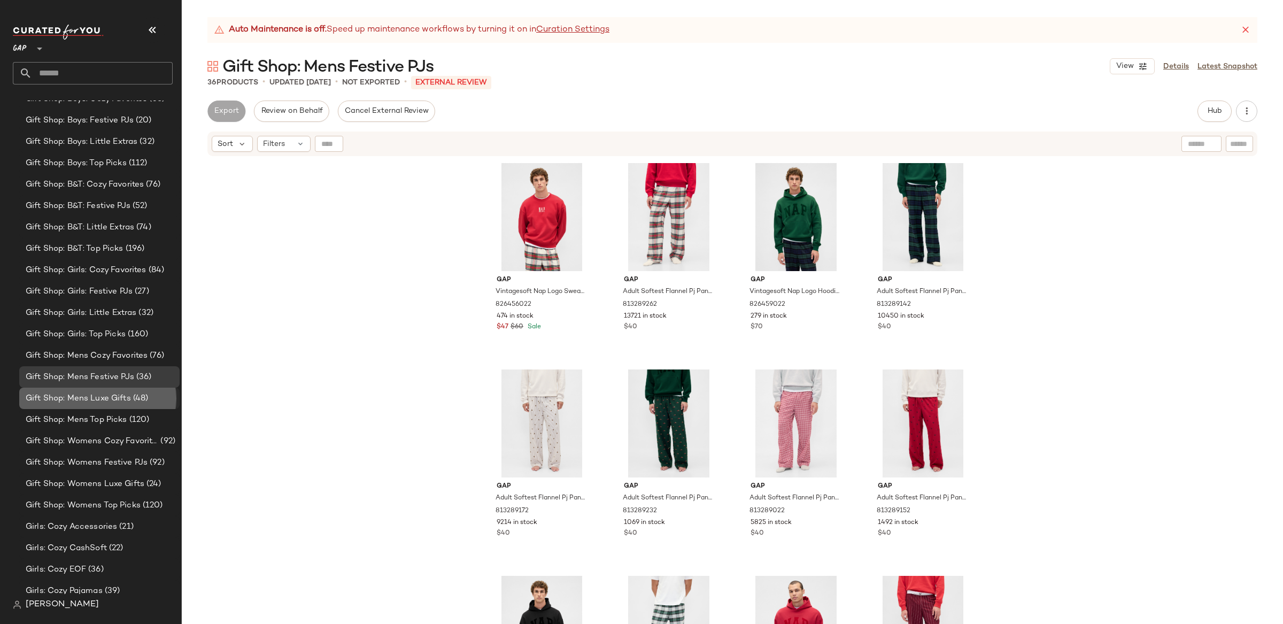
click at [108, 399] on span "Gift Shop: Mens Luxe Gifts" at bounding box center [78, 398] width 105 height 12
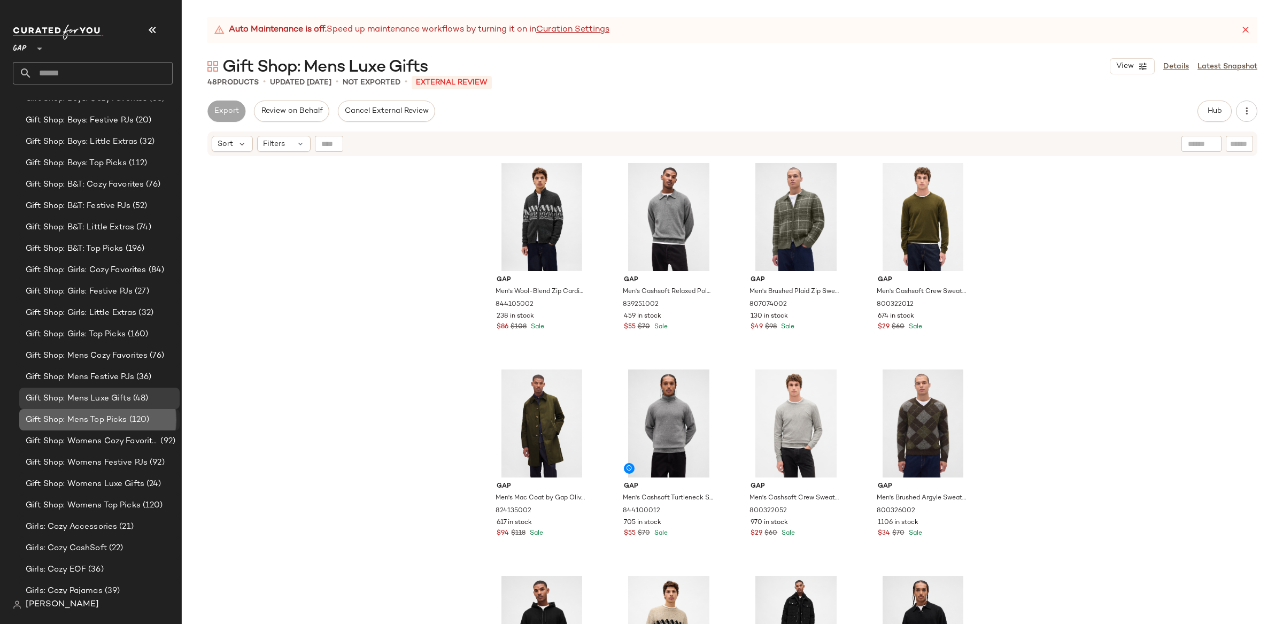
click at [107, 418] on span "Gift Shop: Mens Top Picks" at bounding box center [77, 420] width 102 height 12
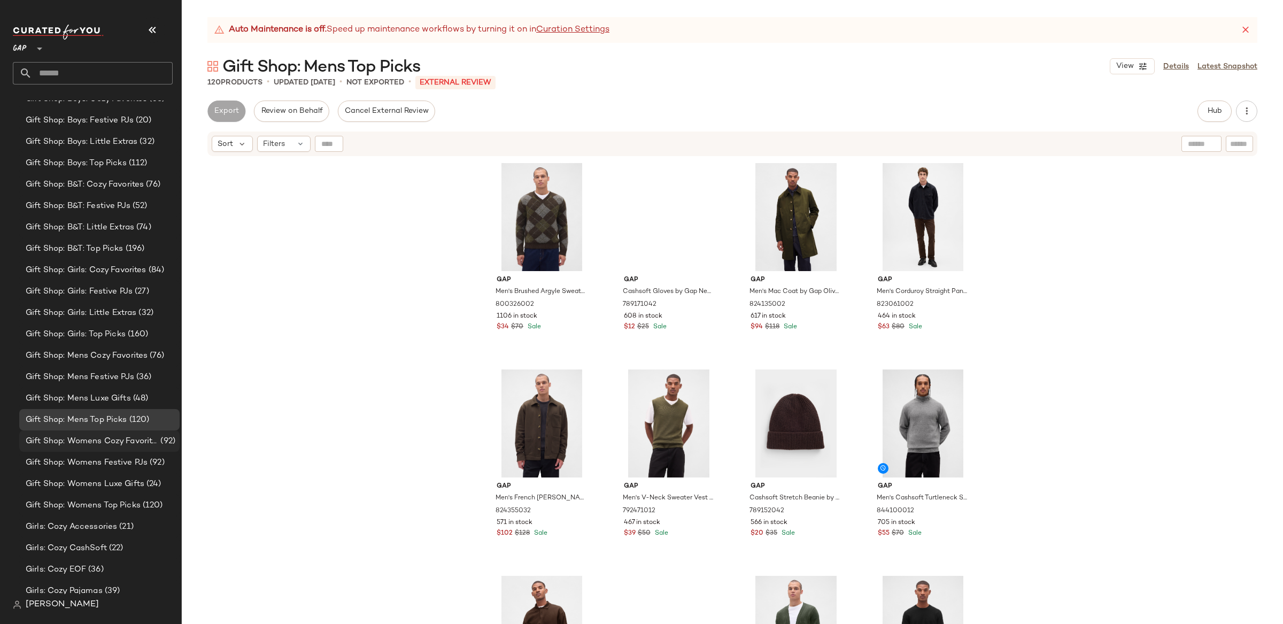
click at [111, 438] on span "Gift Shop: Womens Cozy Favorites" at bounding box center [92, 441] width 133 height 12
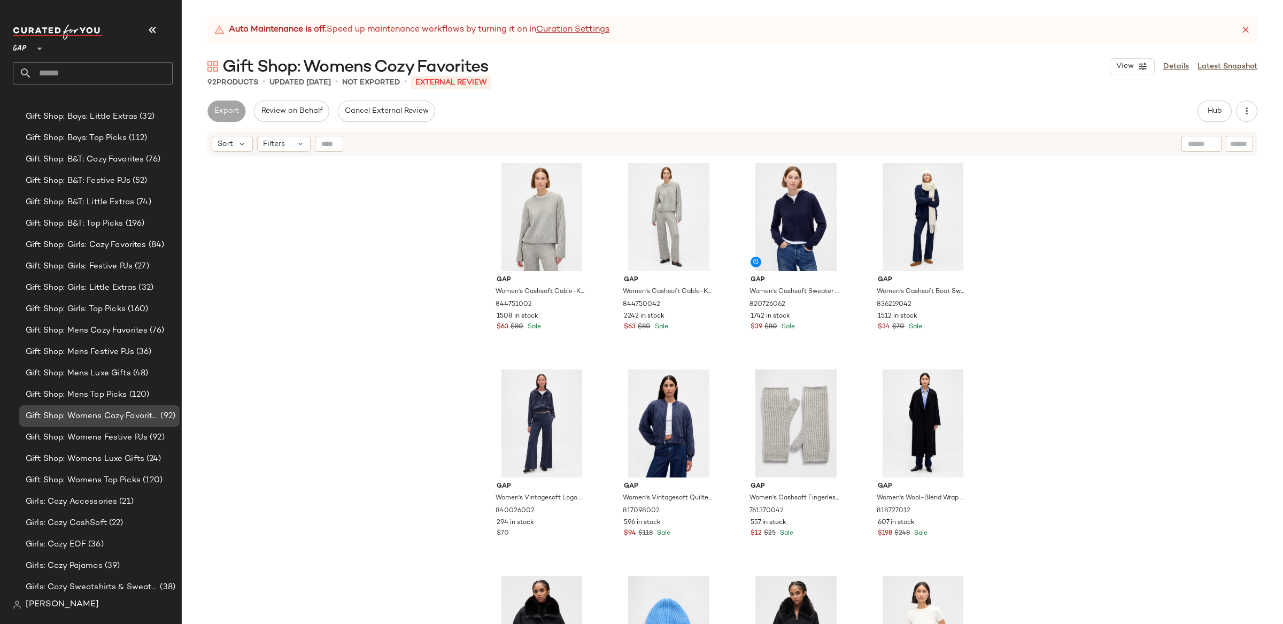
scroll to position [701, 0]
click at [119, 438] on span "Gift Shop: Womens Festive PJs" at bounding box center [87, 437] width 122 height 12
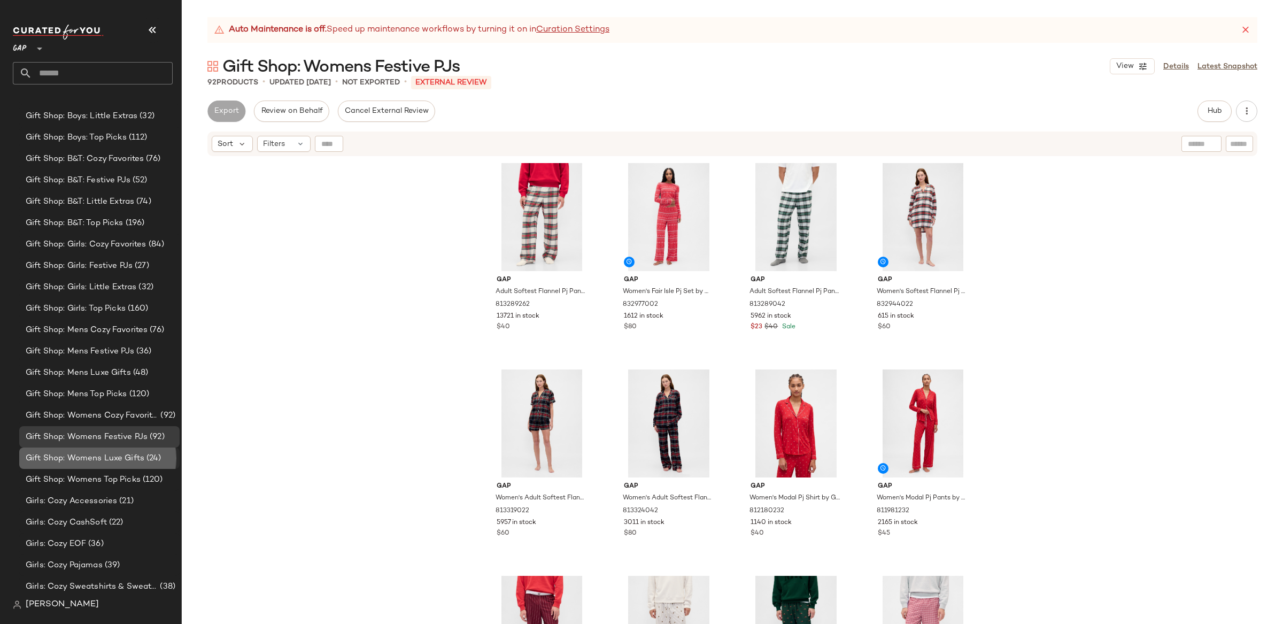
click at [125, 454] on span "Gift Shop: Womens Luxe Gifts" at bounding box center [85, 458] width 119 height 12
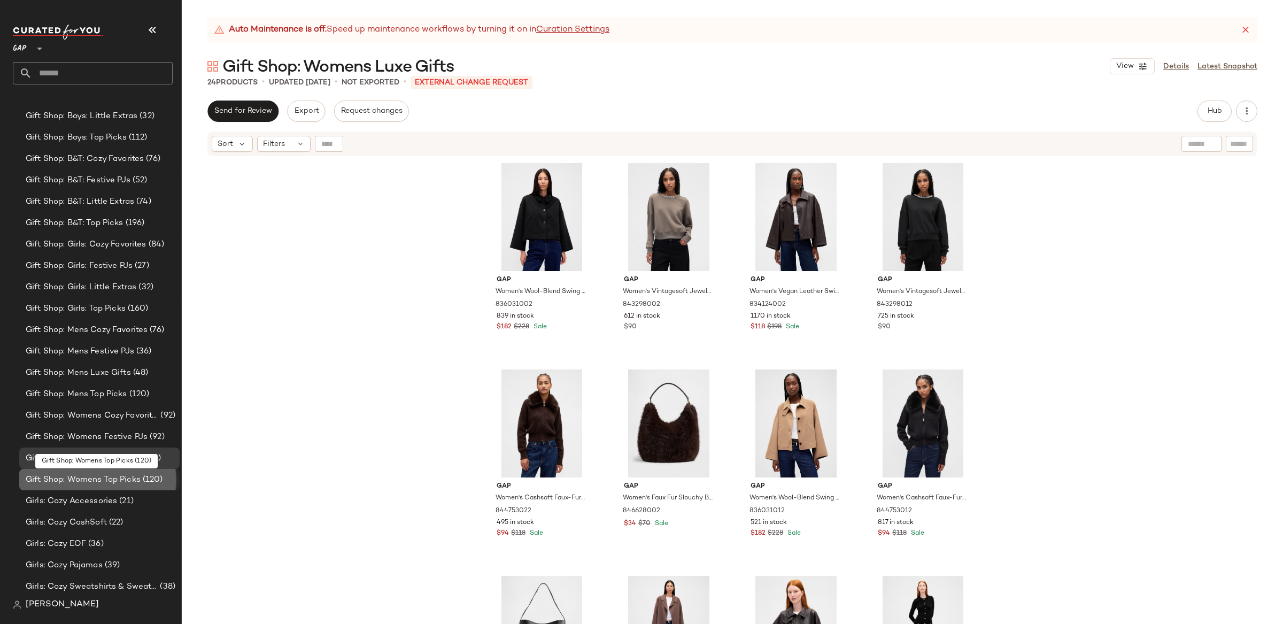
click at [136, 480] on span "Gift Shop: Womens Top Picks" at bounding box center [83, 480] width 115 height 12
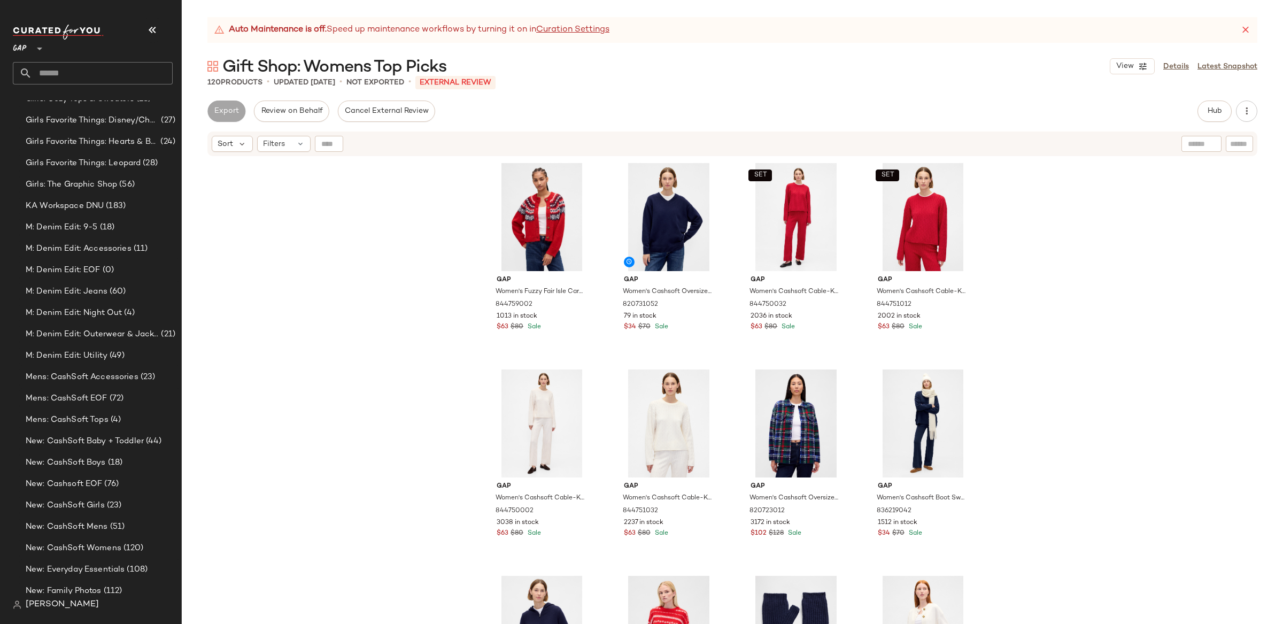
scroll to position [1272, 0]
click at [83, 339] on span "Mens: CashSoft EOF" at bounding box center [67, 337] width 82 height 12
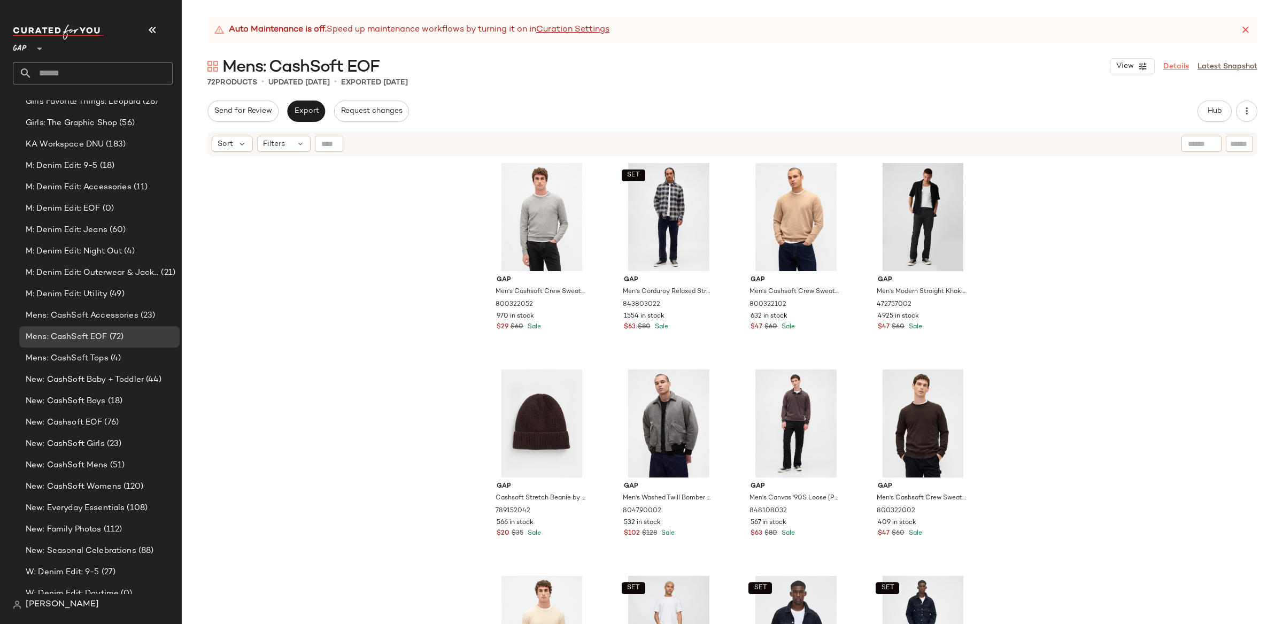
click at [1175, 64] on link "Details" at bounding box center [1177, 66] width 26 height 11
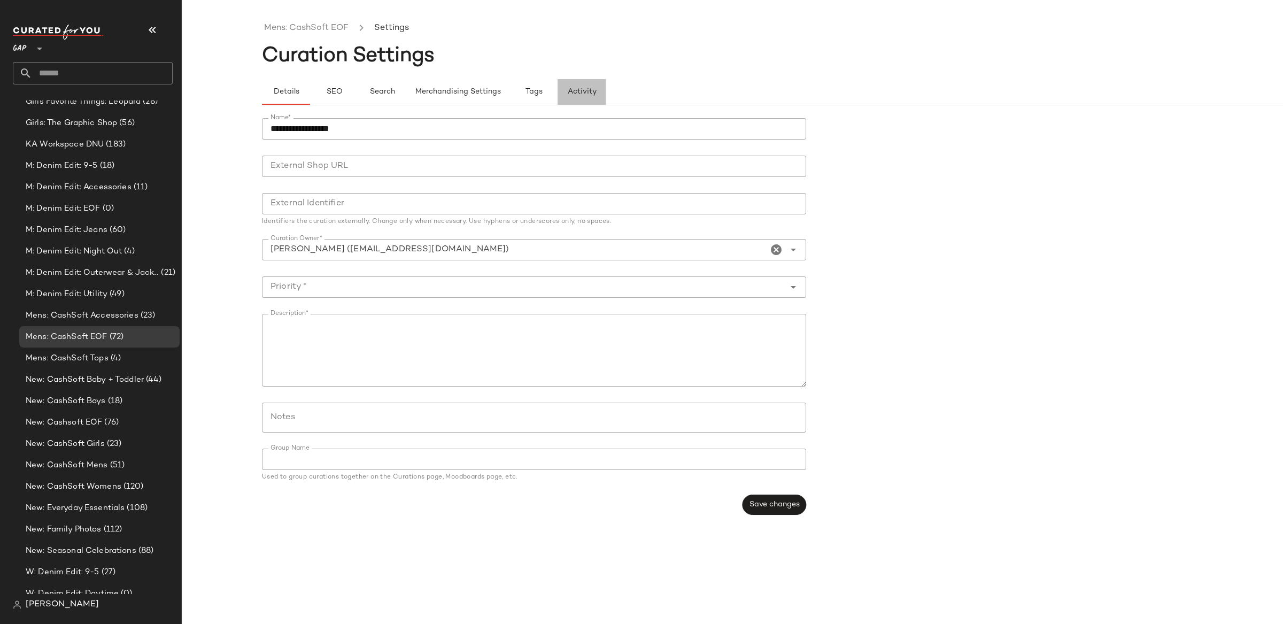
click at [584, 91] on span "Activity" at bounding box center [581, 92] width 29 height 9
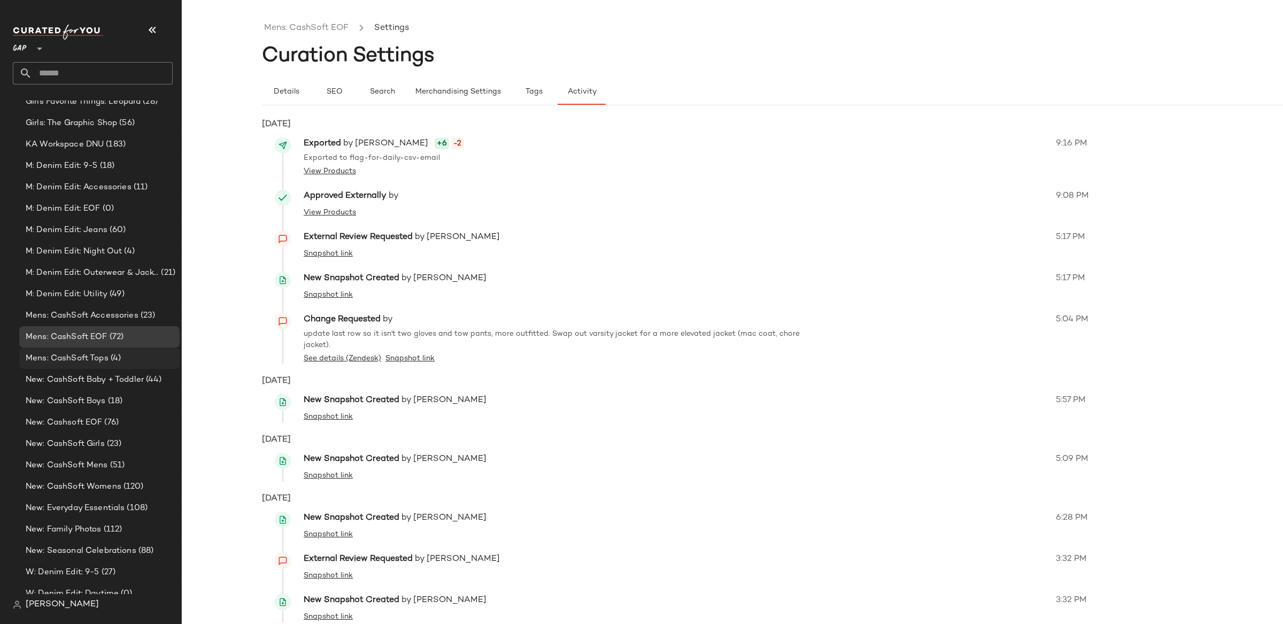
click at [113, 361] on span "(4)" at bounding box center [115, 358] width 12 height 12
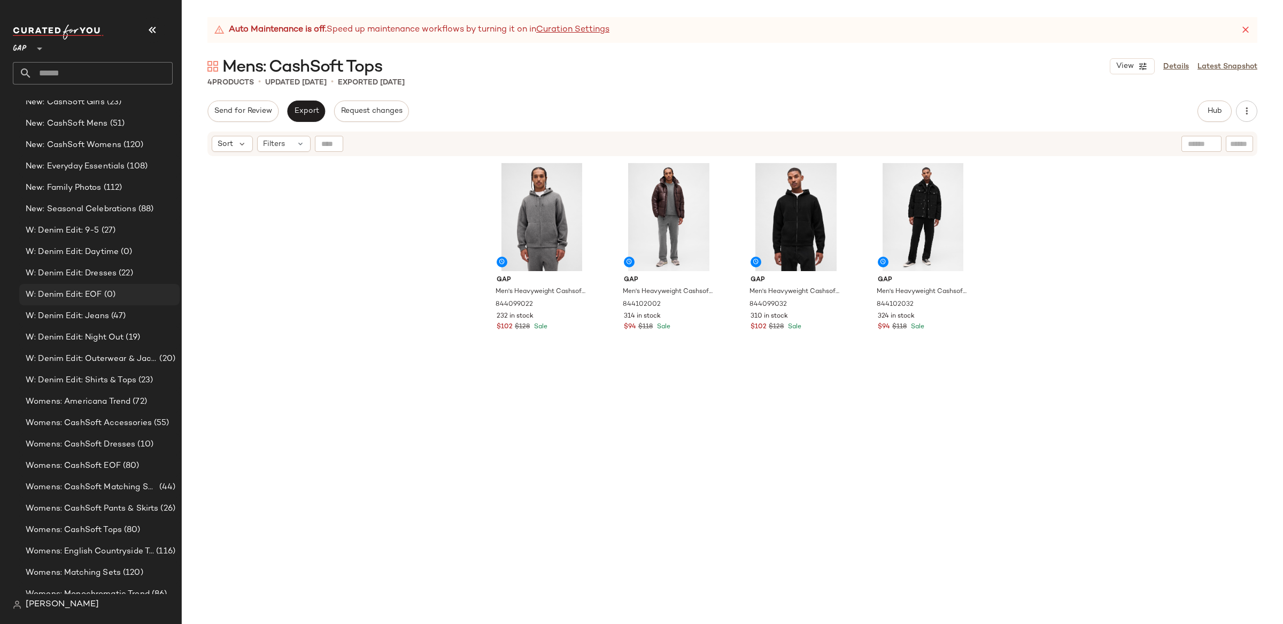
scroll to position [1623, 0]
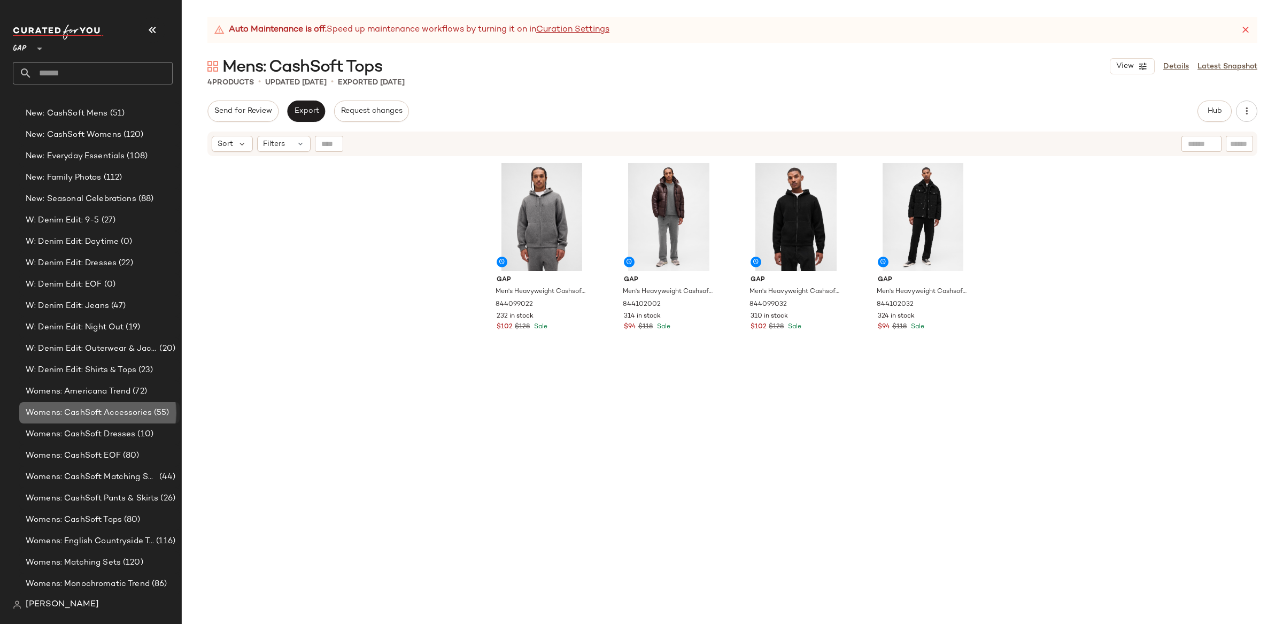
click at [79, 411] on span "Womens: CashSoft Accessories" at bounding box center [89, 413] width 126 height 12
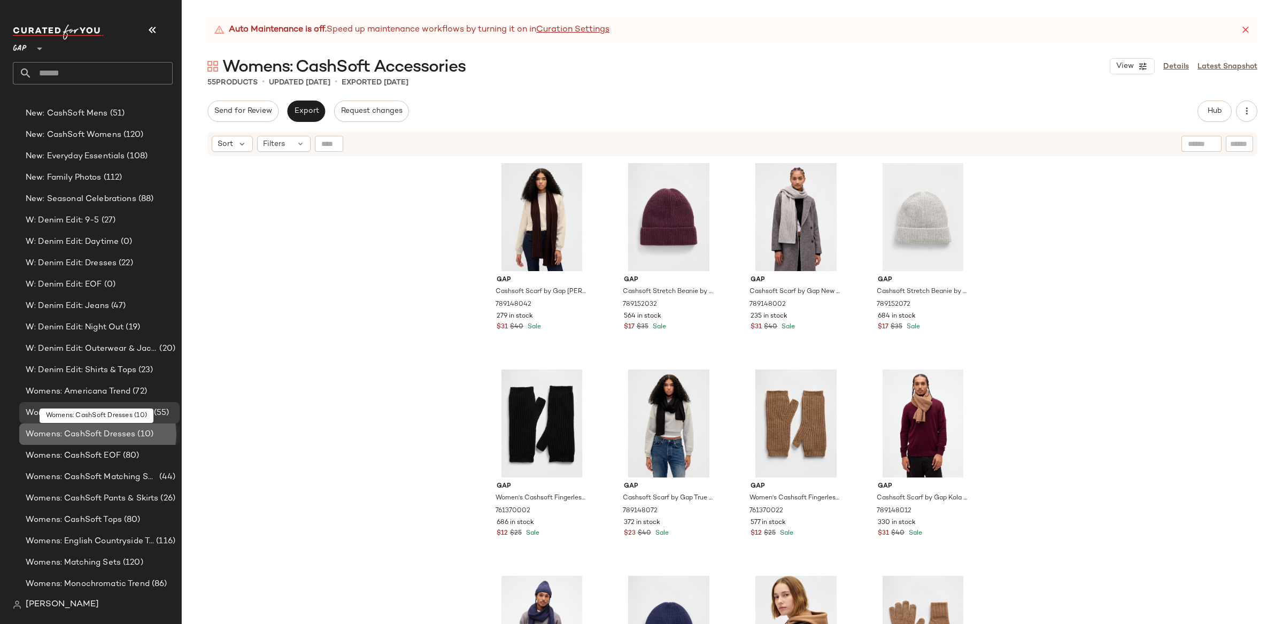
click at [88, 432] on span "Womens: CashSoft Dresses" at bounding box center [81, 434] width 110 height 12
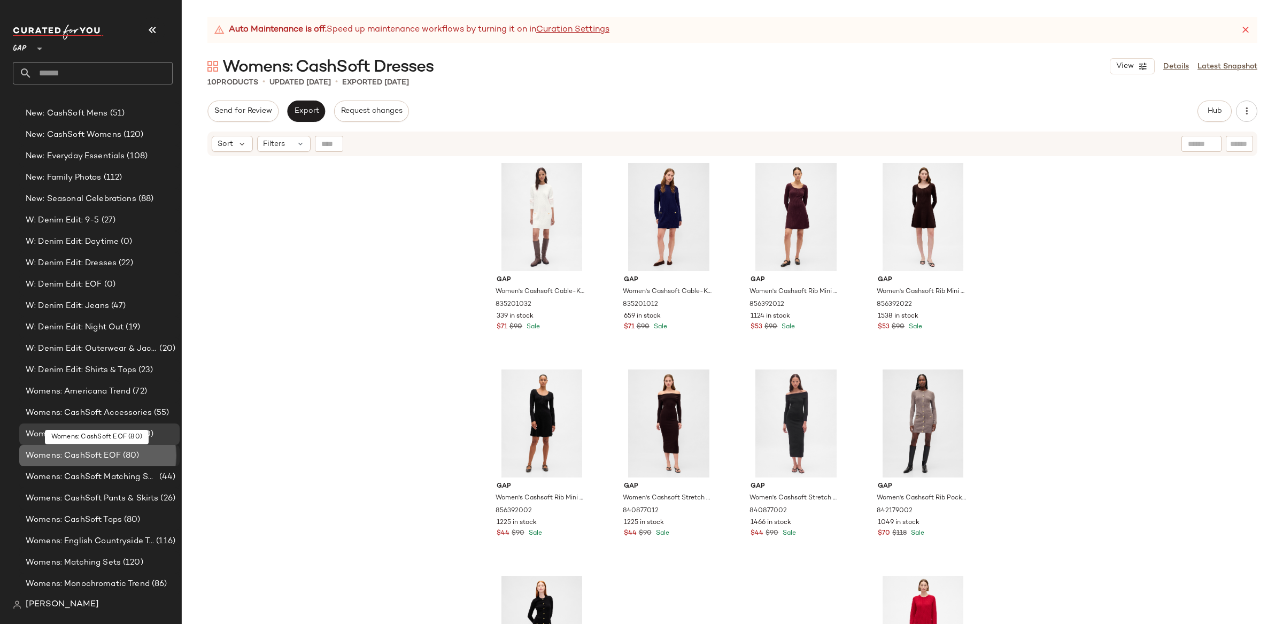
click at [94, 458] on span "Womens: CashSoft EOF" at bounding box center [73, 456] width 95 height 12
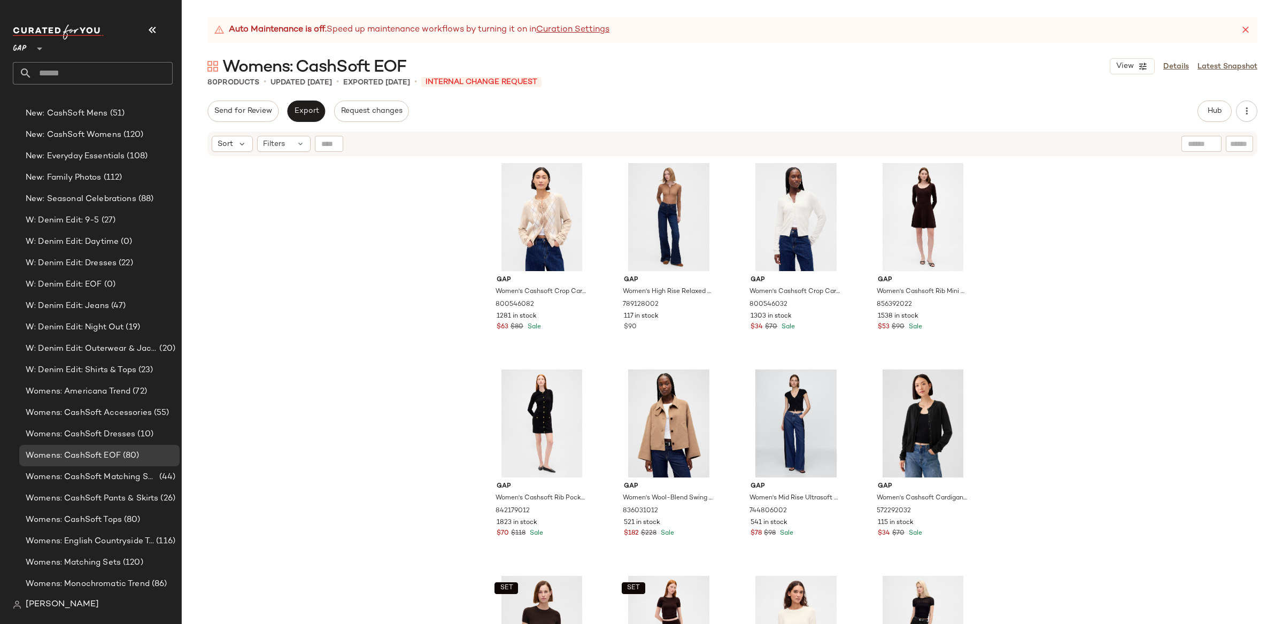
drag, startPoint x: 349, startPoint y: 276, endPoint x: 384, endPoint y: 329, distance: 63.3
click at [349, 279] on div "Gap Women's Cashsoft Crop Cardigan by Gap Winter Green Argyle Size XS 800546082…" at bounding box center [732, 404] width 1101 height 494
click at [1177, 67] on link "Details" at bounding box center [1177, 66] width 26 height 11
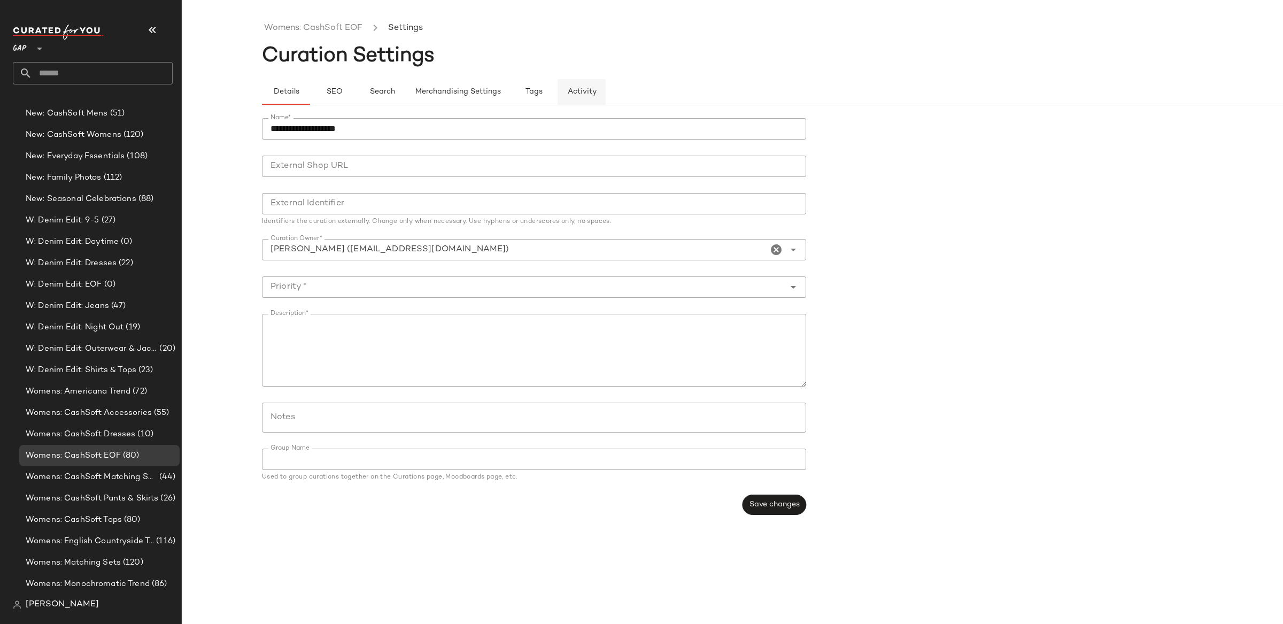
click at [583, 92] on span "Activity" at bounding box center [581, 92] width 29 height 9
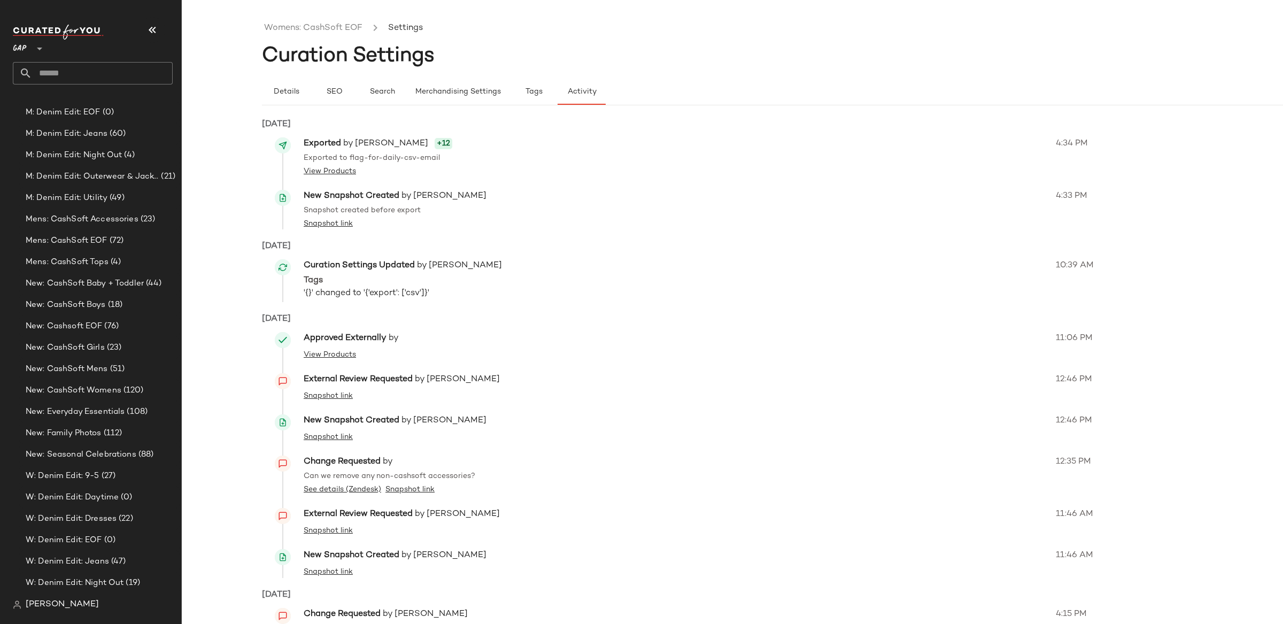
scroll to position [1623, 0]
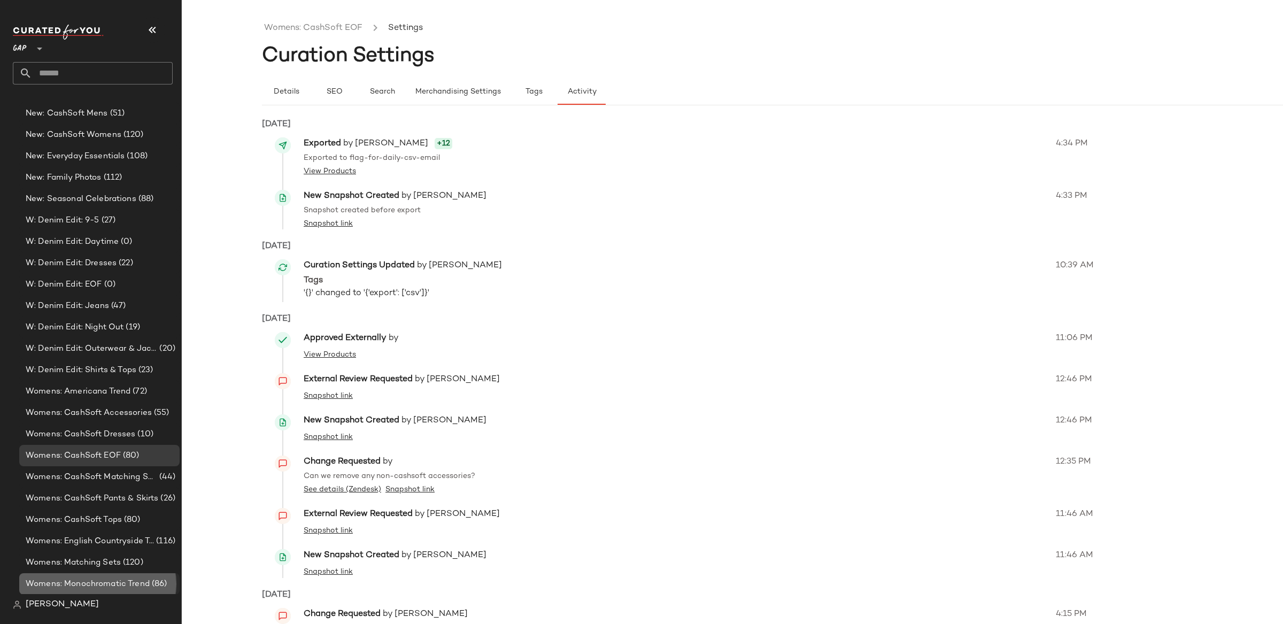
click at [151, 583] on span "(86)" at bounding box center [159, 584] width 18 height 12
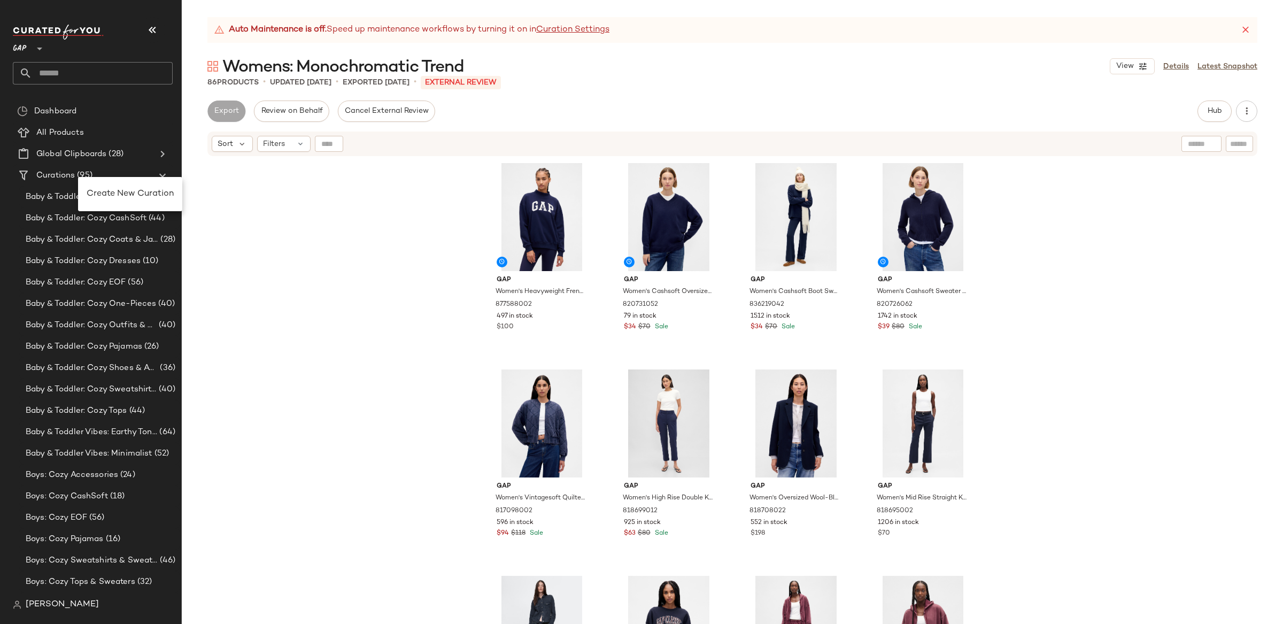
drag, startPoint x: 117, startPoint y: 194, endPoint x: 208, endPoint y: 255, distance: 110.2
click at [117, 194] on span "Create New Curation" at bounding box center [130, 193] width 87 height 9
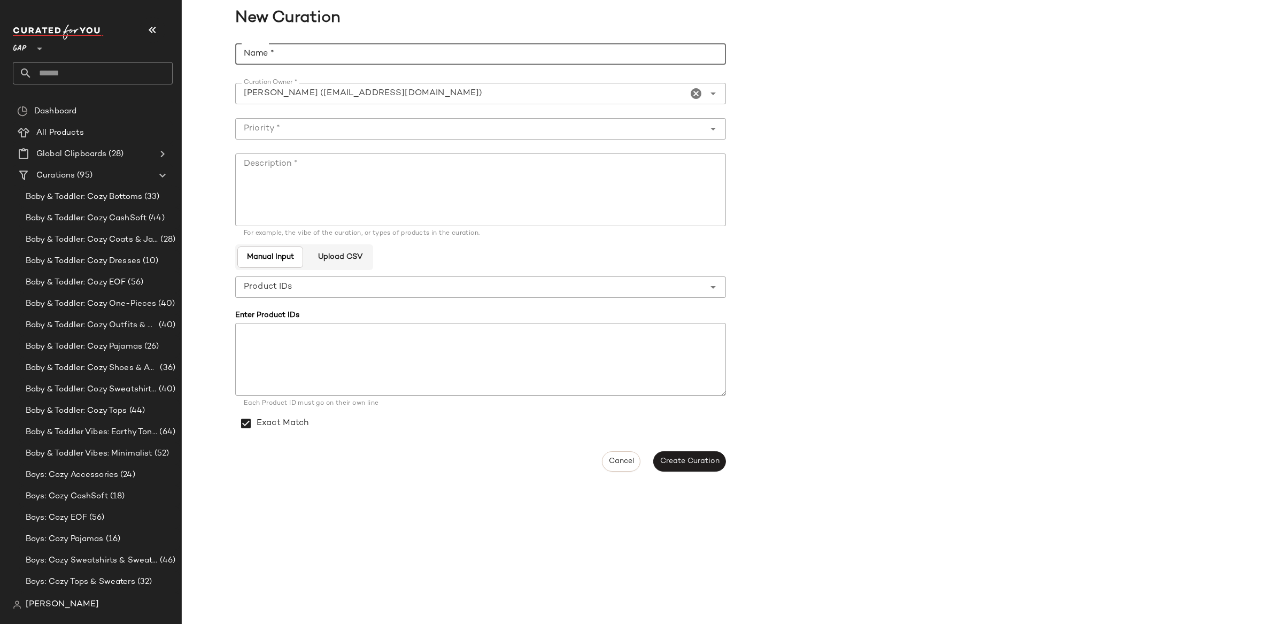
click at [348, 56] on input "Name *" at bounding box center [480, 53] width 491 height 21
type input "*"
type input "**********"
click at [358, 133] on input "Priority *" at bounding box center [469, 128] width 469 height 13
click at [364, 191] on div "High Priority (1)" at bounding box center [480, 183] width 491 height 26
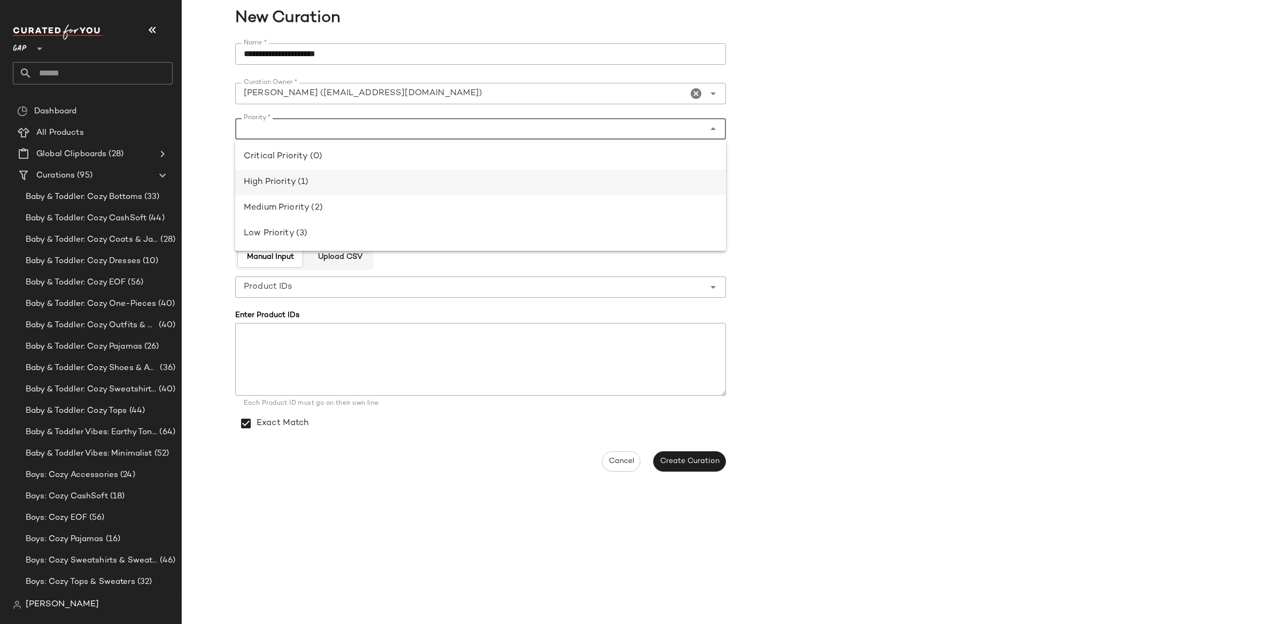
type input "**********"
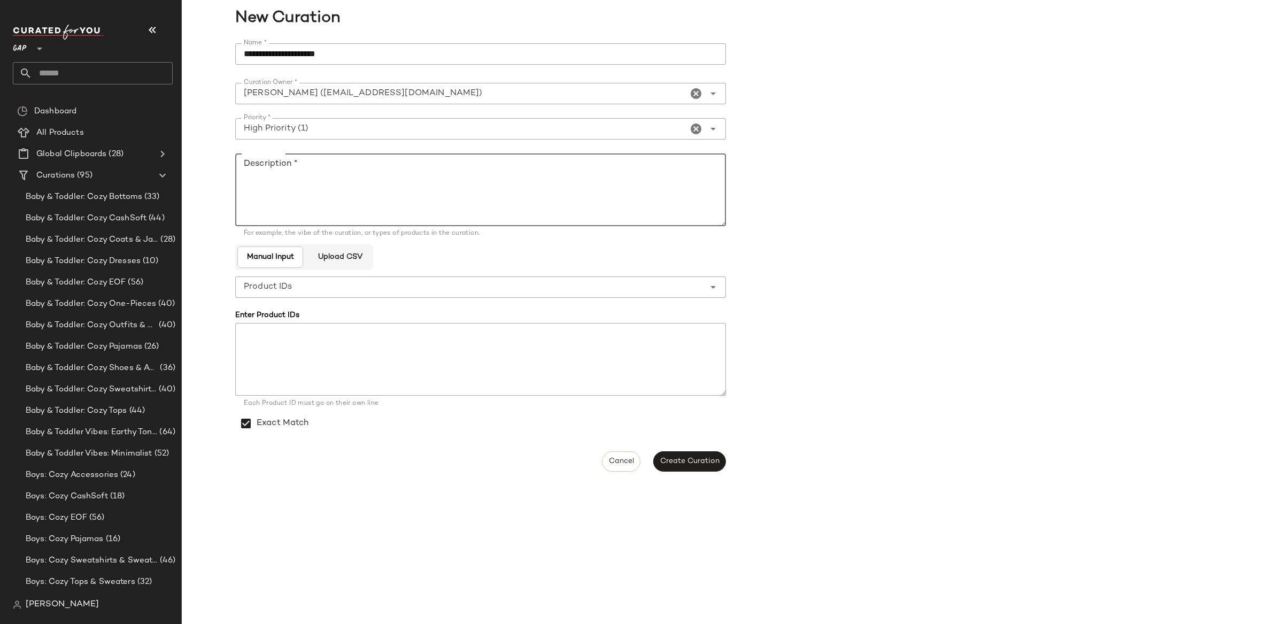
click at [364, 191] on textarea "Description *" at bounding box center [480, 189] width 491 height 73
click at [293, 178] on textarea "Description *" at bounding box center [480, 189] width 491 height 73
paste textarea "**********"
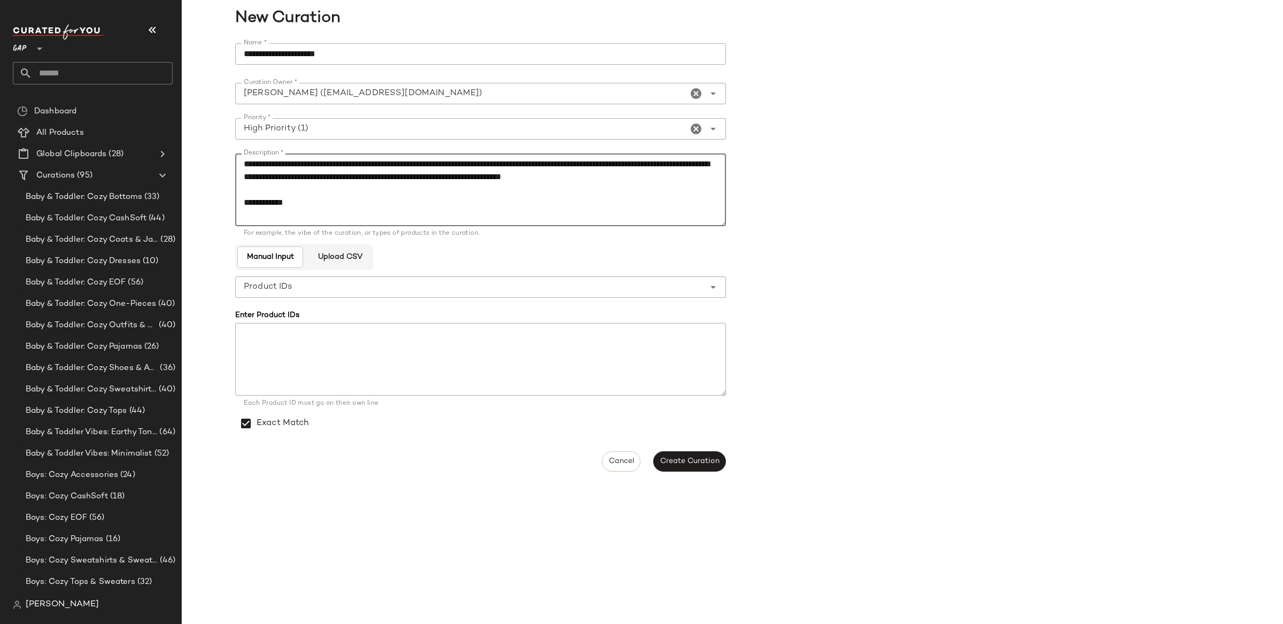
paste textarea "**********"
type textarea "**********"
click at [679, 459] on span "Create Curation" at bounding box center [690, 461] width 60 height 9
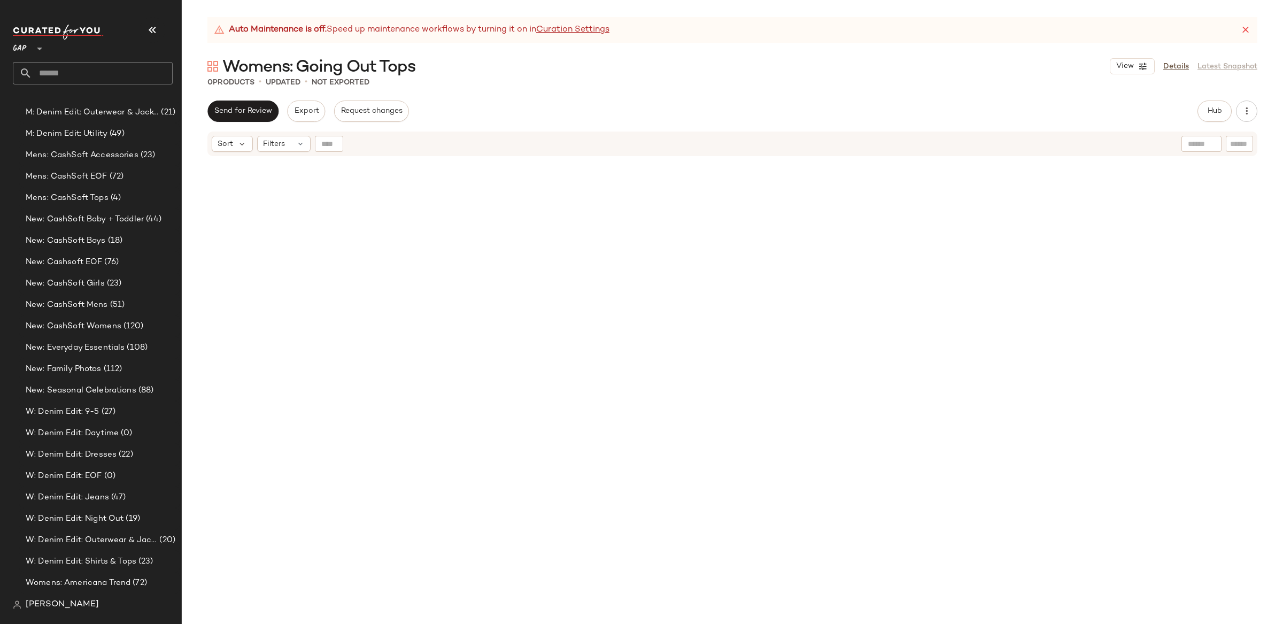
scroll to position [1645, 0]
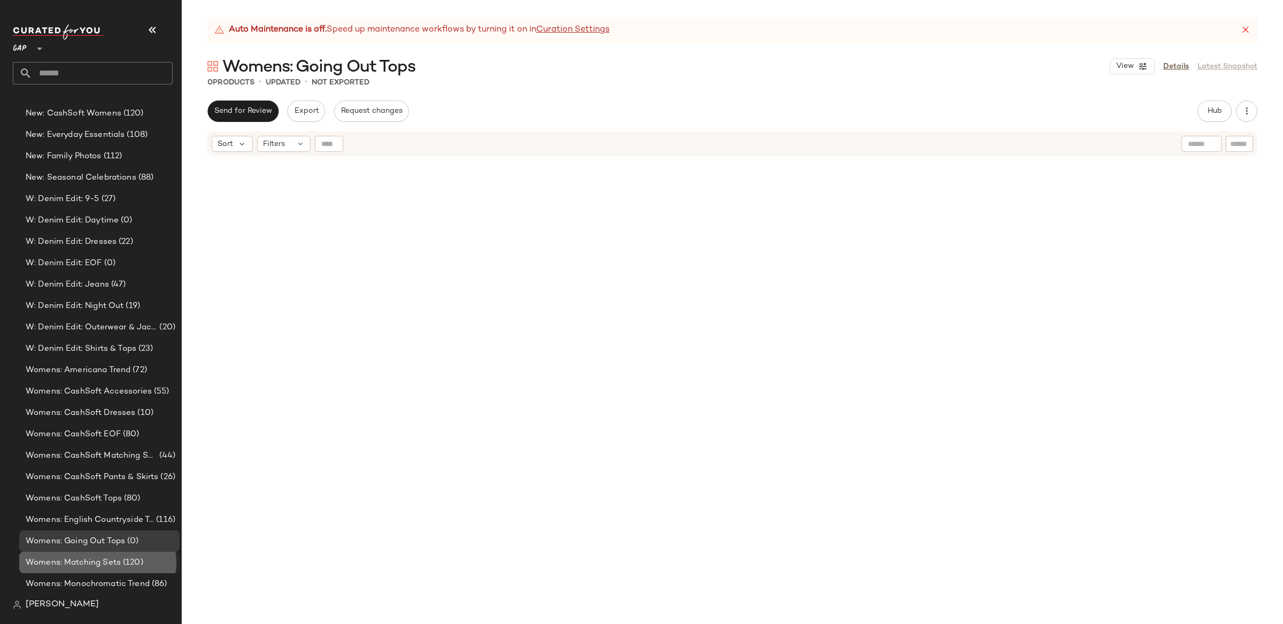
click at [114, 560] on span "Womens: Matching Sets" at bounding box center [73, 563] width 95 height 12
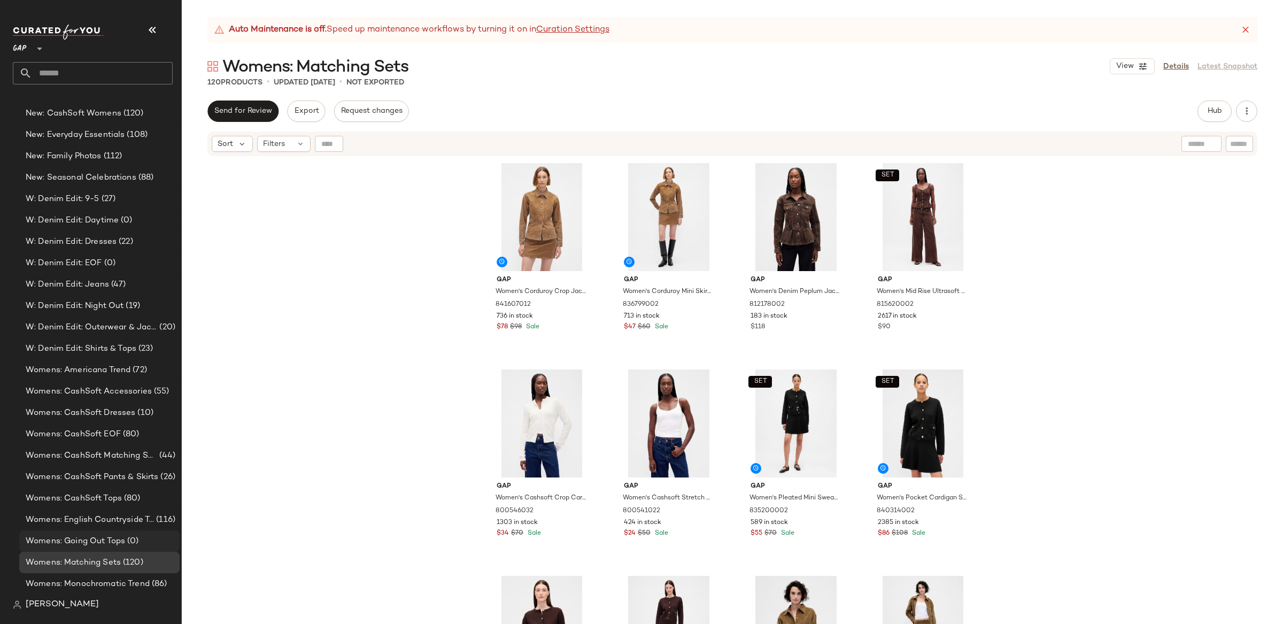
click at [114, 544] on span "Womens: Going Out Tops" at bounding box center [75, 541] width 99 height 12
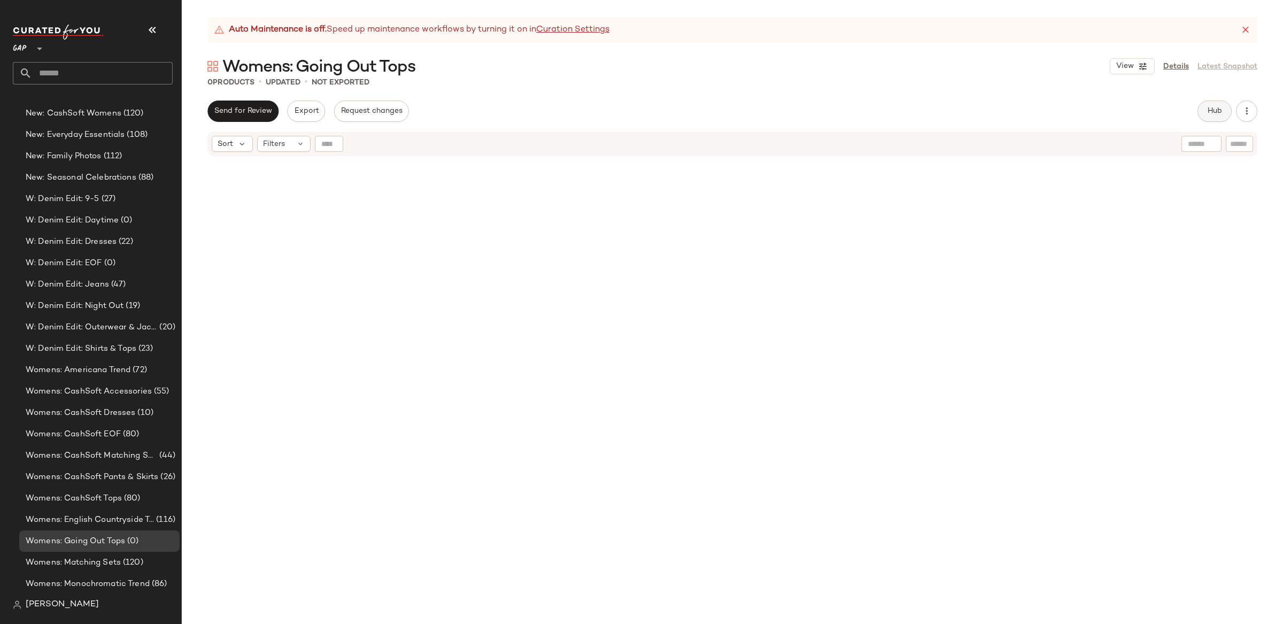
click at [1208, 113] on span "Hub" at bounding box center [1214, 111] width 15 height 9
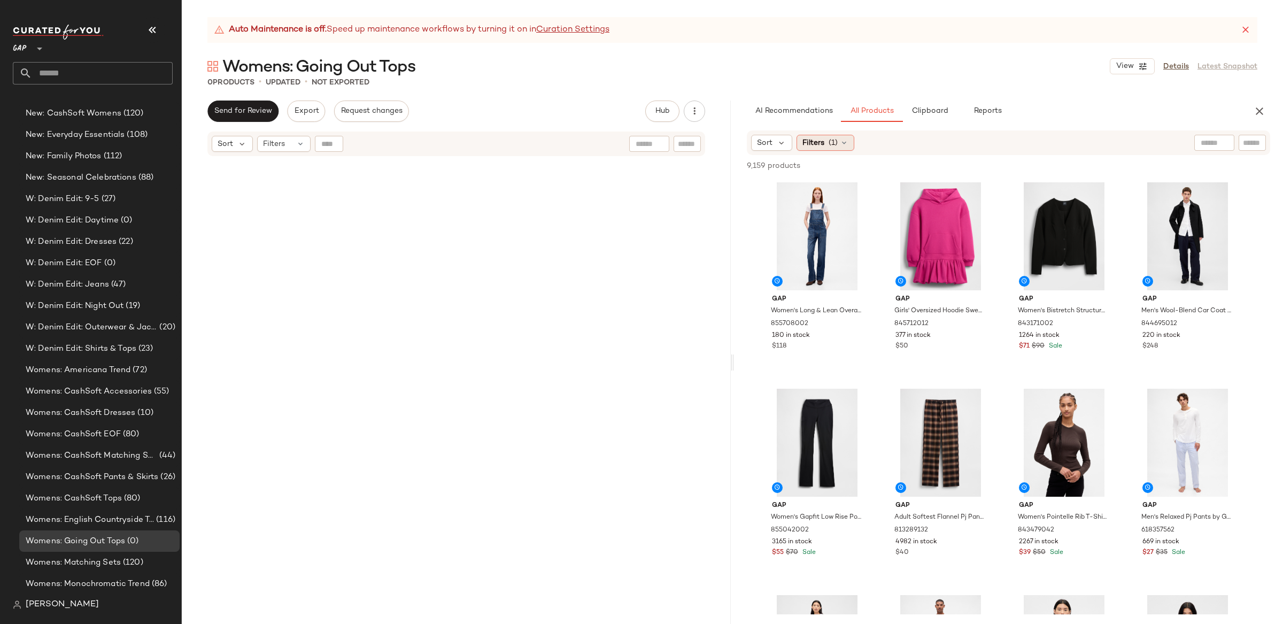
click at [816, 137] on span "Filters" at bounding box center [814, 142] width 22 height 11
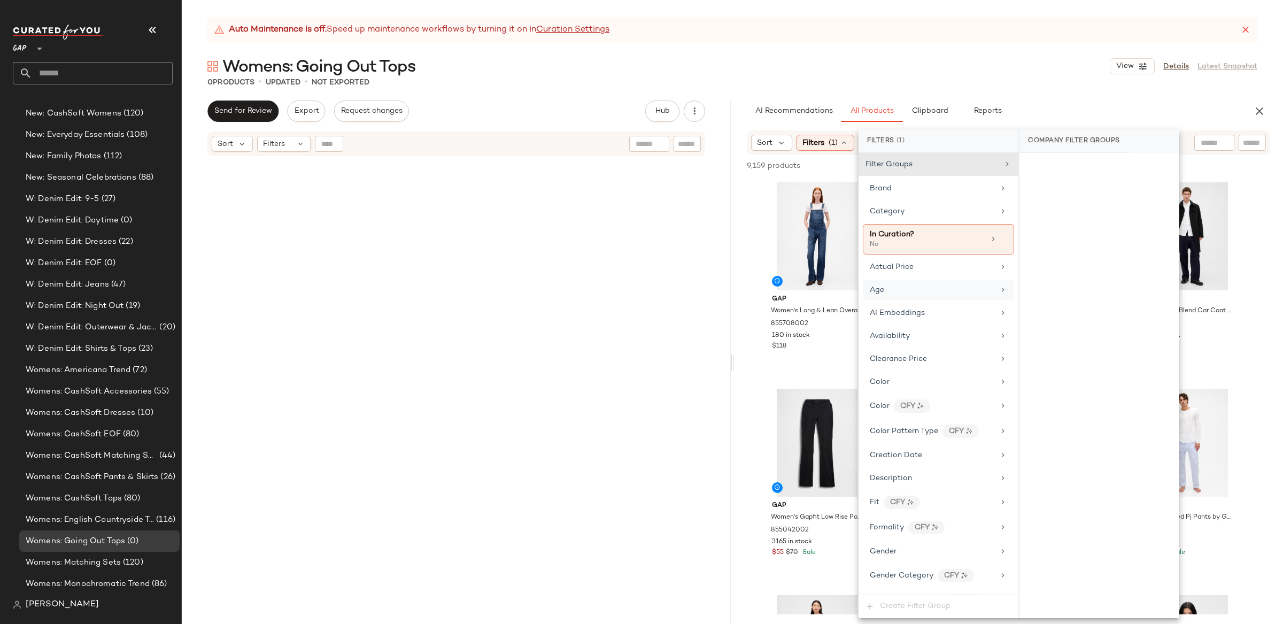
click at [922, 283] on div "Age" at bounding box center [938, 290] width 151 height 21
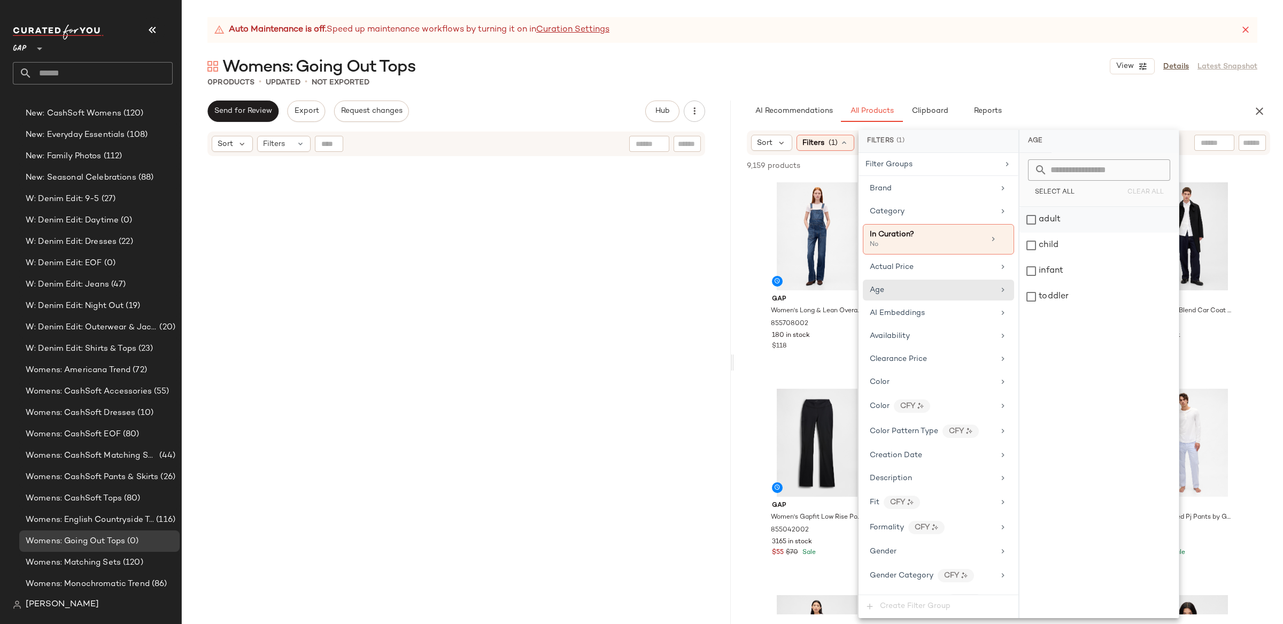
click at [1057, 212] on div "adult" at bounding box center [1099, 220] width 159 height 26
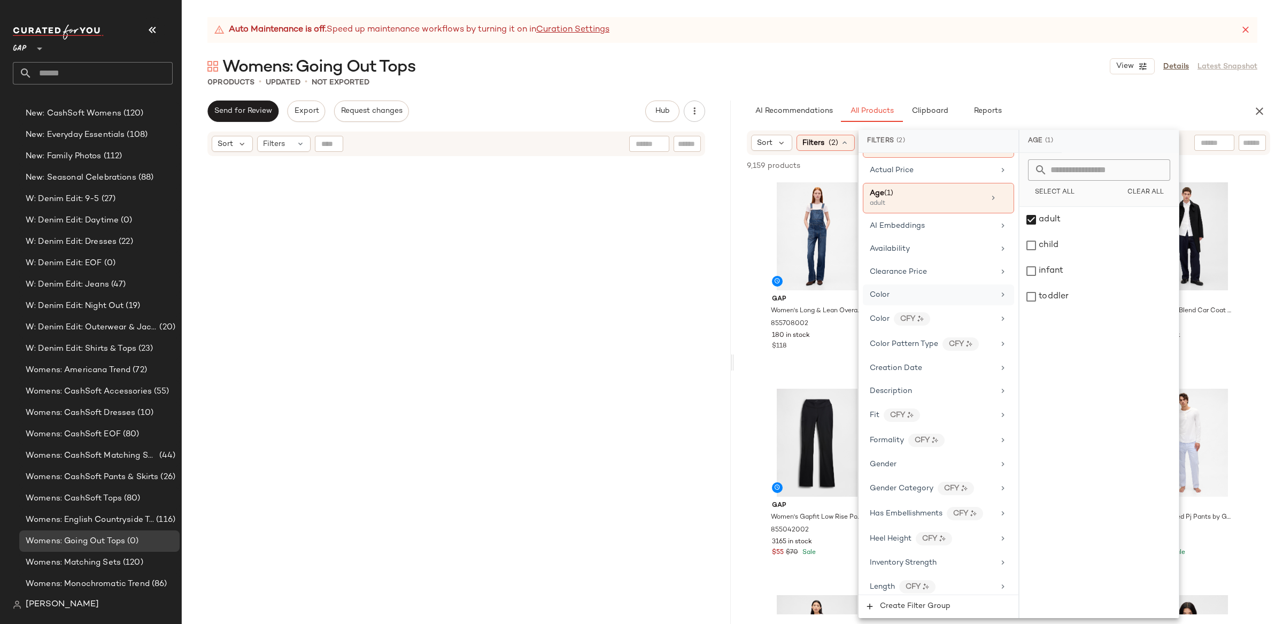
scroll to position [99, 0]
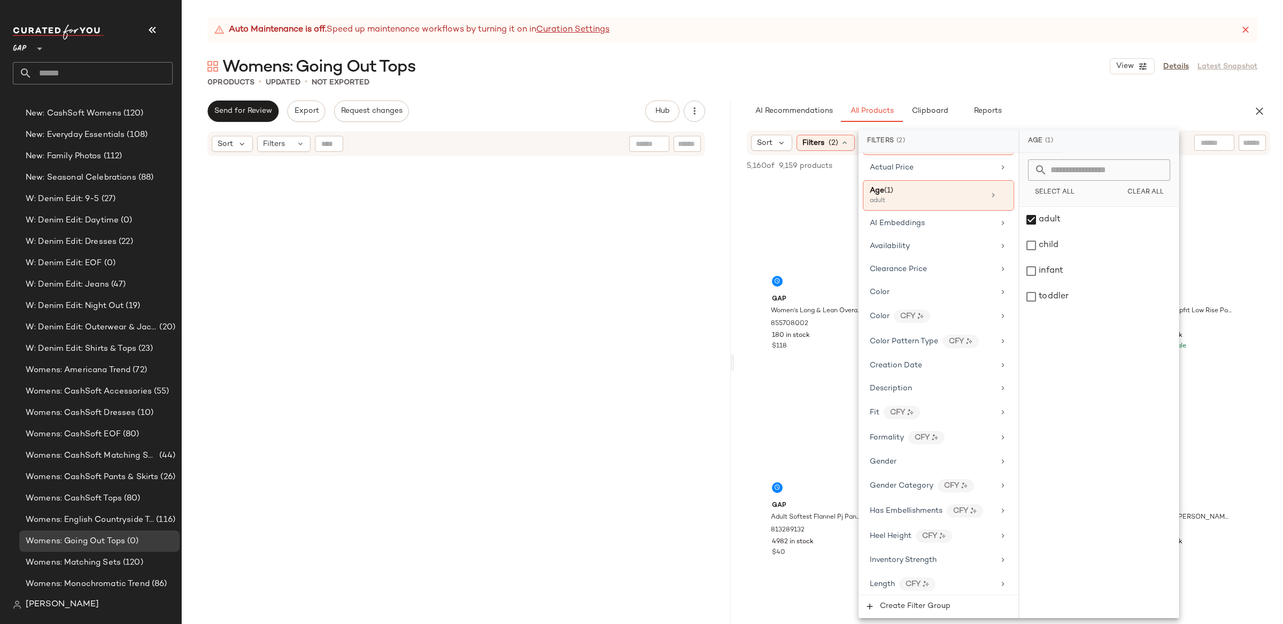
drag, startPoint x: 943, startPoint y: 468, endPoint x: 1028, endPoint y: 334, distance: 158.9
click at [943, 467] on div "Gender" at bounding box center [932, 461] width 125 height 11
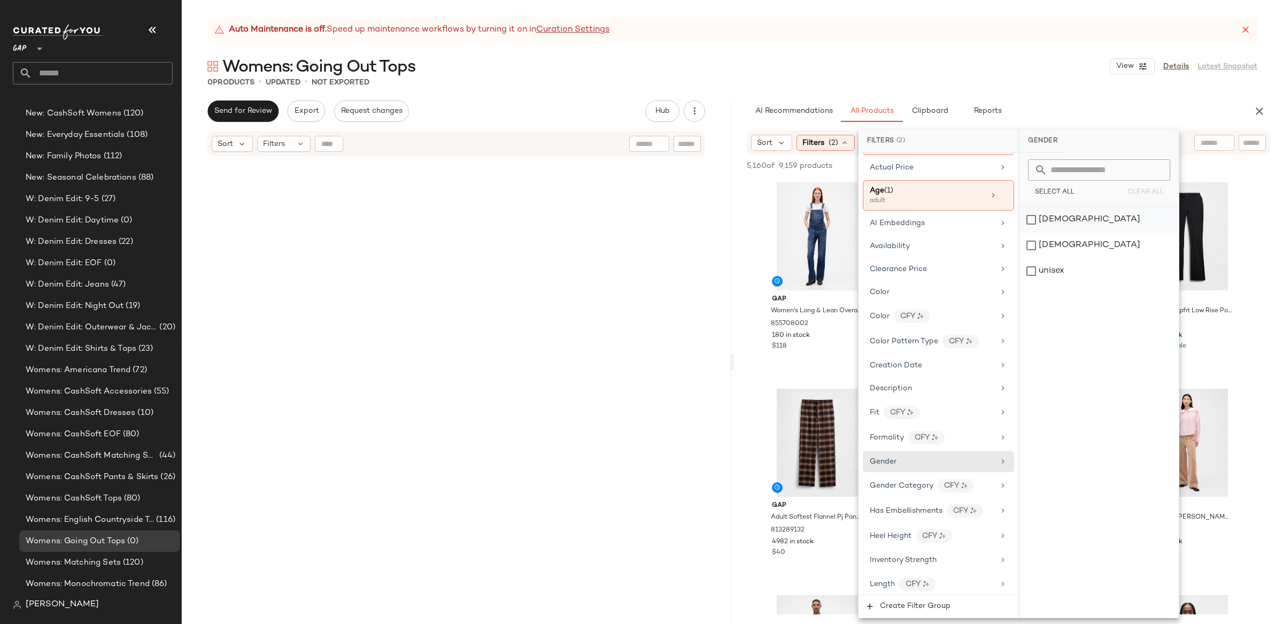
click at [1038, 219] on div "[DEMOGRAPHIC_DATA]" at bounding box center [1099, 220] width 159 height 26
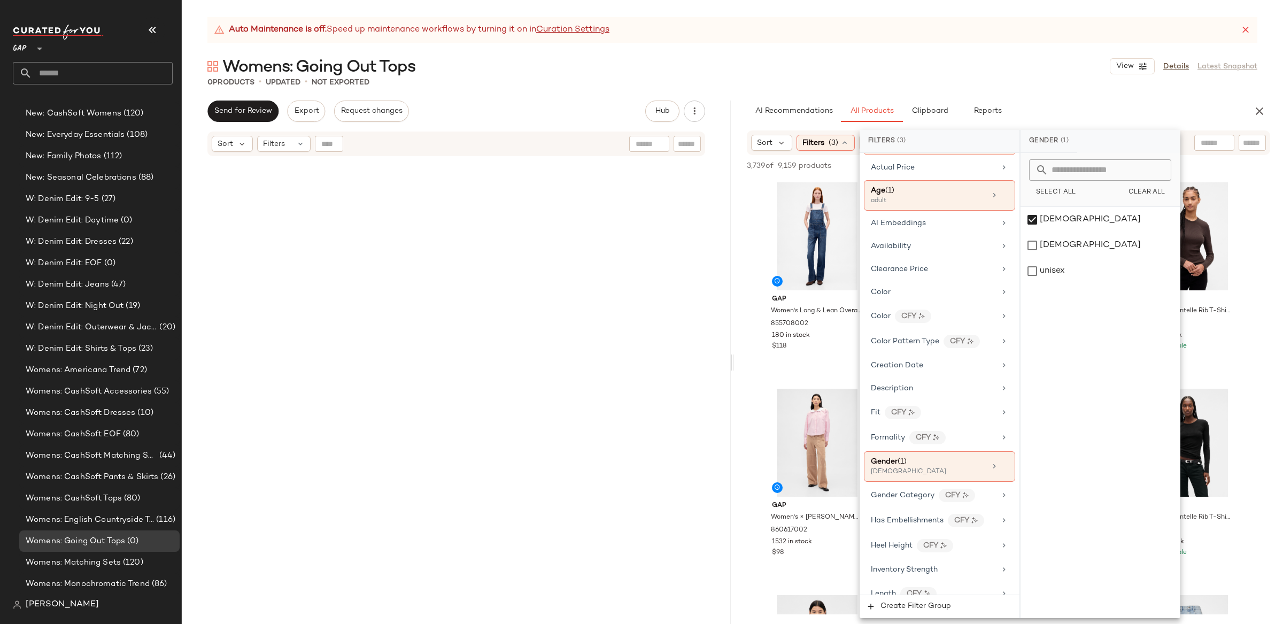
scroll to position [0, 0]
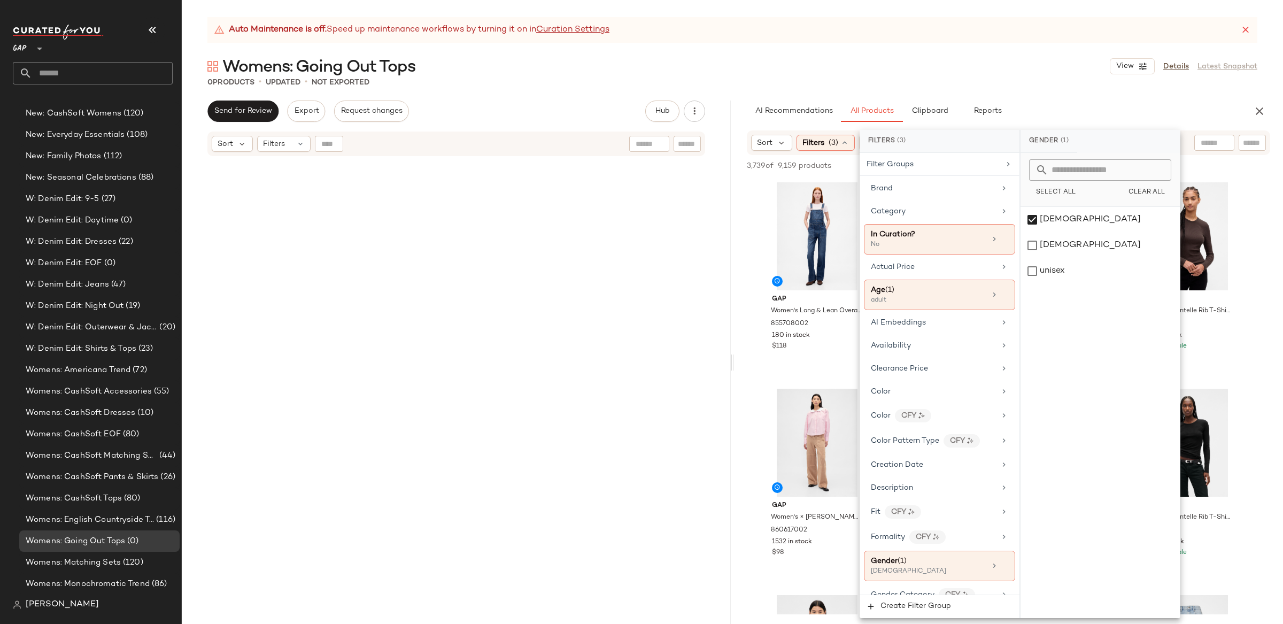
click at [743, 111] on div "AI Recommendations All Products Clipboard Reports" at bounding box center [991, 111] width 515 height 21
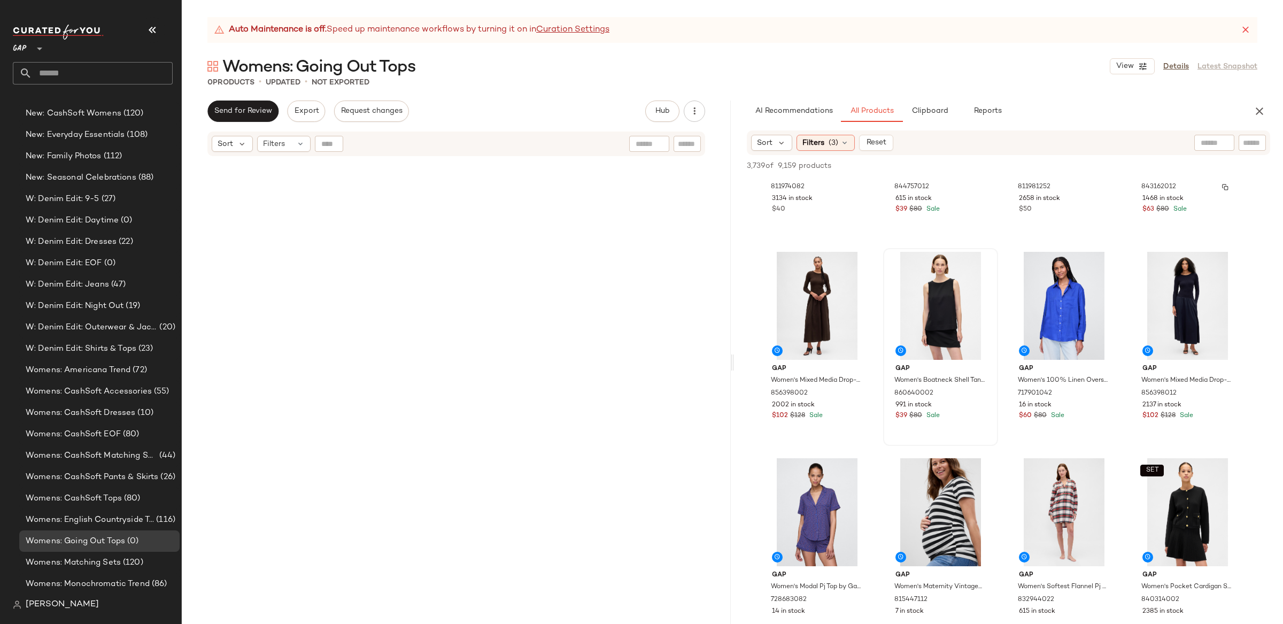
scroll to position [2199, 0]
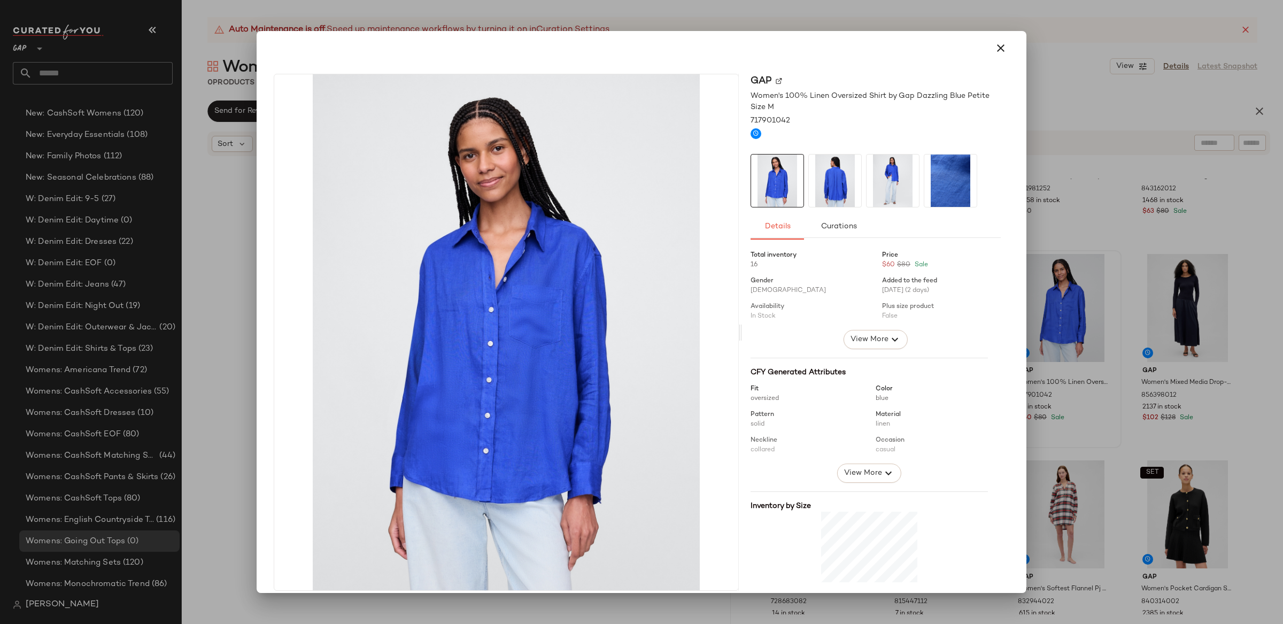
click at [1066, 326] on div at bounding box center [641, 312] width 1283 height 624
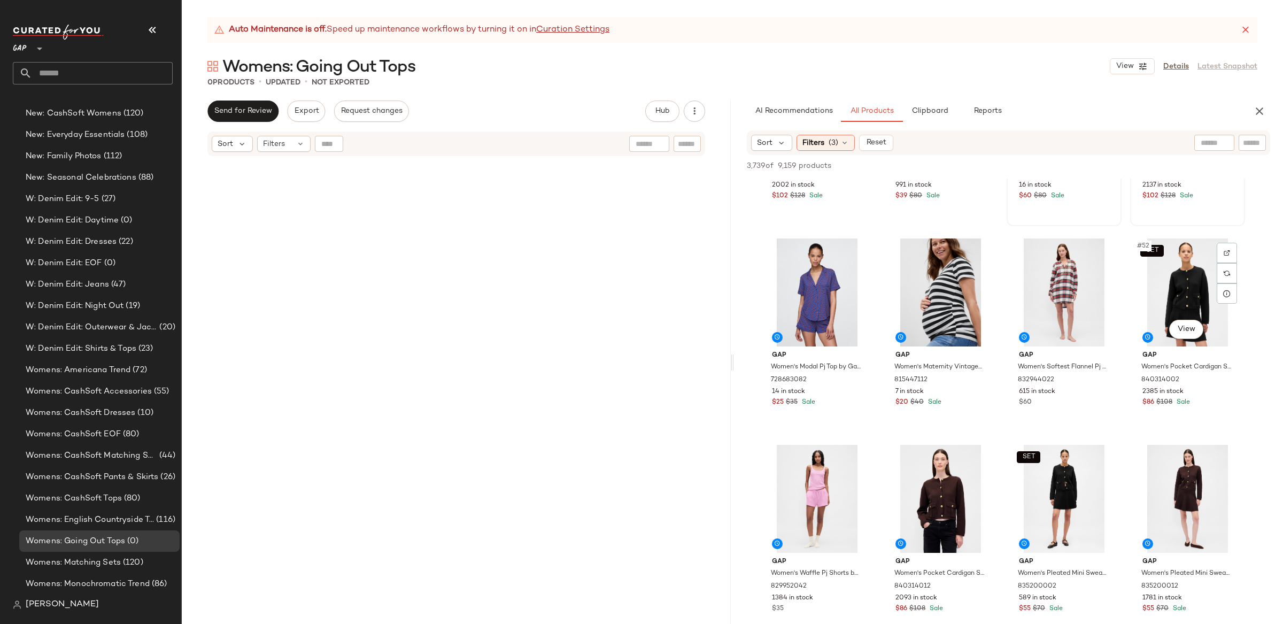
scroll to position [2425, 0]
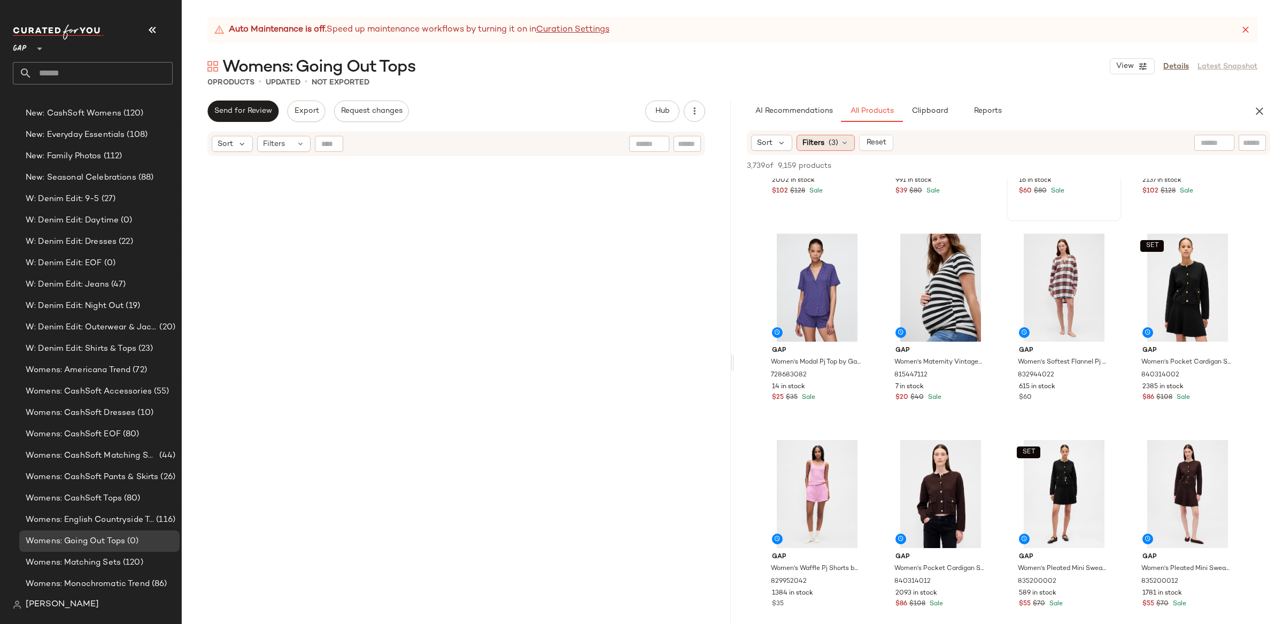
click at [820, 138] on span "Filters" at bounding box center [814, 142] width 22 height 11
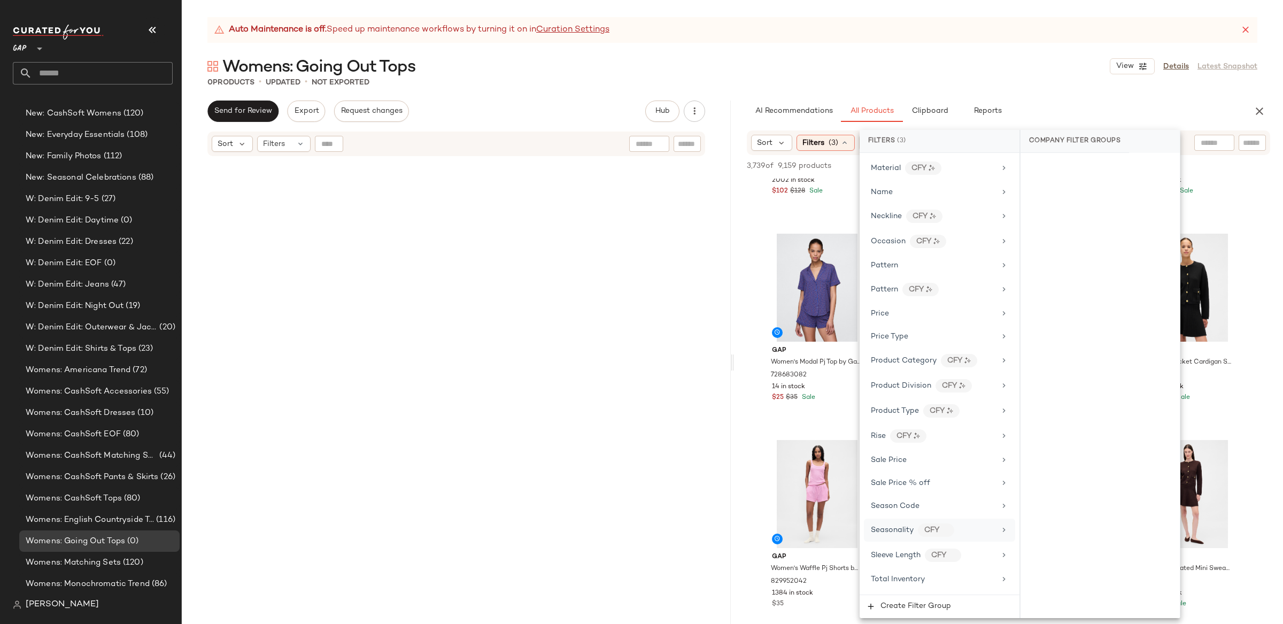
scroll to position [603, 0]
click at [950, 510] on div "Season Code" at bounding box center [939, 499] width 151 height 21
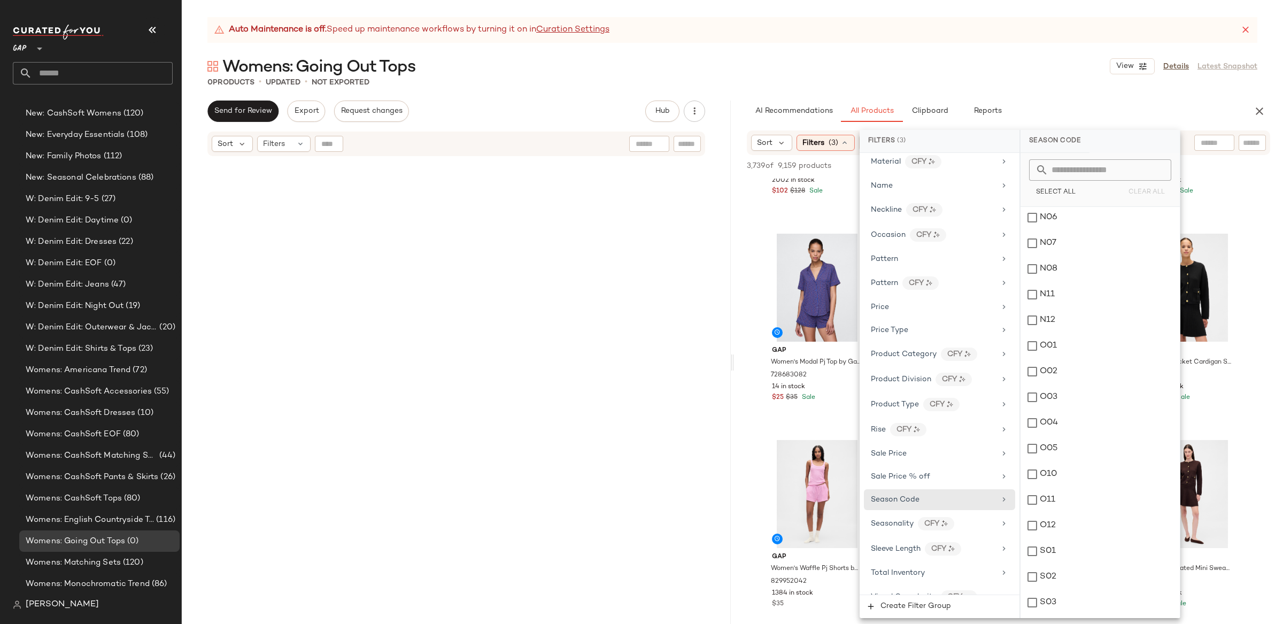
scroll to position [1749, 0]
click at [1033, 320] on div "O01" at bounding box center [1100, 319] width 159 height 26
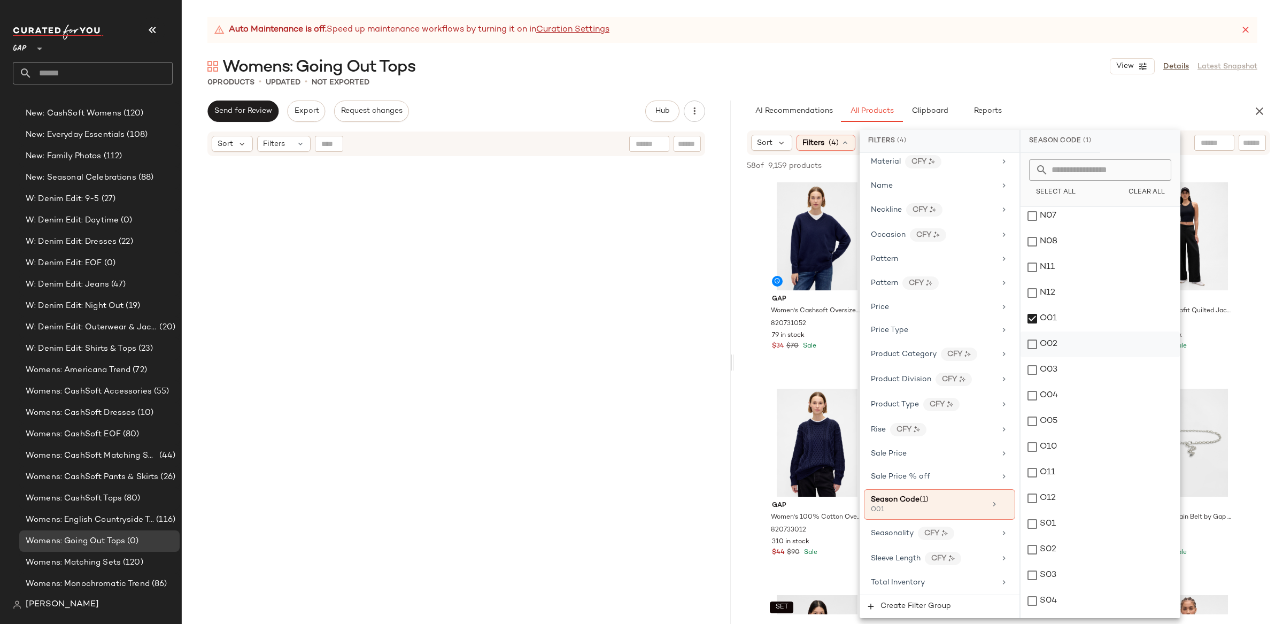
click at [1034, 343] on div "O02" at bounding box center [1100, 345] width 159 height 26
click at [1028, 371] on div "O03" at bounding box center [1100, 370] width 159 height 26
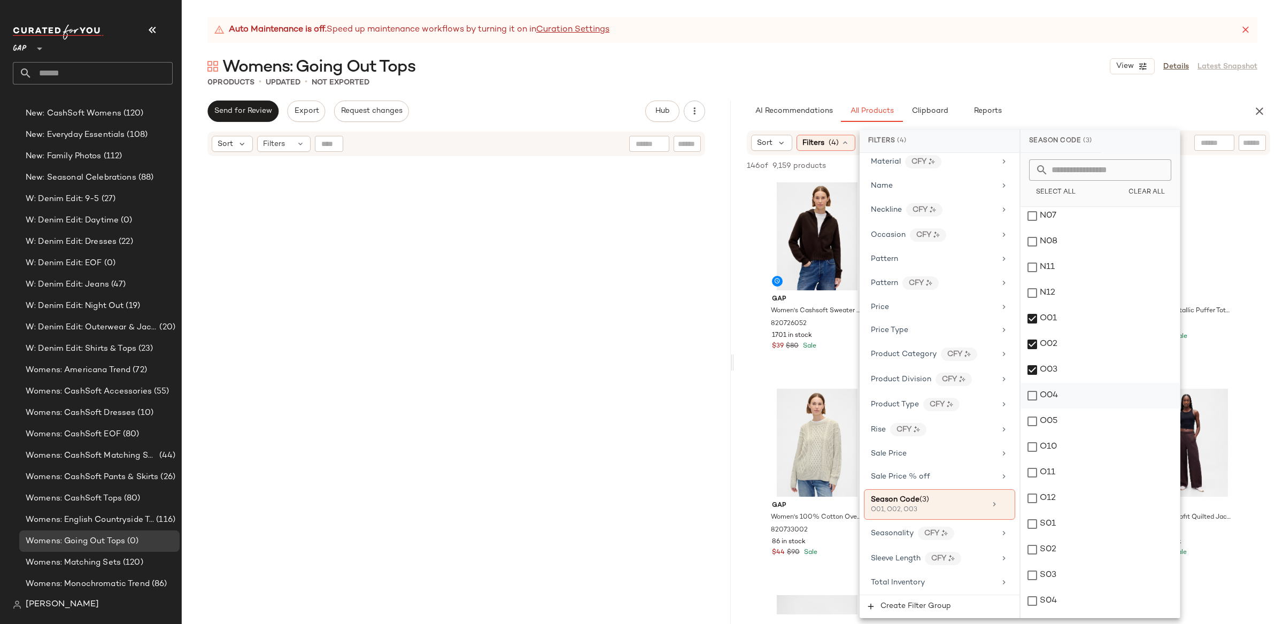
click at [1035, 394] on div "O04" at bounding box center [1100, 396] width 159 height 26
drag, startPoint x: 1029, startPoint y: 419, endPoint x: 1033, endPoint y: 445, distance: 26.5
click at [1028, 423] on div "O05" at bounding box center [1100, 422] width 159 height 26
drag, startPoint x: 1034, startPoint y: 443, endPoint x: 1037, endPoint y: 461, distance: 19.1
click at [1034, 443] on div "O10" at bounding box center [1100, 447] width 159 height 26
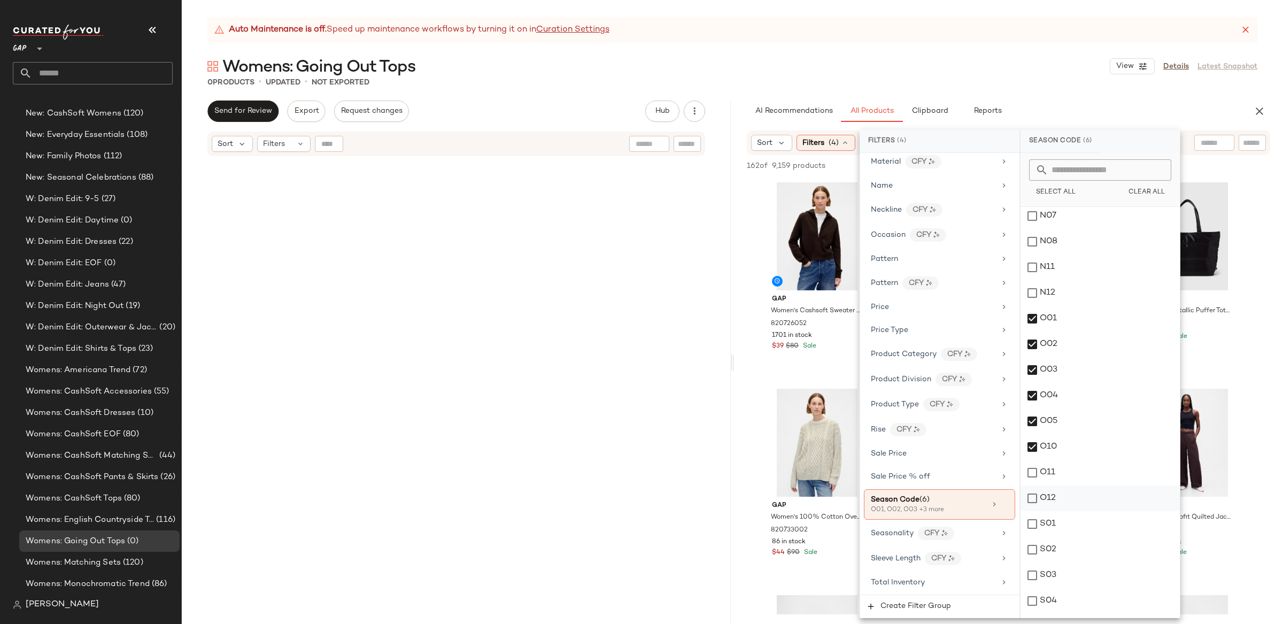
drag, startPoint x: 1034, startPoint y: 471, endPoint x: 1048, endPoint y: 506, distance: 37.4
click at [1034, 471] on div "O11" at bounding box center [1100, 473] width 159 height 26
drag, startPoint x: 1036, startPoint y: 499, endPoint x: 1035, endPoint y: 504, distance: 5.5
click at [1035, 499] on div "O12" at bounding box center [1100, 499] width 159 height 26
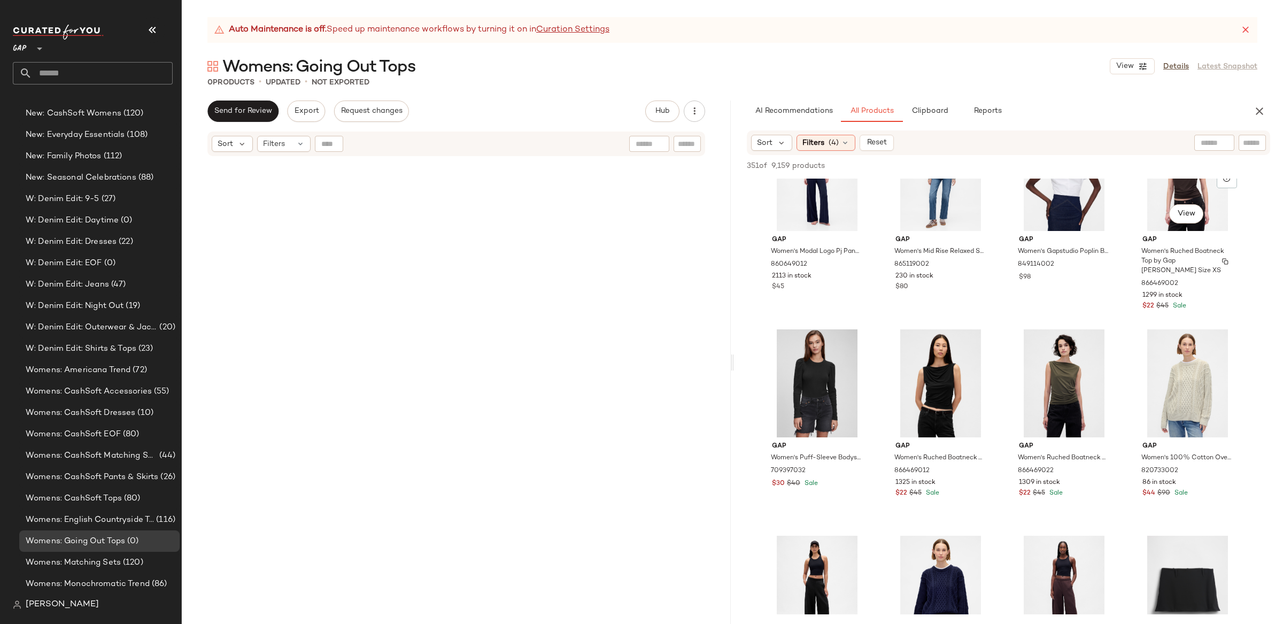
scroll to position [2123, 0]
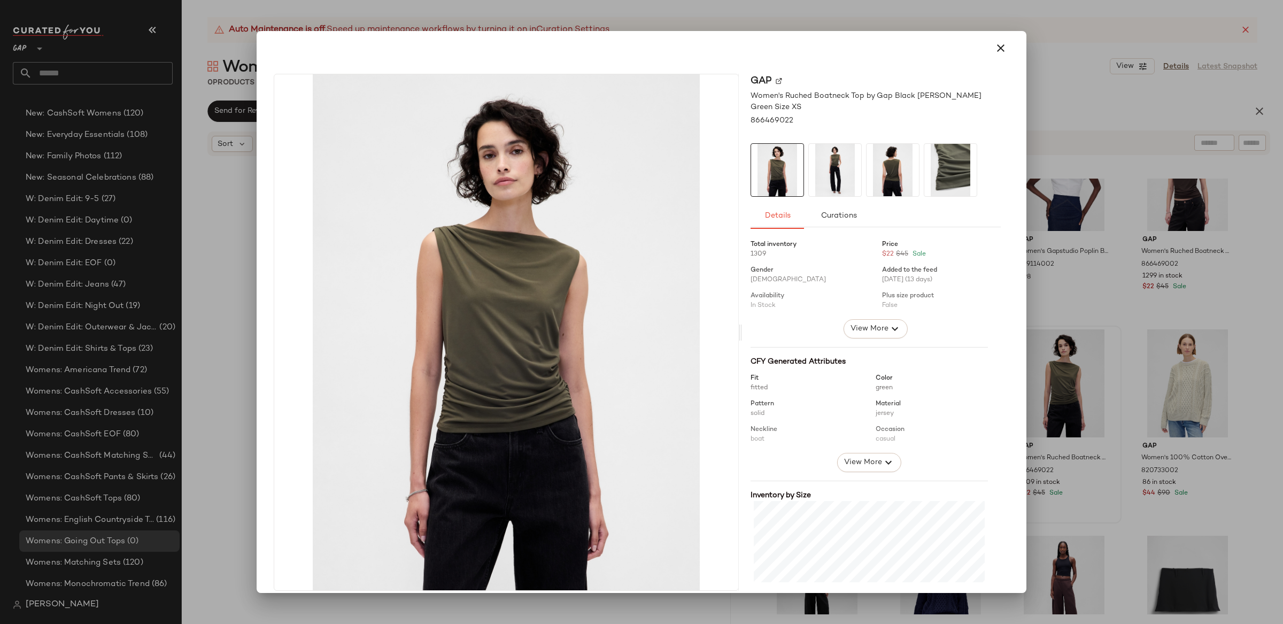
drag, startPoint x: 997, startPoint y: 49, endPoint x: 1041, endPoint y: 350, distance: 304.3
click at [997, 49] on icon "button" at bounding box center [1001, 48] width 13 height 13
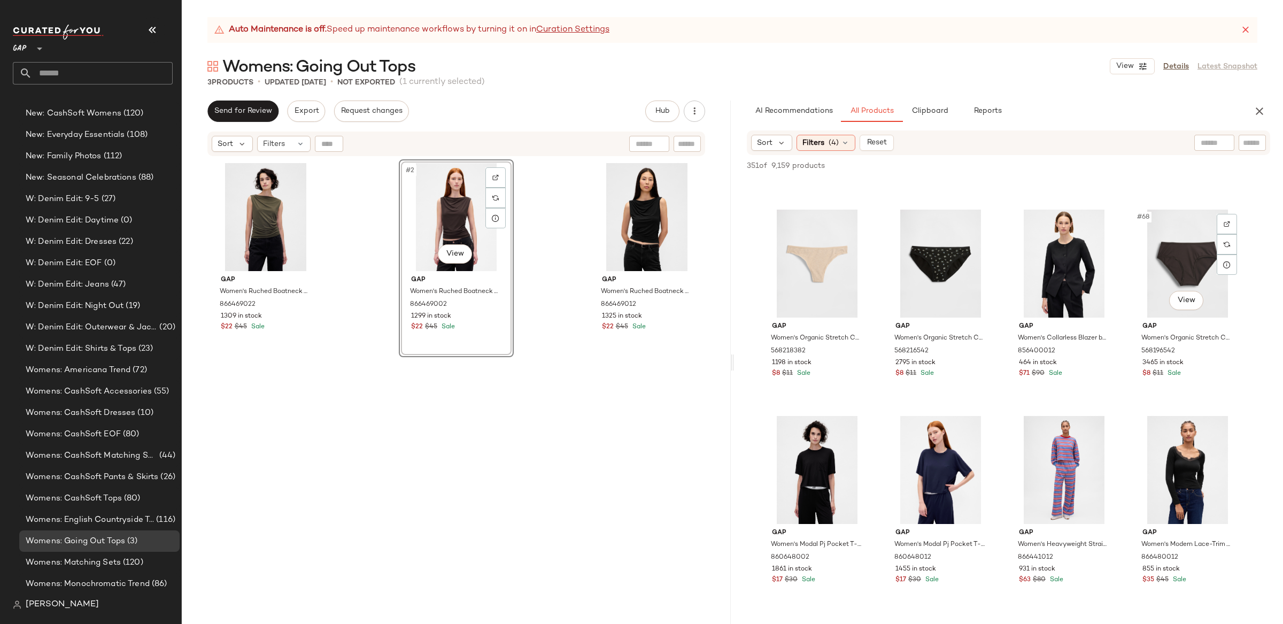
scroll to position [3274, 0]
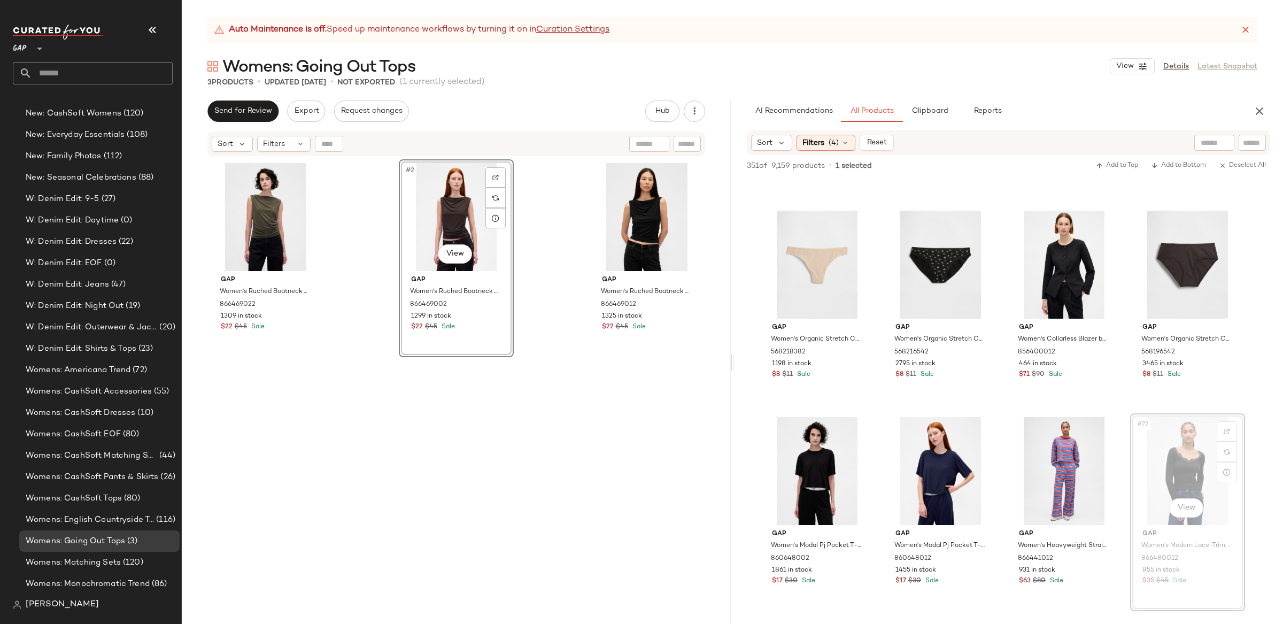
drag, startPoint x: 1191, startPoint y: 480, endPoint x: 1185, endPoint y: 480, distance: 5.4
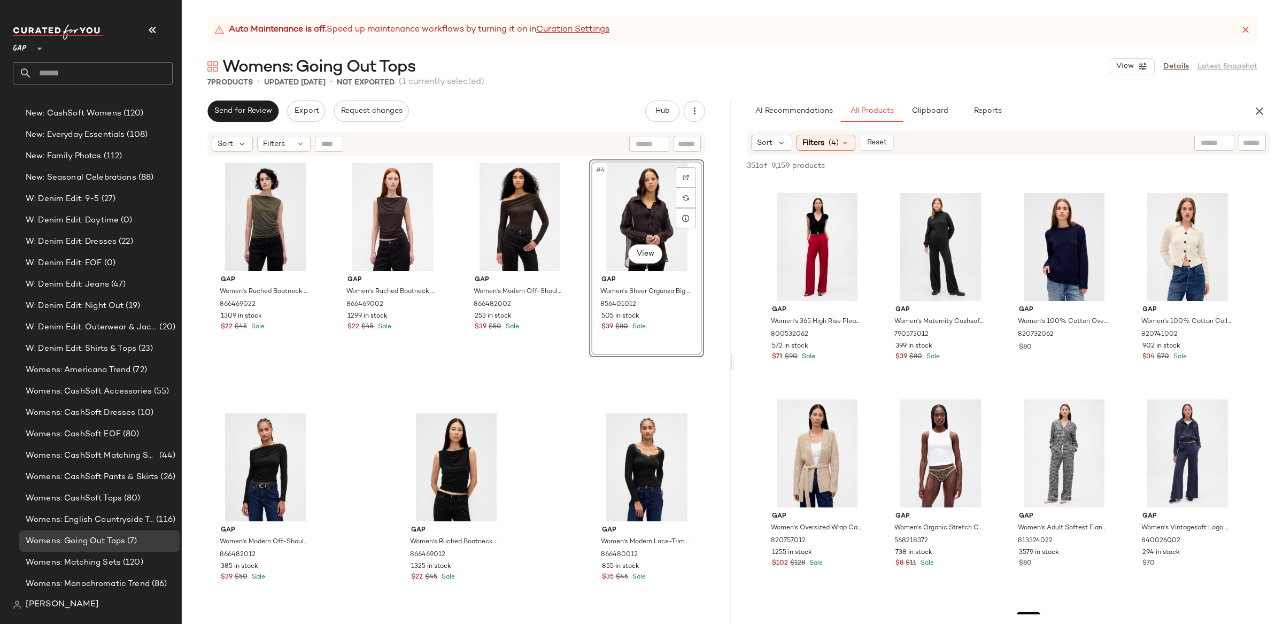
scroll to position [14442, 0]
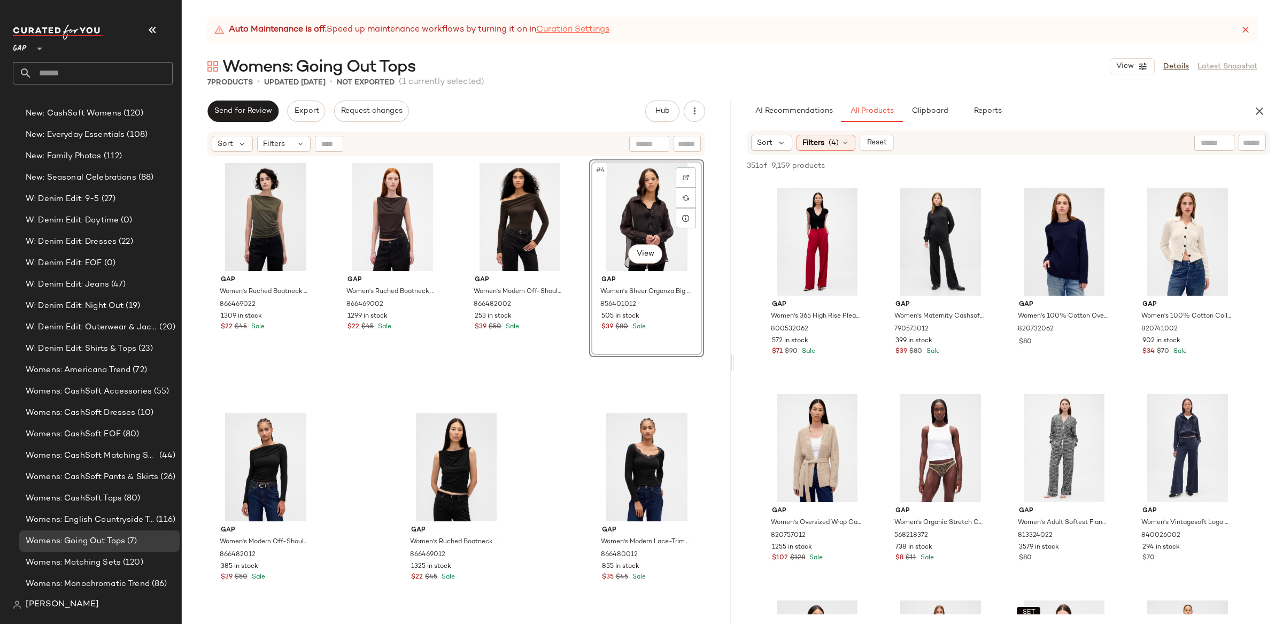
drag, startPoint x: 816, startPoint y: 374, endPoint x: 564, endPoint y: 29, distance: 427.4
